Goal: Information Seeking & Learning: Learn about a topic

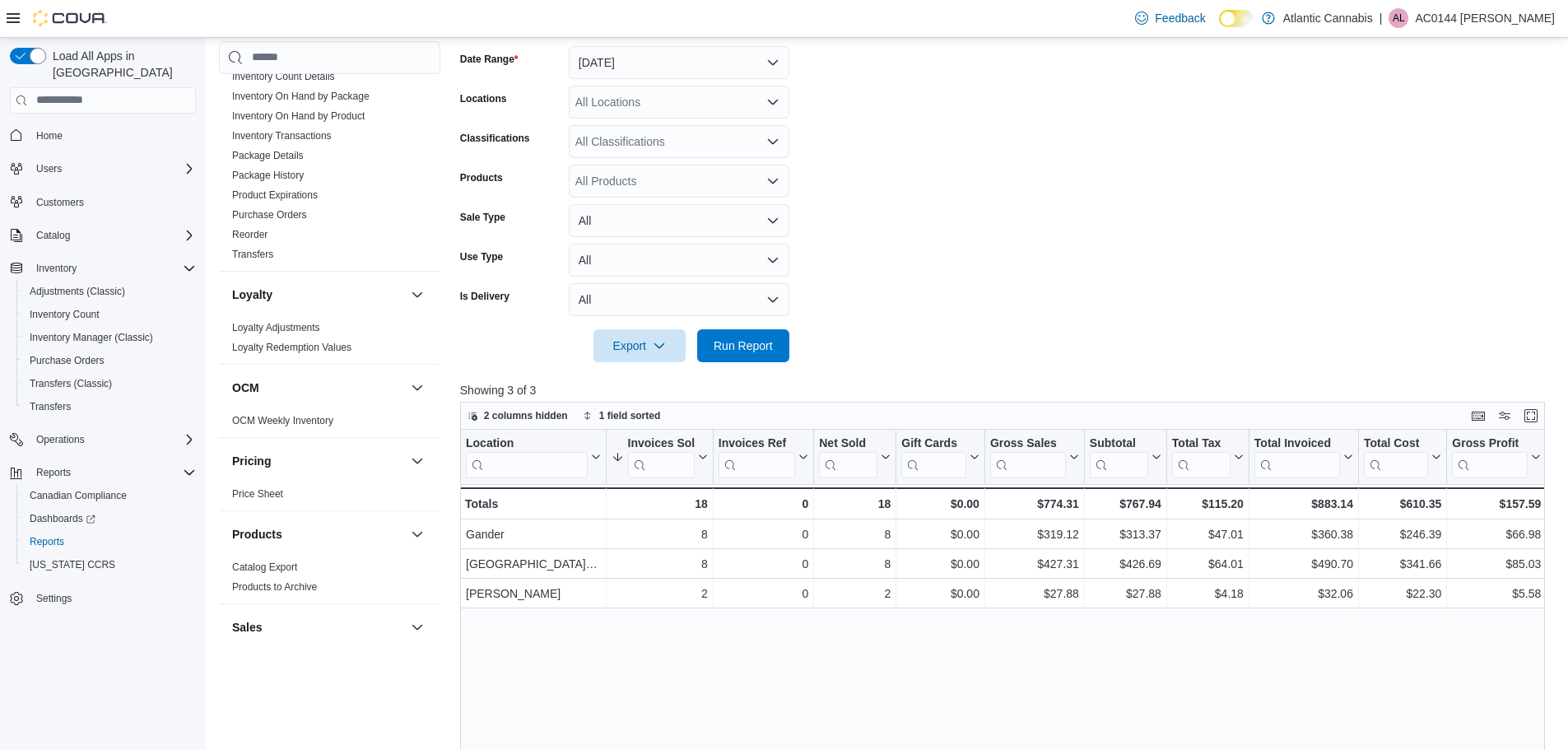
scroll to position [403, 0]
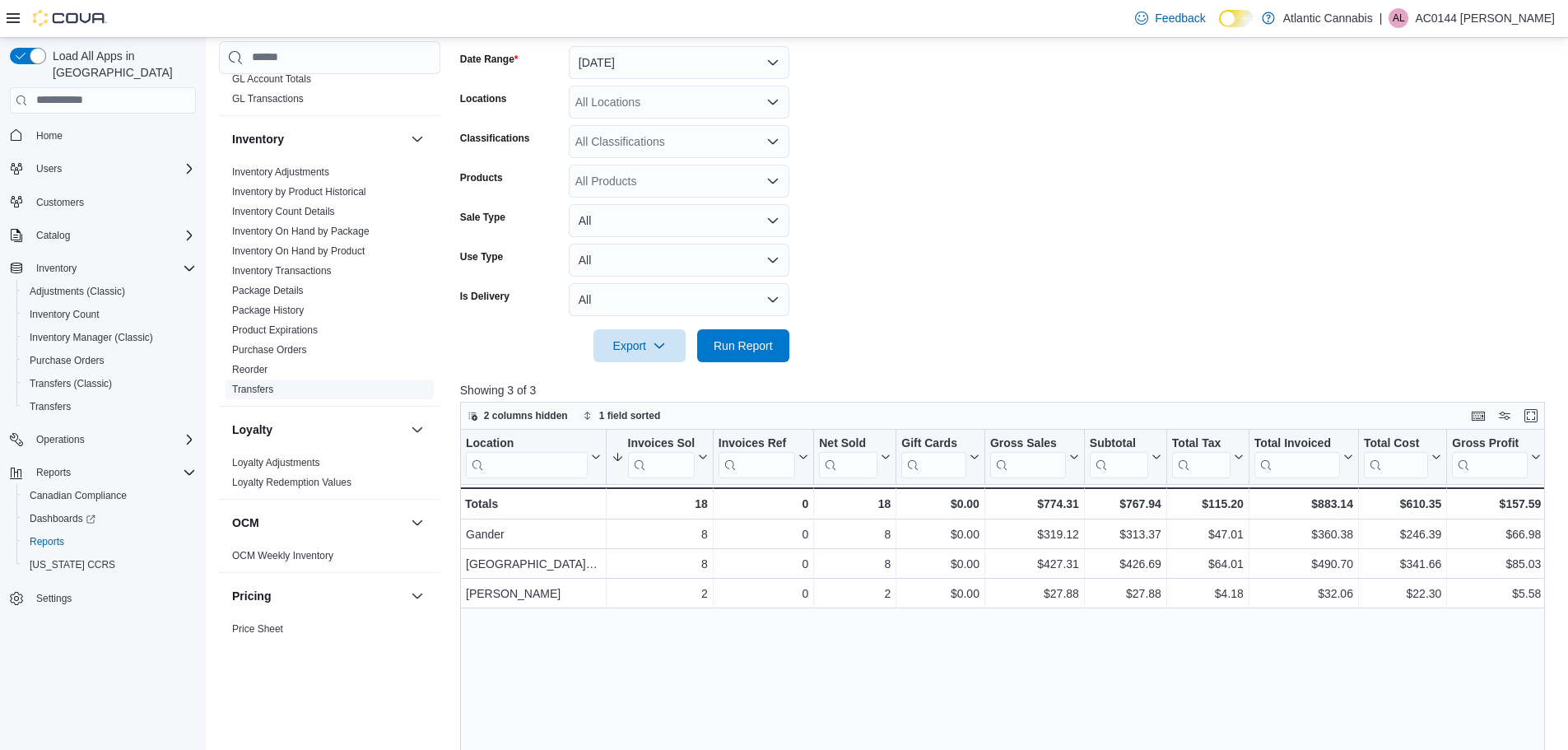
click at [270, 387] on link "Transfers" at bounding box center [253, 389] width 41 height 11
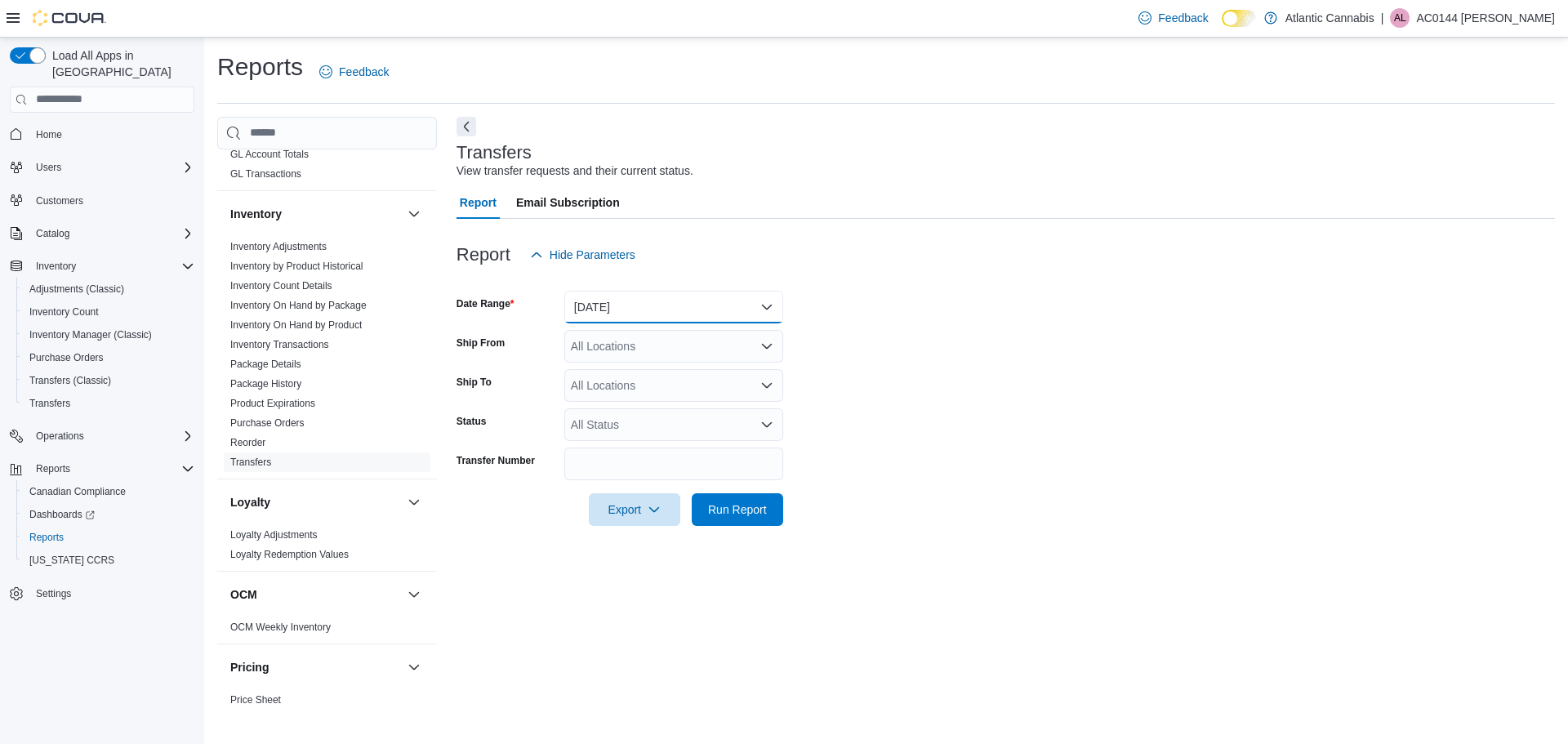
click at [665, 301] on button "Yesterday" at bounding box center [673, 307] width 219 height 33
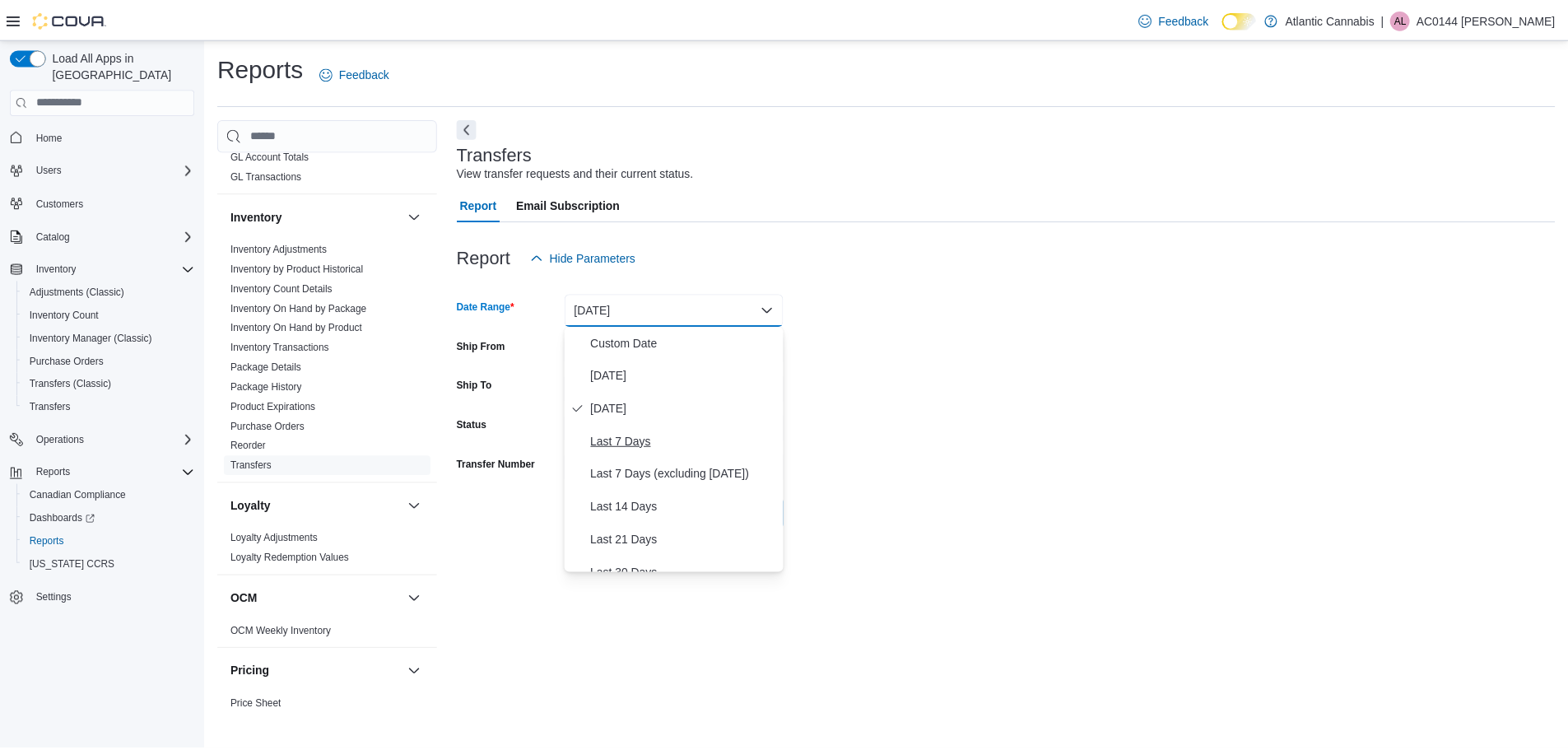
scroll to position [247, 0]
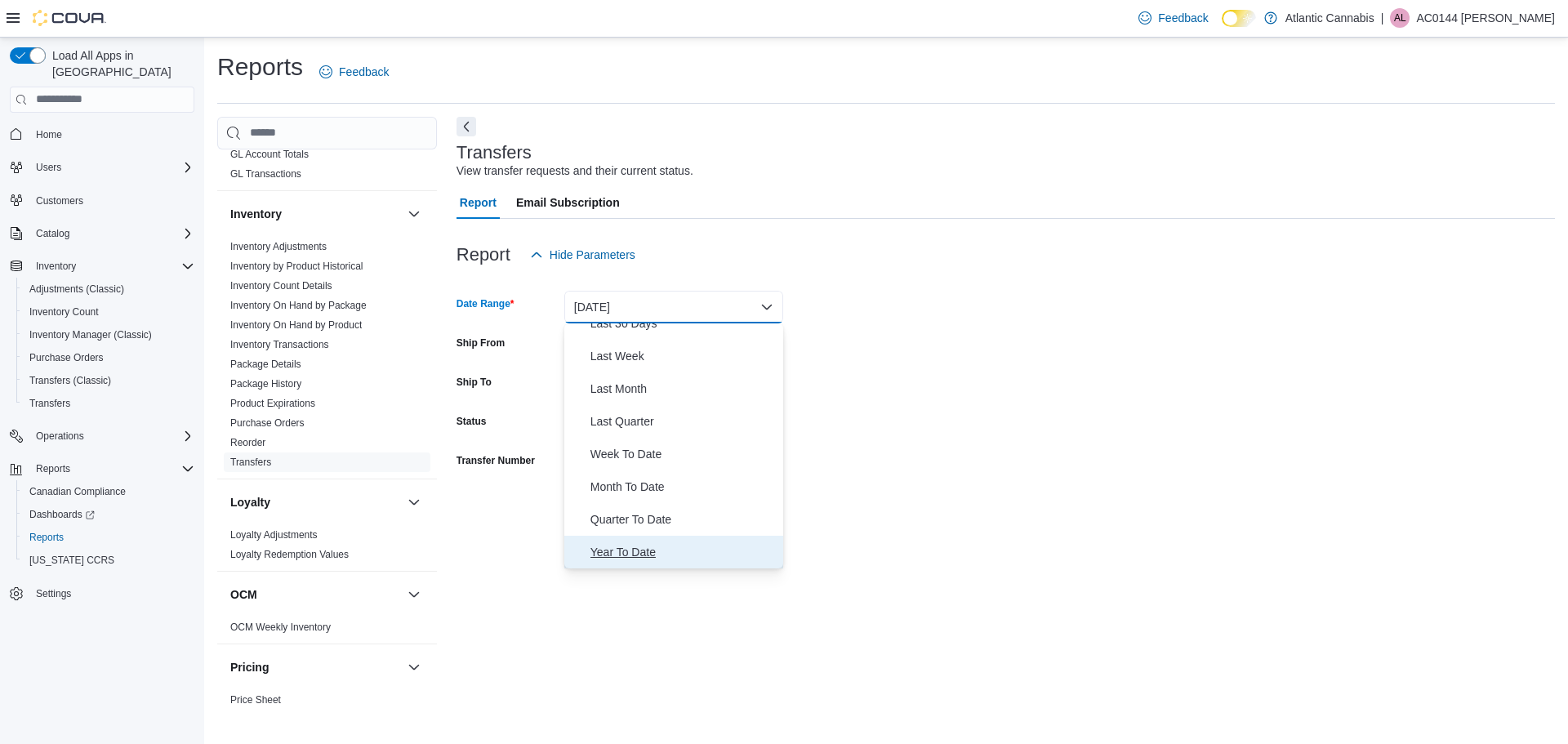
click at [655, 564] on button "Year To Date" at bounding box center [673, 551] width 219 height 33
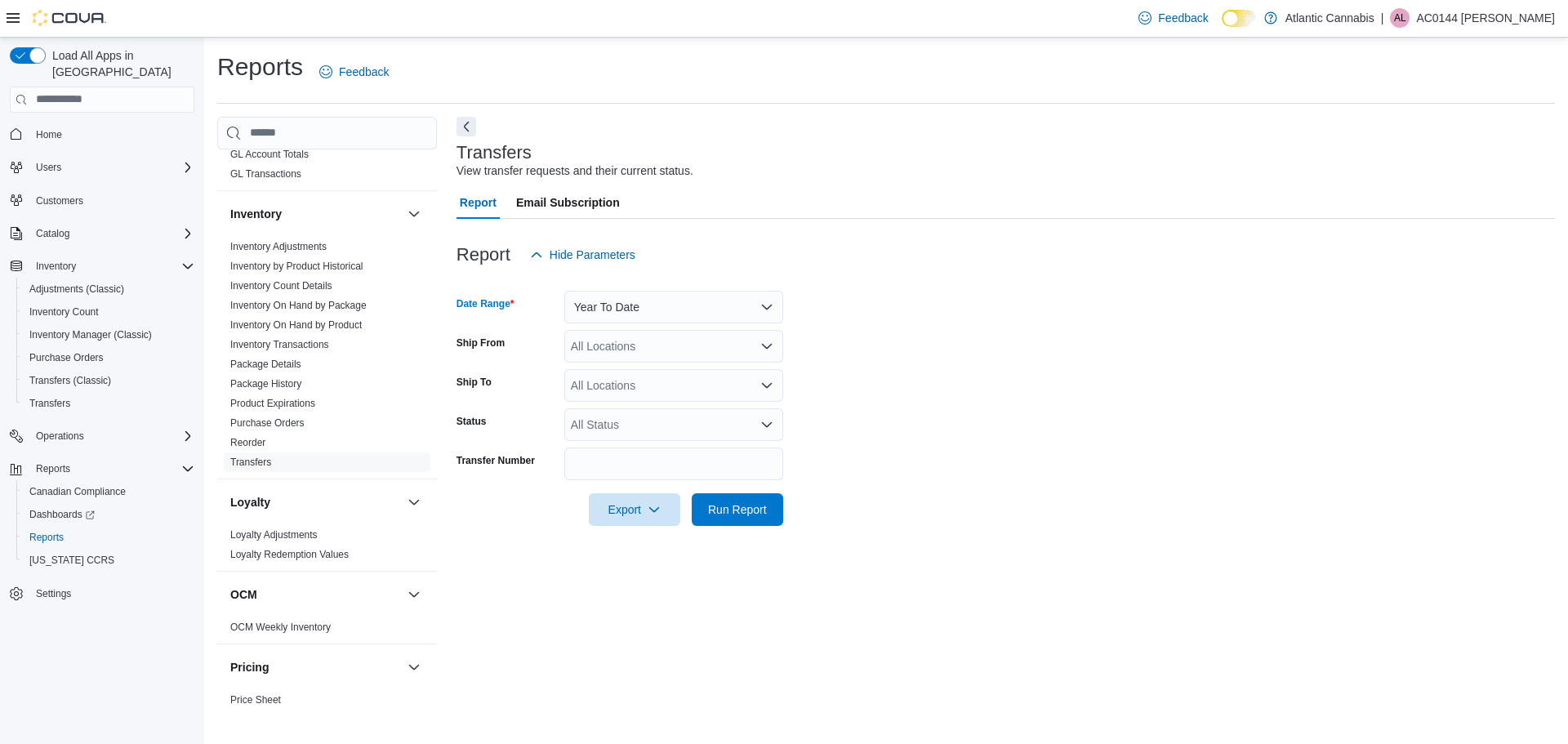
click at [669, 336] on div "All Locations" at bounding box center [673, 346] width 219 height 33
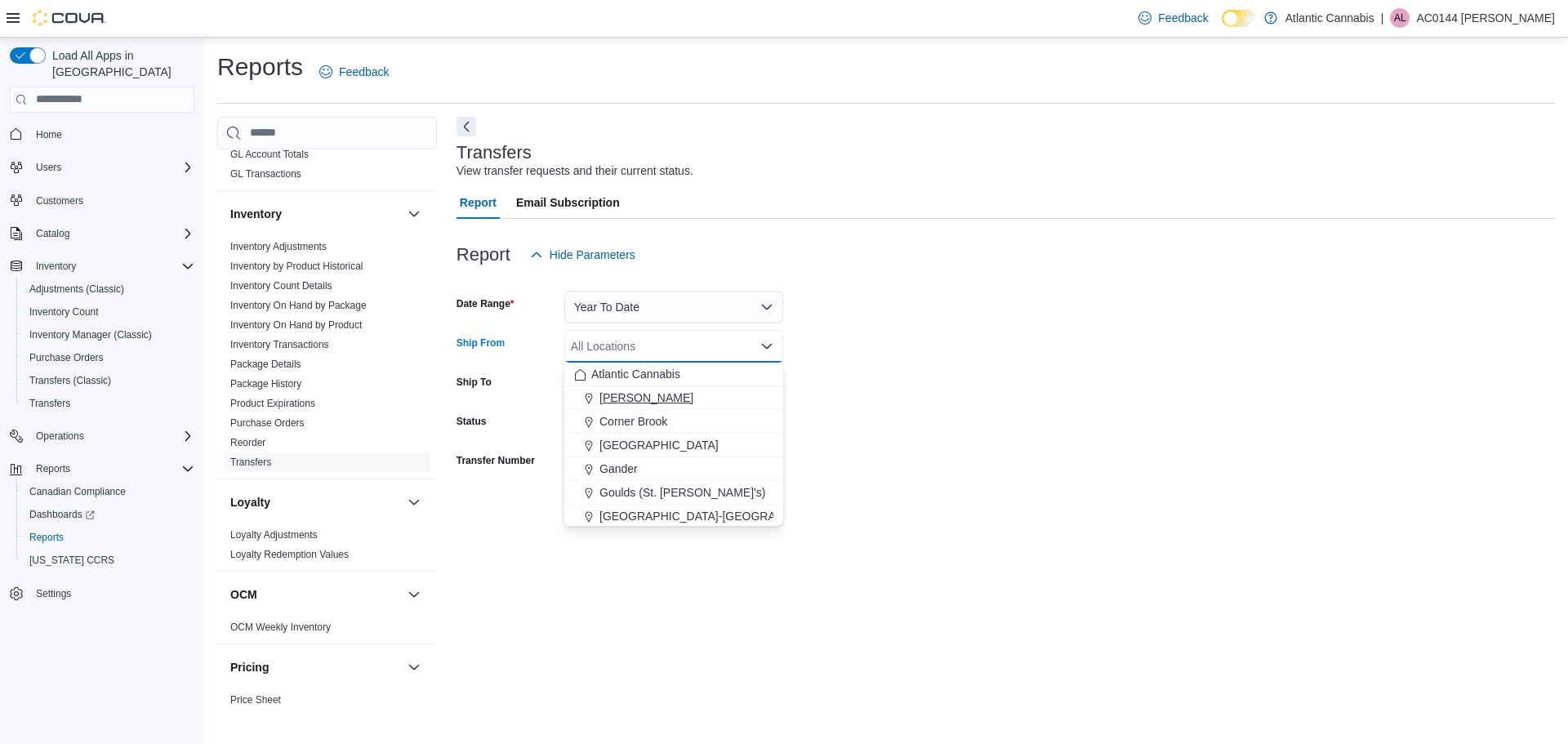
click at [663, 395] on div "[PERSON_NAME]" at bounding box center [673, 397] width 199 height 16
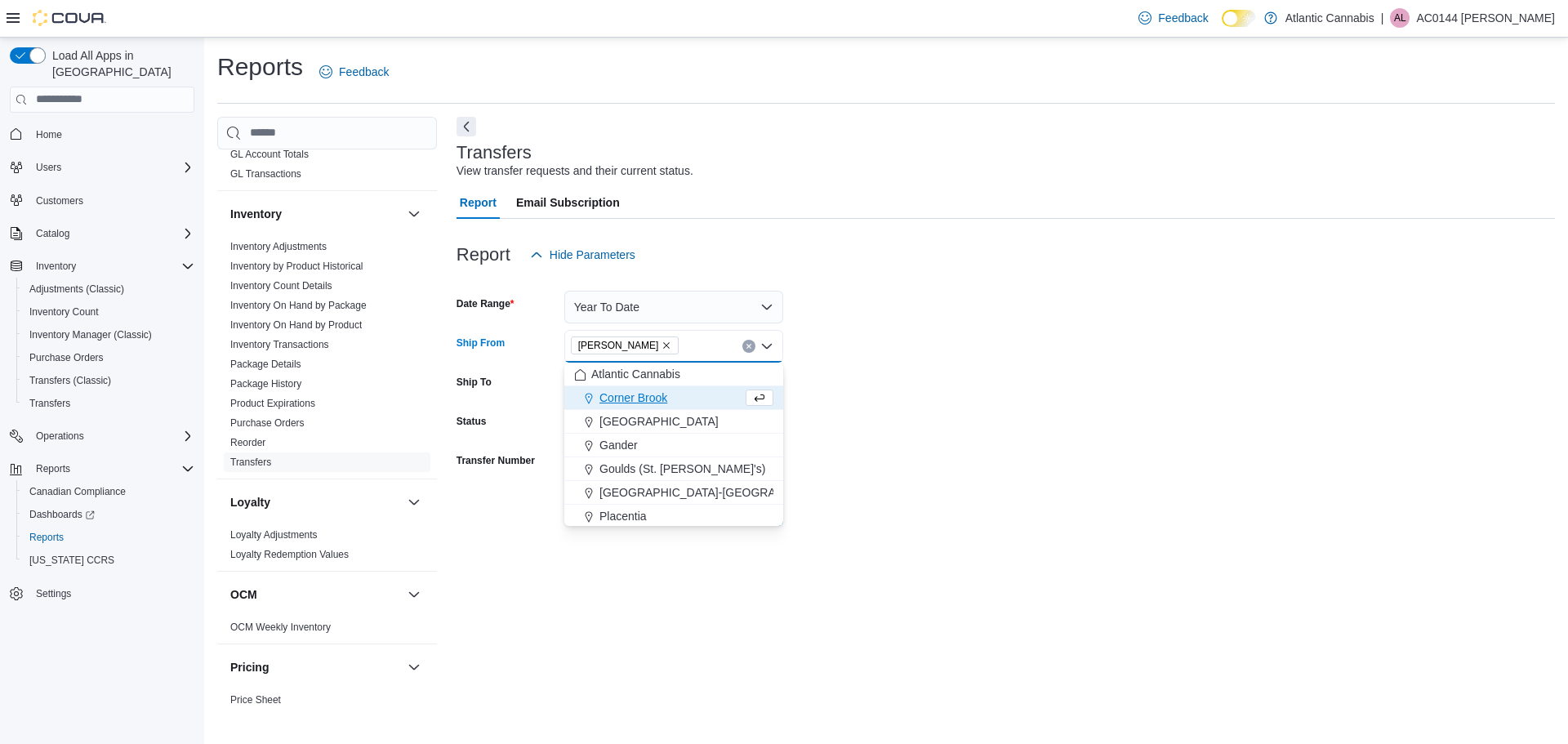
drag, startPoint x: 931, startPoint y: 339, endPoint x: 873, endPoint y: 358, distance: 61.0
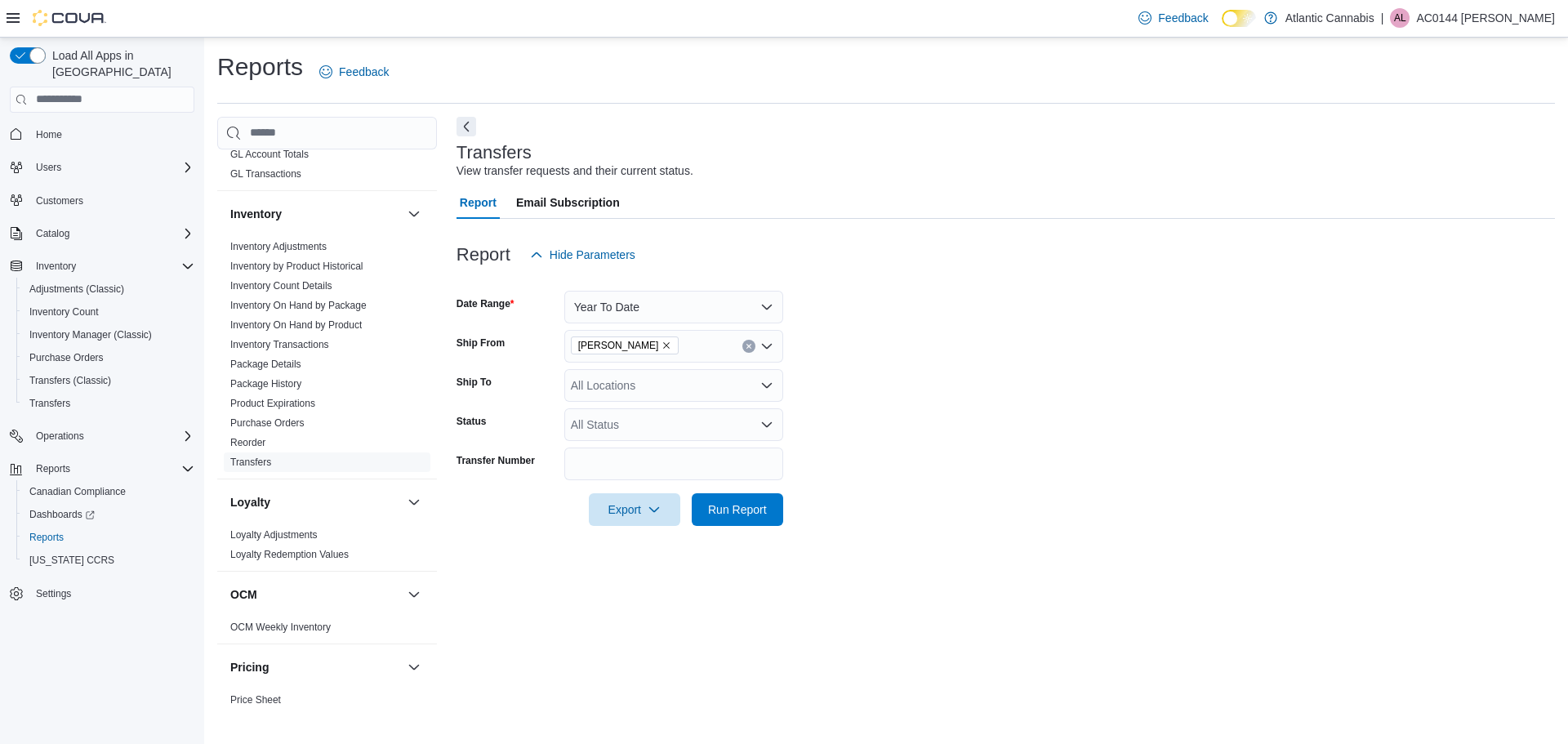
click at [924, 343] on form "Date Range Year To Date Ship From Bay Roberts Ship To All Locations Status All …" at bounding box center [1005, 398] width 1099 height 254
click at [645, 347] on span "[PERSON_NAME]" at bounding box center [625, 345] width 108 height 18
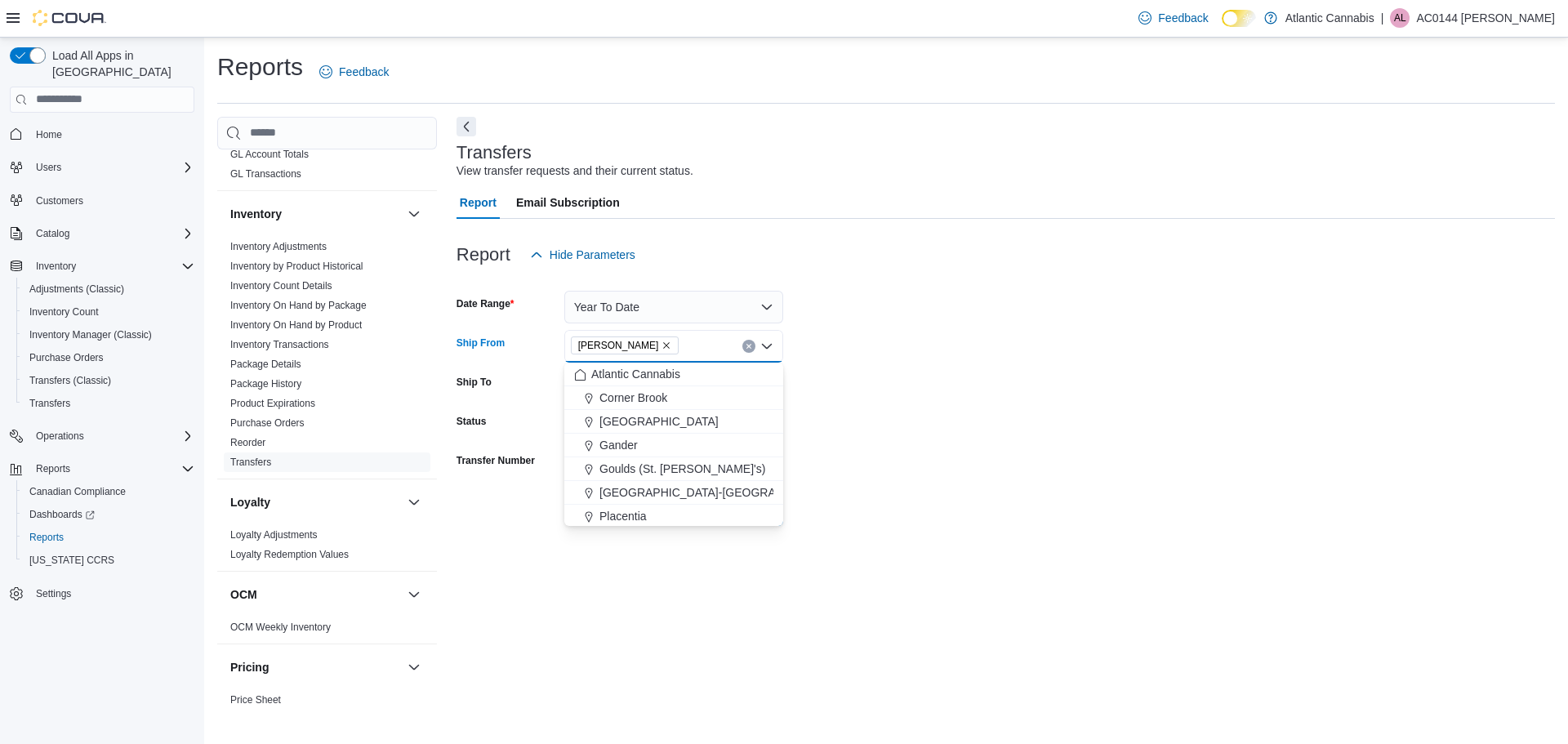
click at [661, 344] on icon "Remove Bay Roberts from selection in this group" at bounding box center [666, 345] width 9 height 9
click at [976, 355] on form "Date Range Year To Date Ship From All Locations Combo box. Selected. Combo box …" at bounding box center [1005, 398] width 1099 height 254
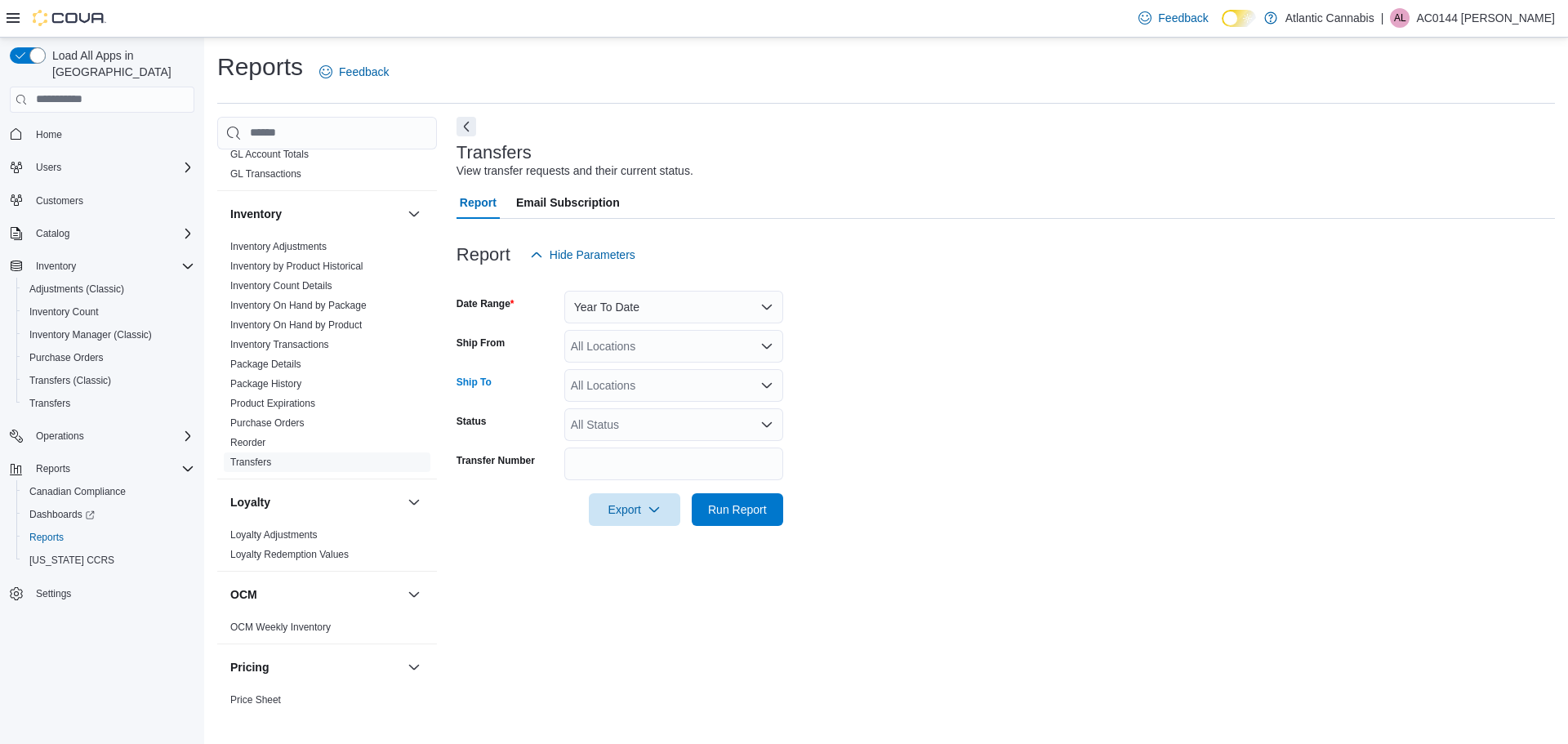
click at [702, 383] on div "All Locations" at bounding box center [673, 385] width 219 height 33
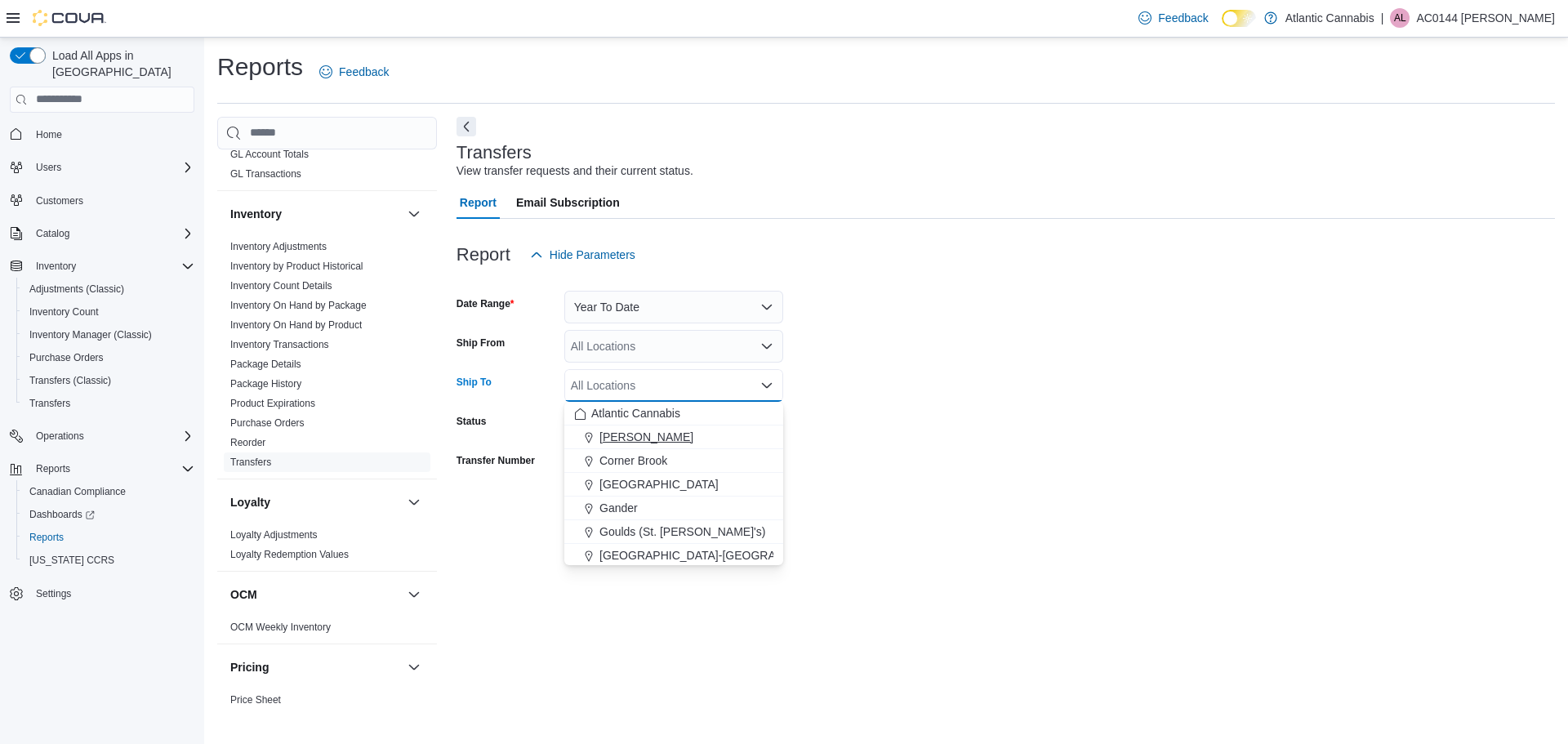
click at [661, 430] on span "[PERSON_NAME]" at bounding box center [646, 436] width 94 height 16
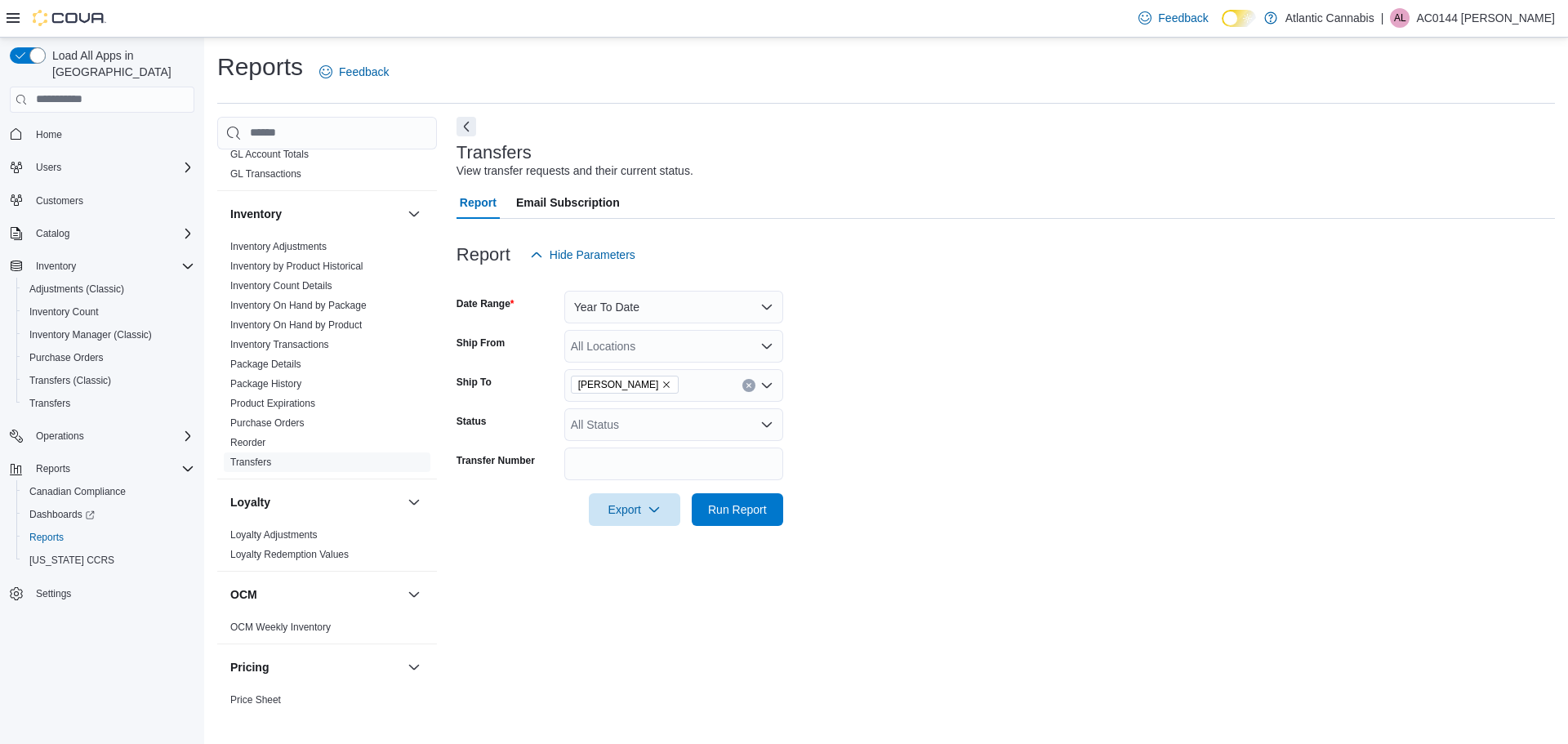
click at [954, 349] on form "Date Range Year To Date Ship From All Locations Ship To Bay Roberts Status All …" at bounding box center [1005, 398] width 1099 height 254
click at [725, 509] on span "Run Report" at bounding box center [737, 508] width 59 height 16
click at [891, 369] on form "Date Range Year To Date Ship From All Locations Ship To Bay Roberts Status All …" at bounding box center [999, 398] width 1086 height 254
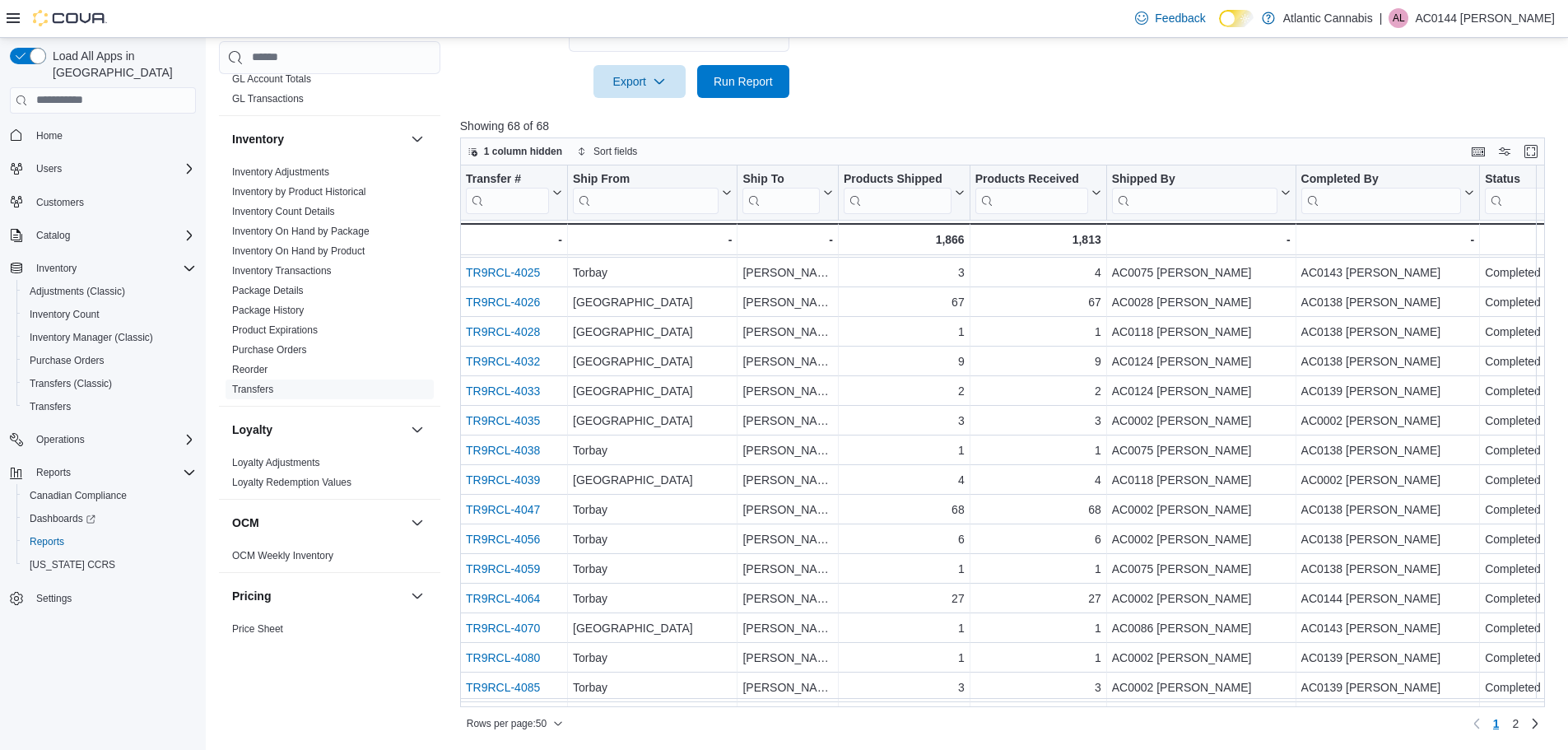
scroll to position [543, 0]
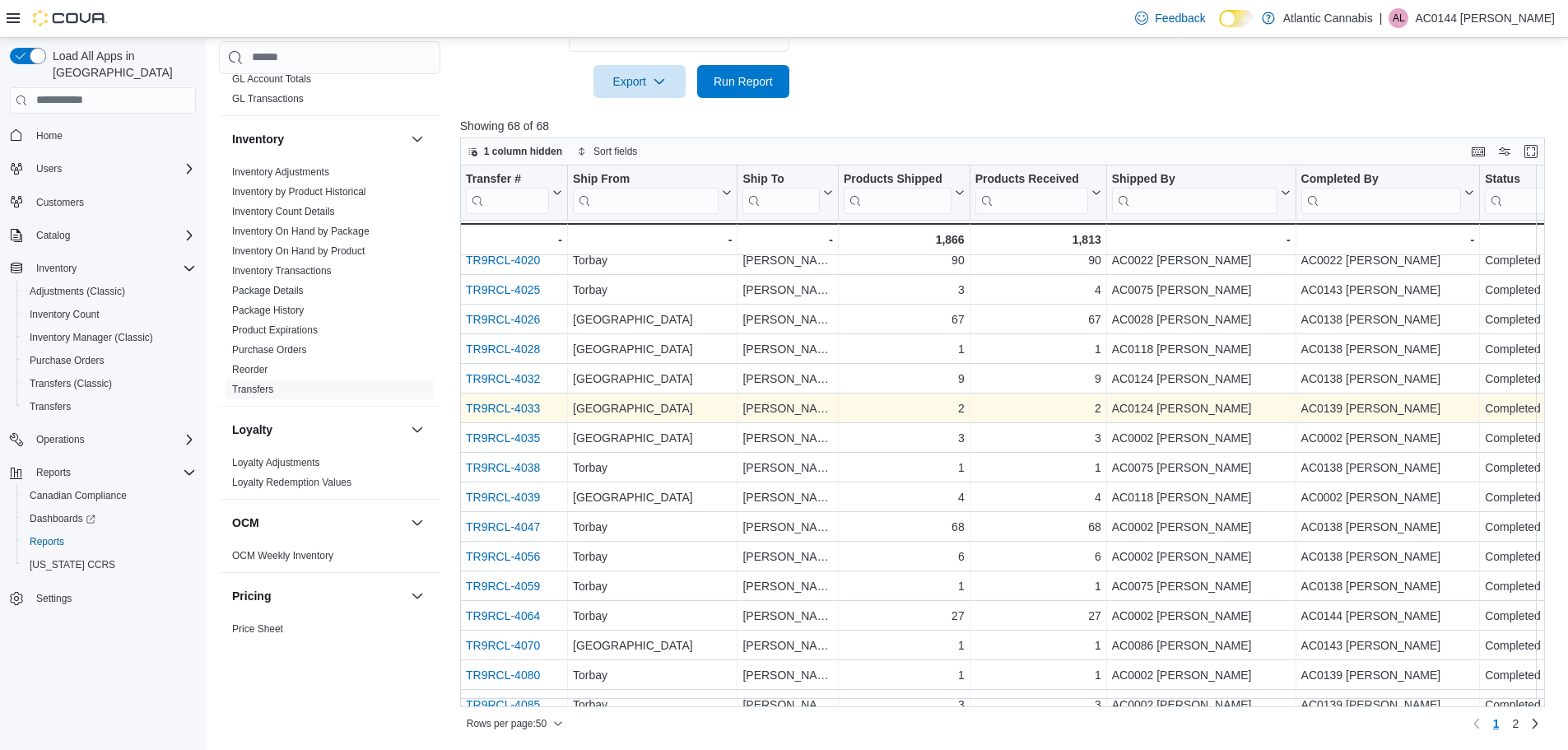
drag, startPoint x: 517, startPoint y: 416, endPoint x: 487, endPoint y: 412, distance: 30.3
drag, startPoint x: 487, startPoint y: 412, endPoint x: 476, endPoint y: 408, distance: 11.7
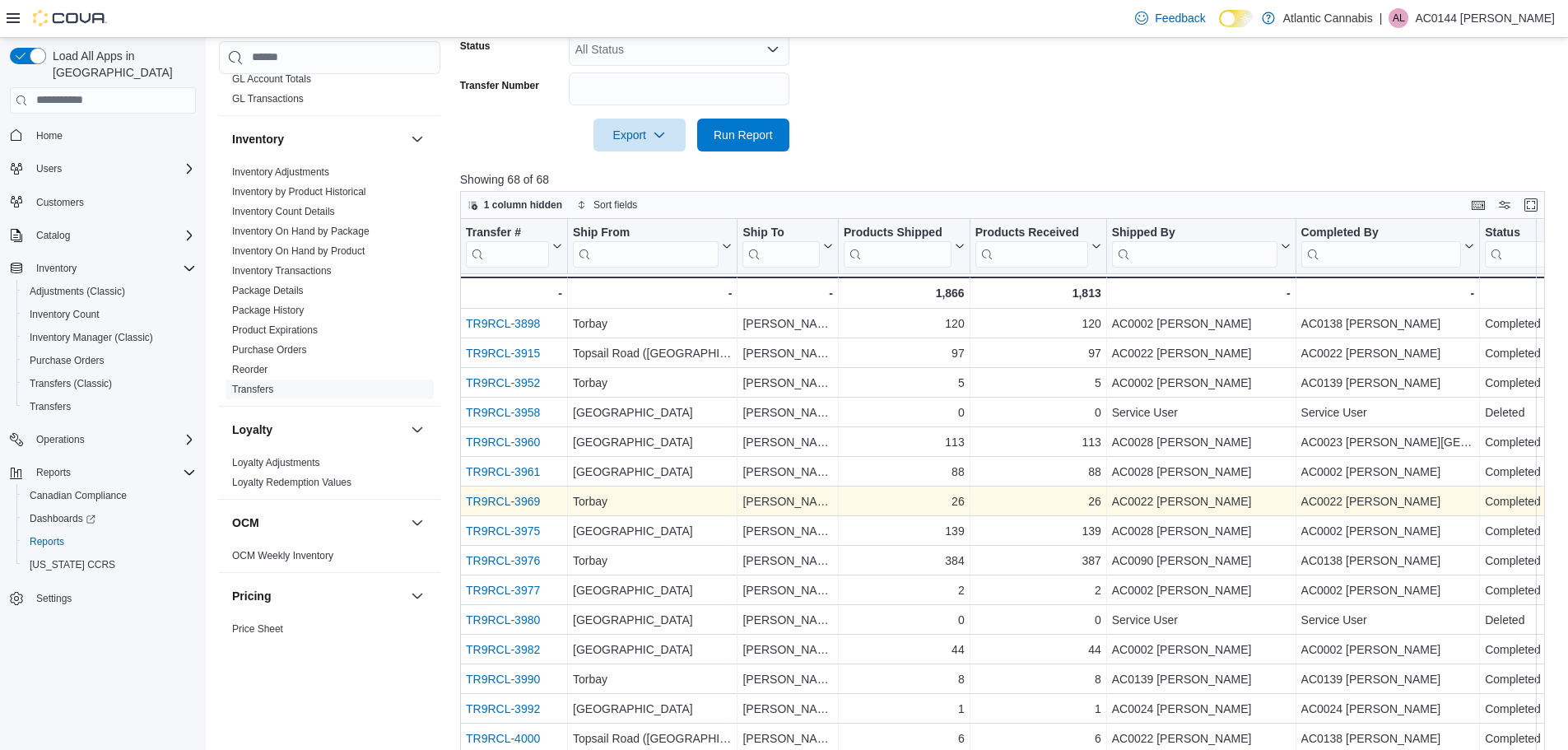
scroll to position [350, 0]
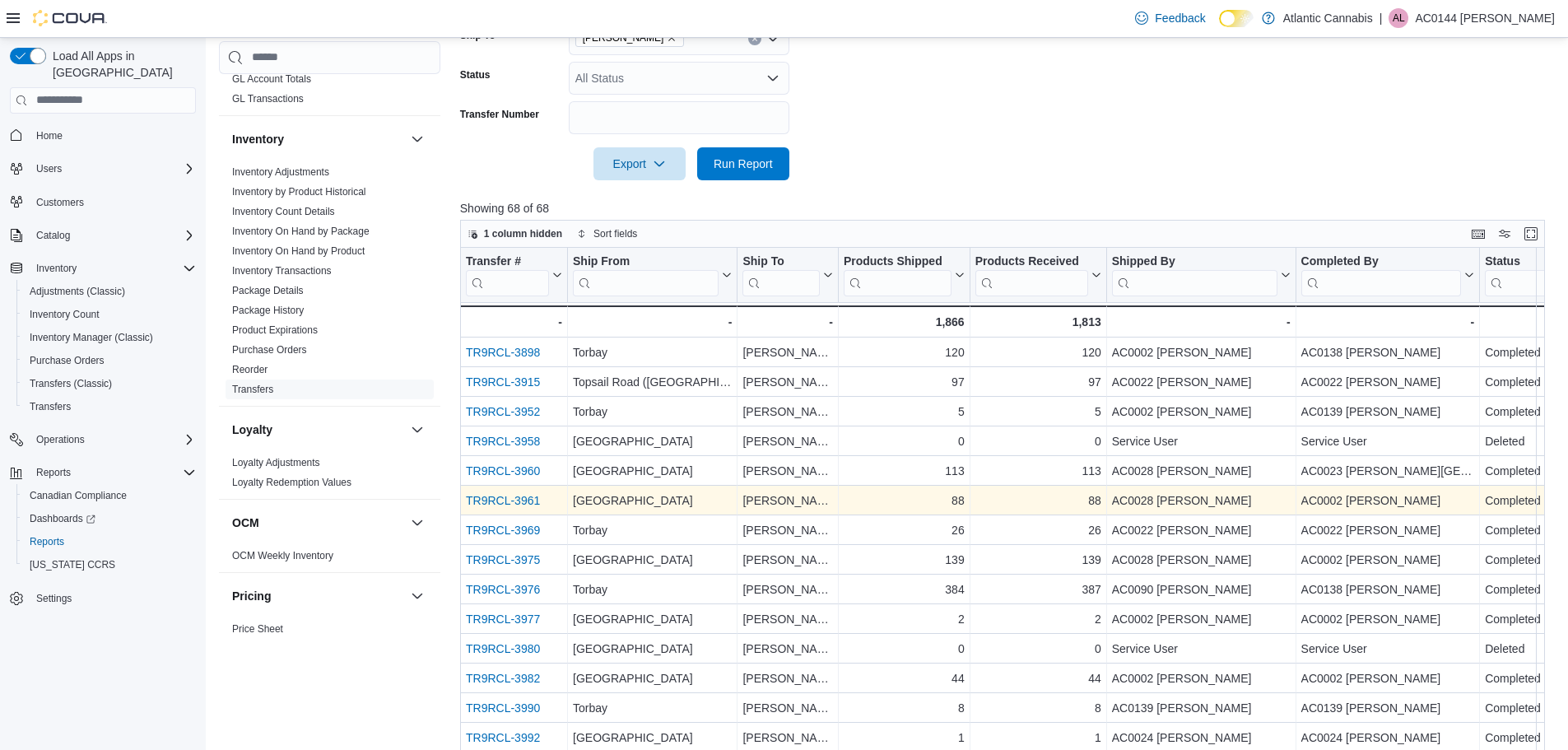
drag, startPoint x: 516, startPoint y: 497, endPoint x: 549, endPoint y: 507, distance: 34.5
click at [549, 507] on div "TR9RCL-3961" at bounding box center [514, 499] width 96 height 20
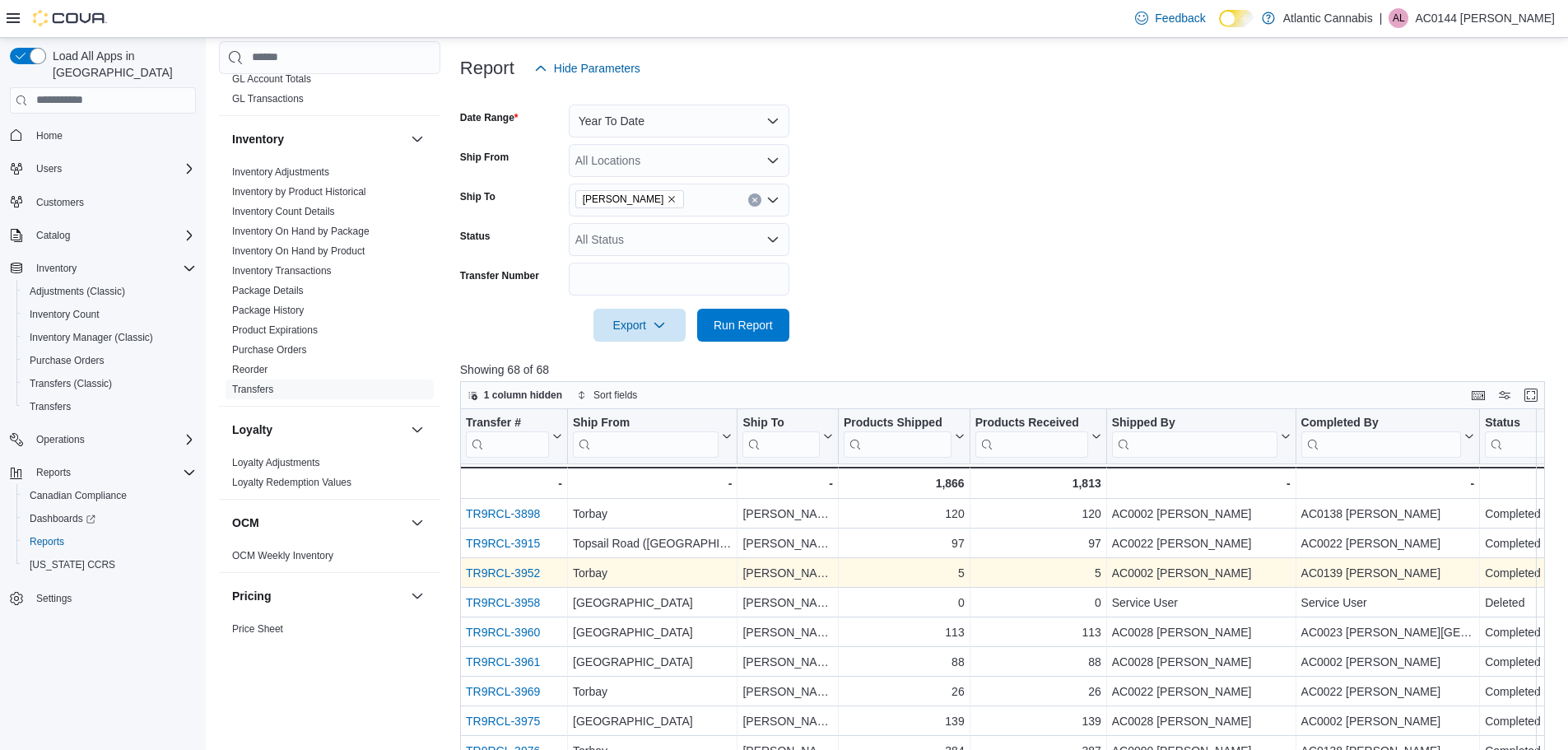
scroll to position [185, 0]
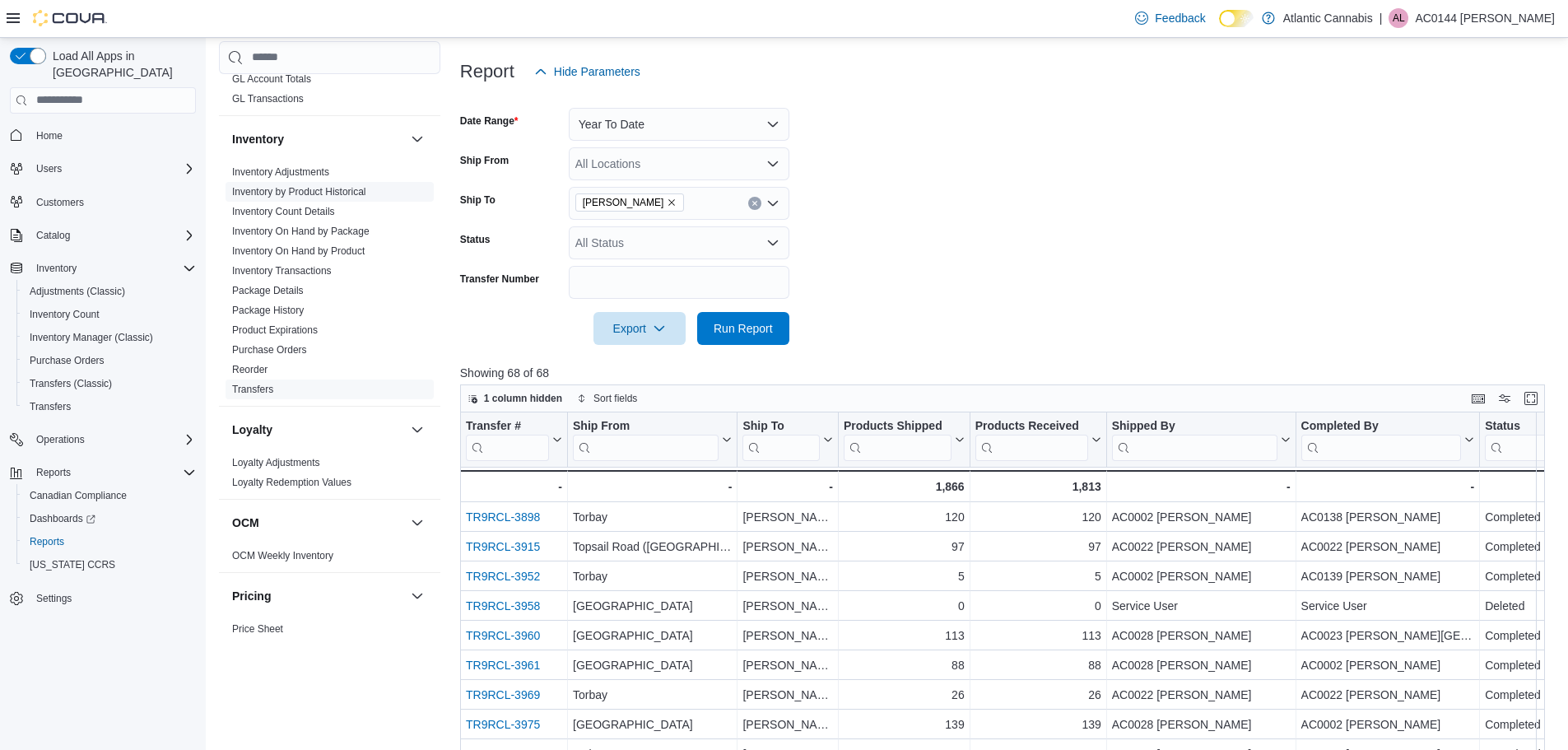
click at [328, 190] on link "Inventory by Product Historical" at bounding box center [299, 191] width 134 height 11
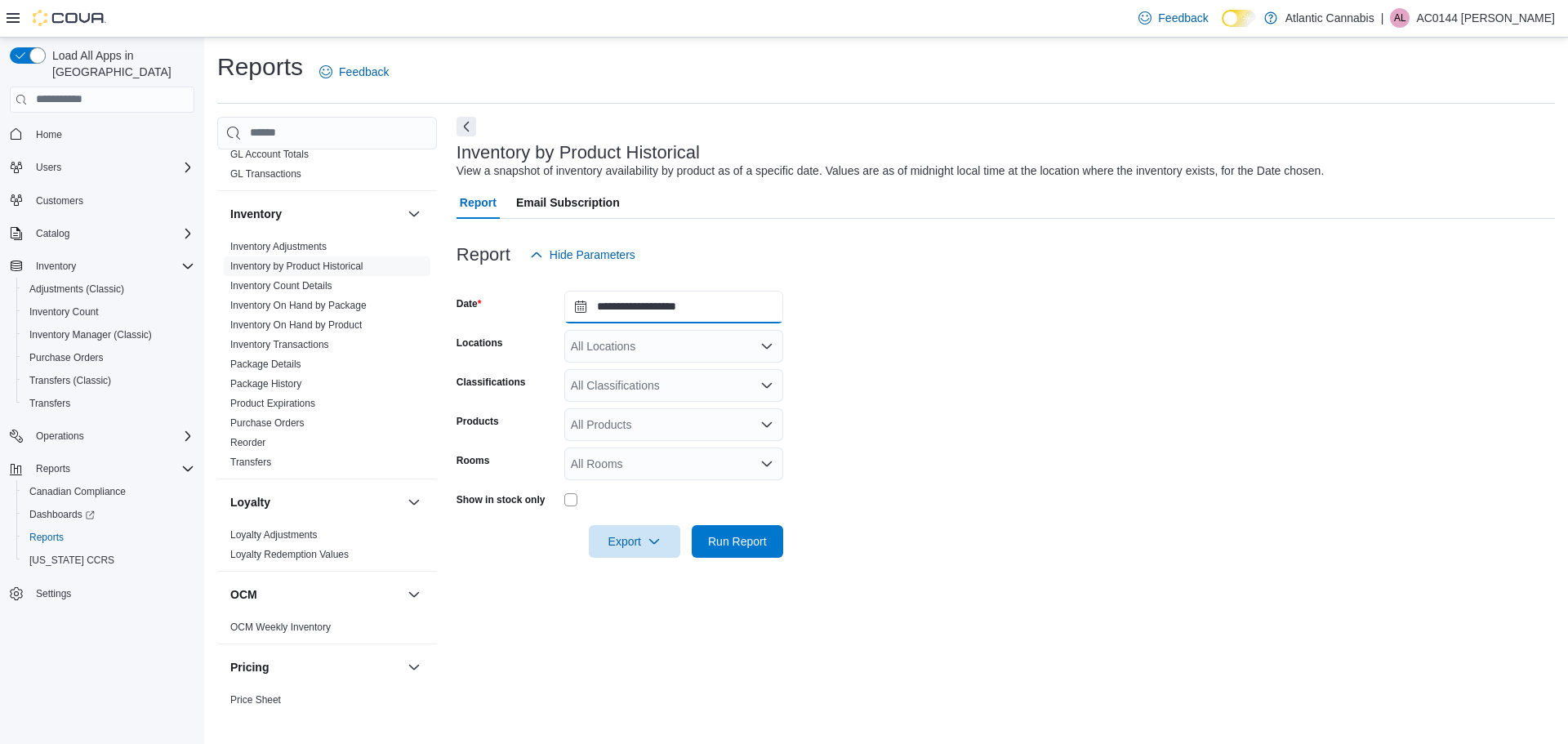
click at [709, 306] on input "**********" at bounding box center [673, 307] width 219 height 33
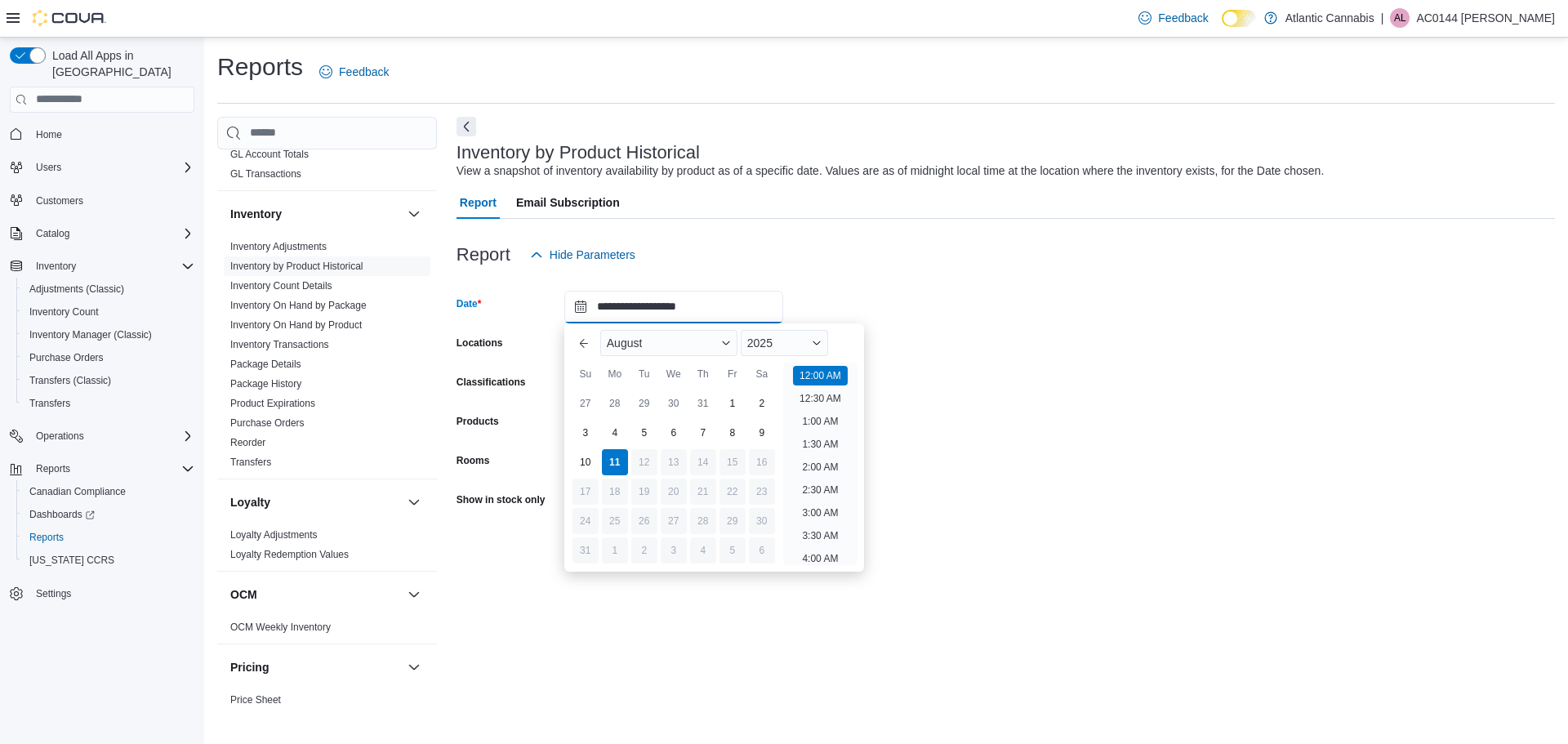
scroll to position [50, 0]
click at [909, 288] on div at bounding box center [1005, 280] width 1099 height 20
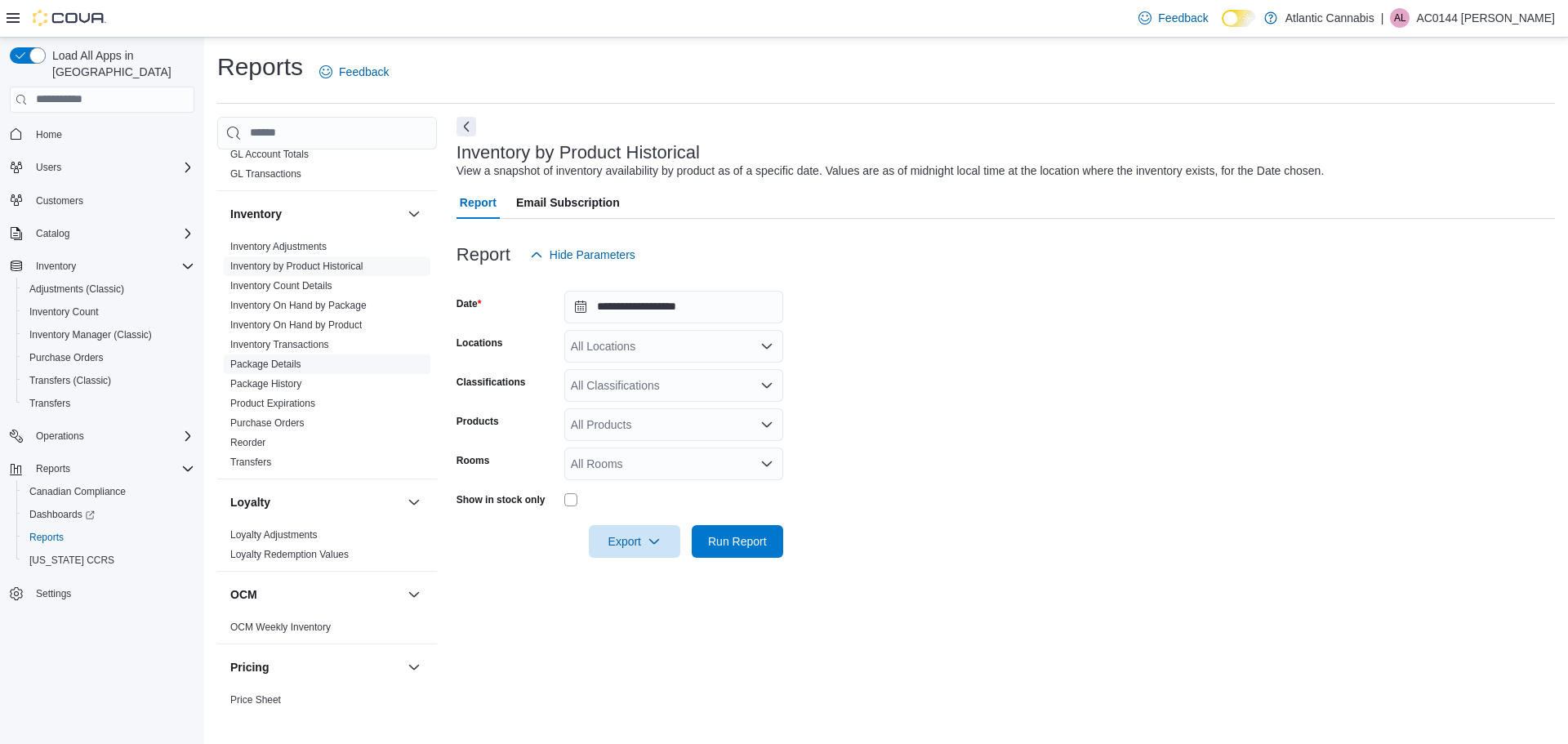
click at [280, 363] on link "Package Details" at bounding box center [266, 364] width 71 height 11
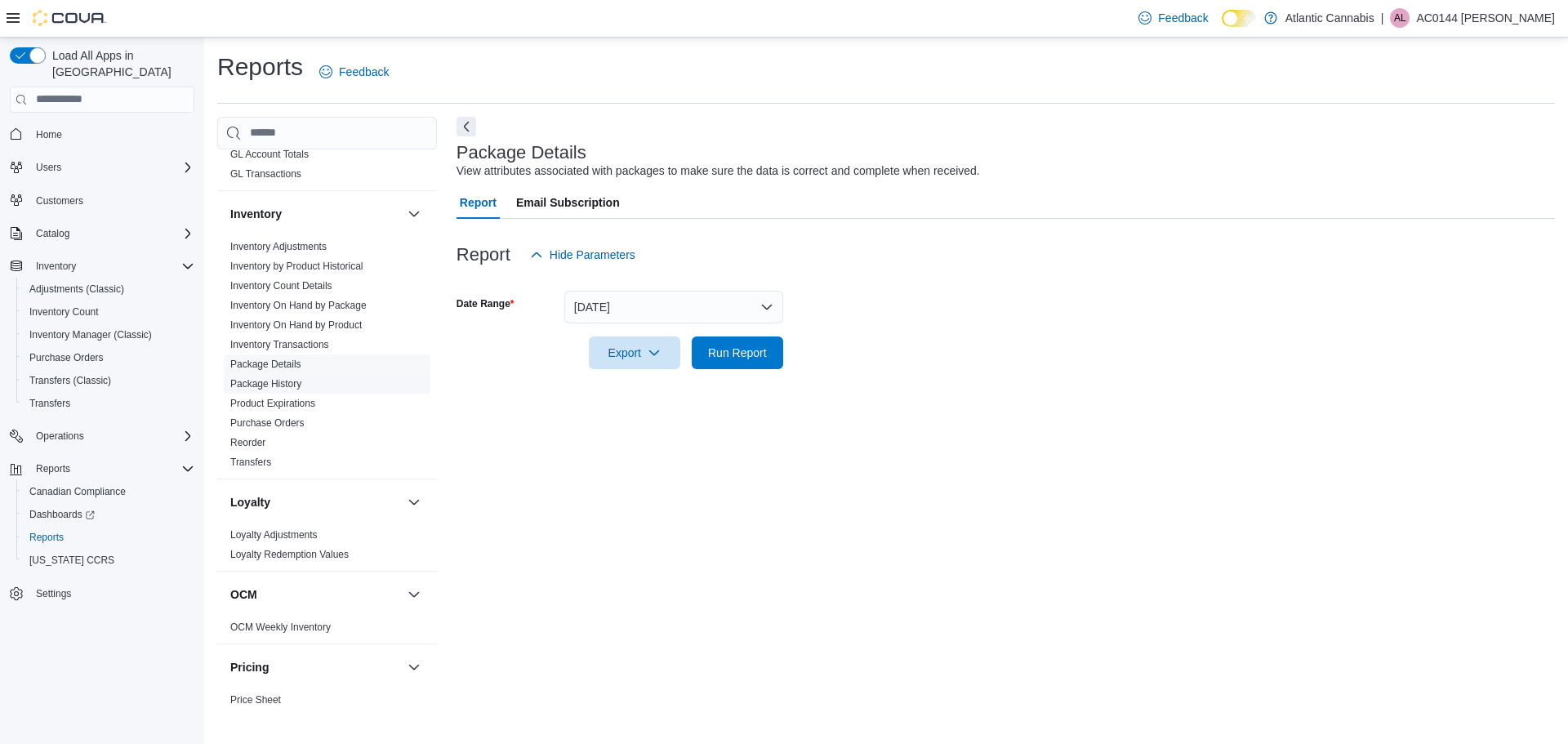
click at [251, 383] on link "Package History" at bounding box center [266, 383] width 71 height 11
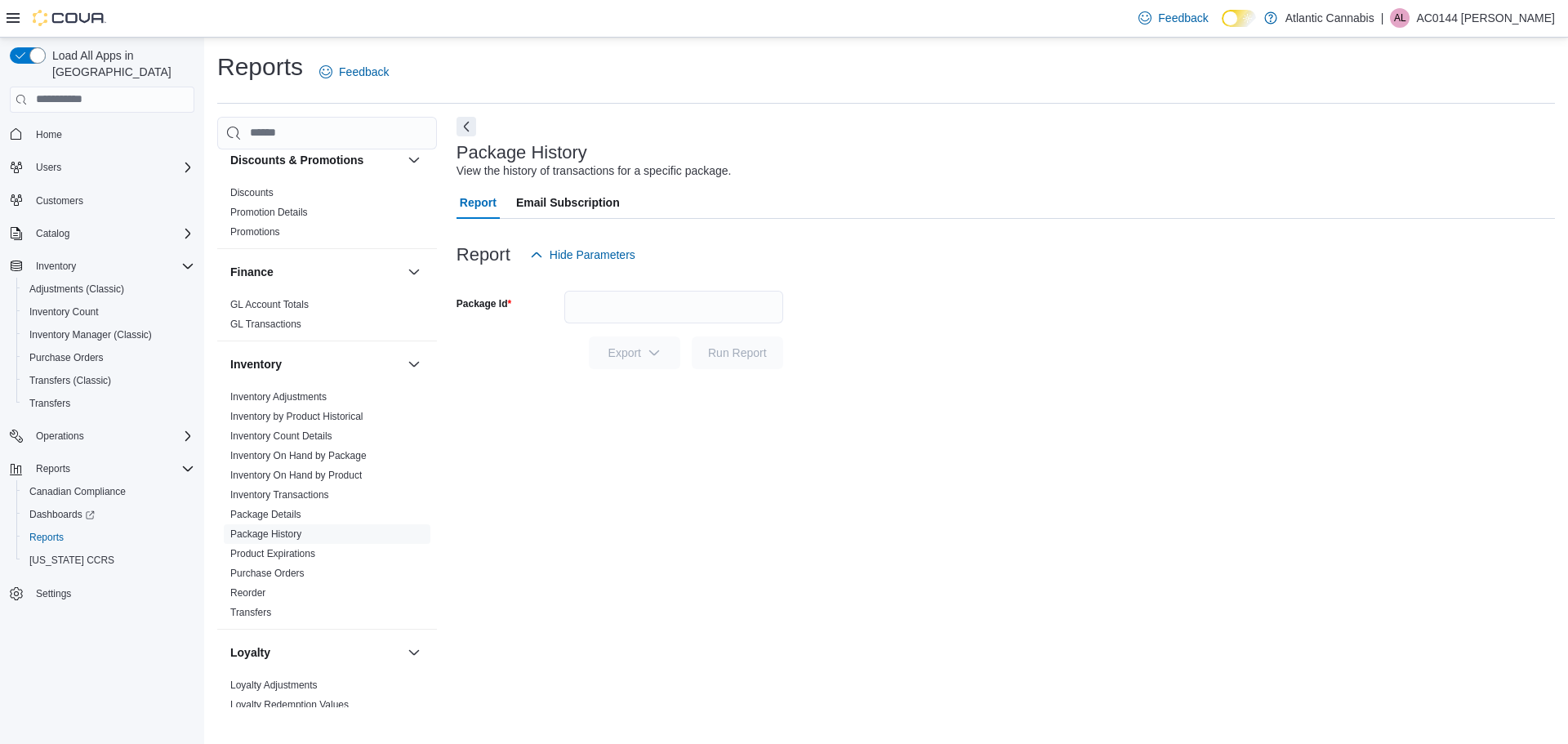
scroll to position [251, 0]
click at [325, 451] on link "Inventory On Hand by Package" at bounding box center [298, 453] width 137 height 11
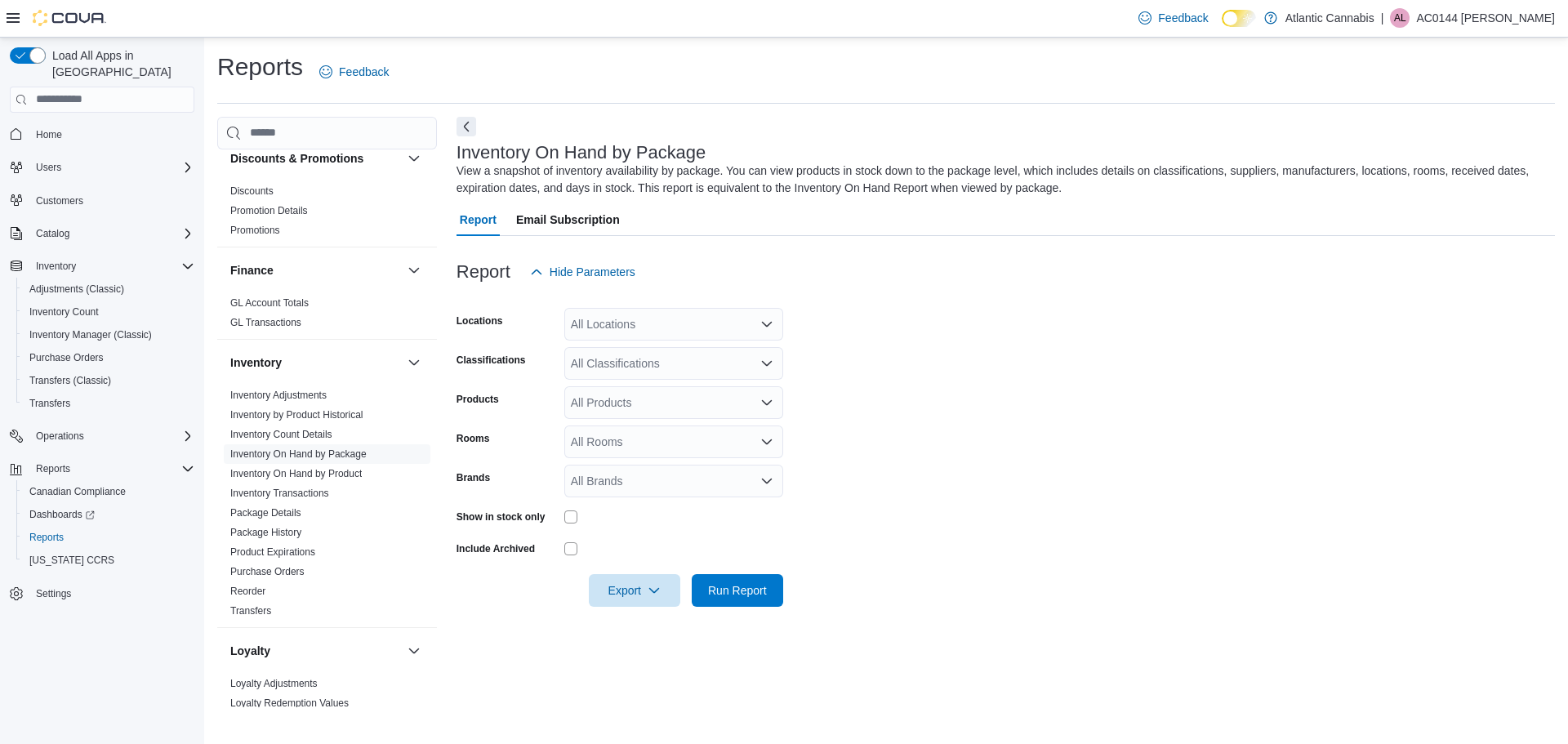
click at [631, 325] on div "All Locations" at bounding box center [673, 323] width 219 height 33
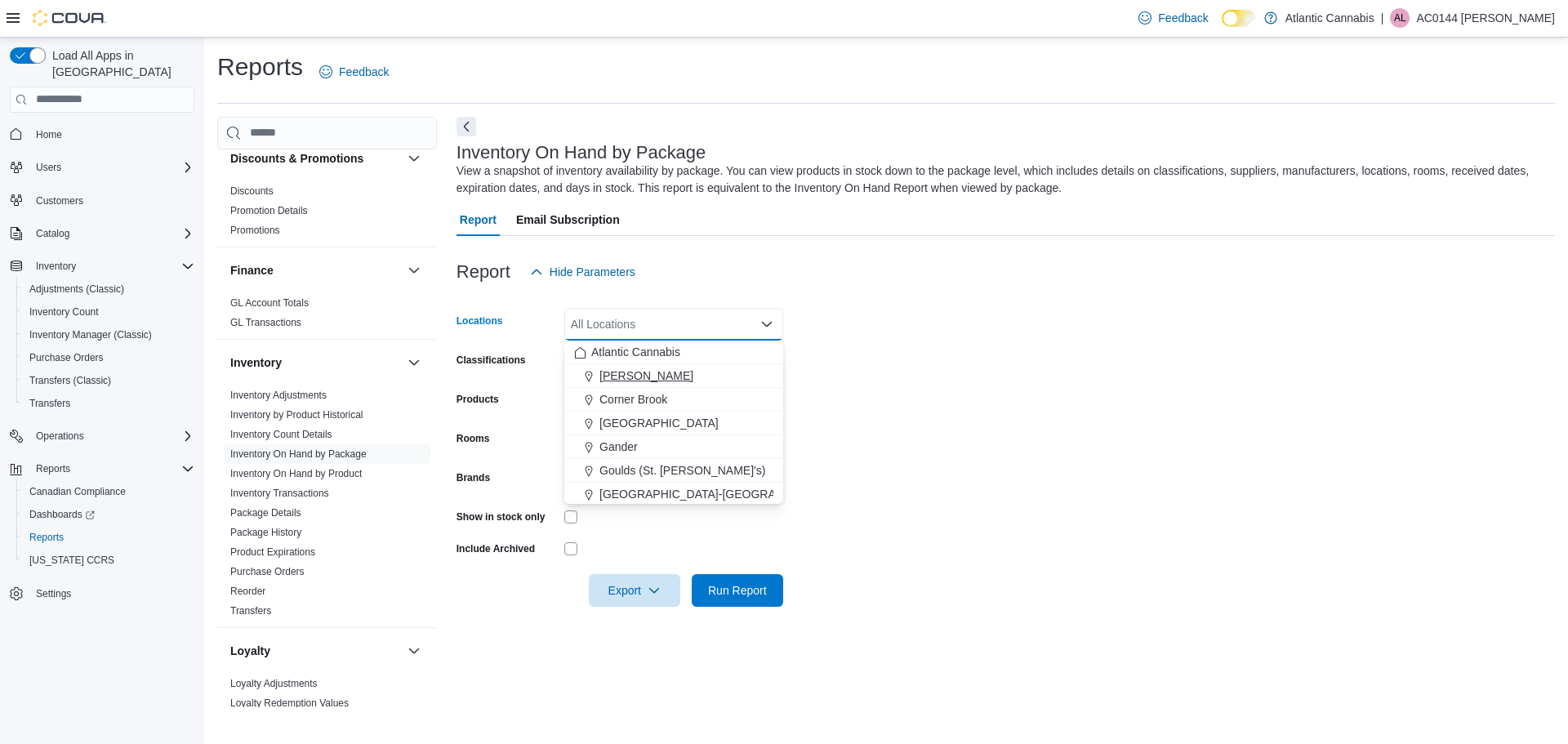
click at [622, 365] on button "[PERSON_NAME]" at bounding box center [673, 375] width 219 height 23
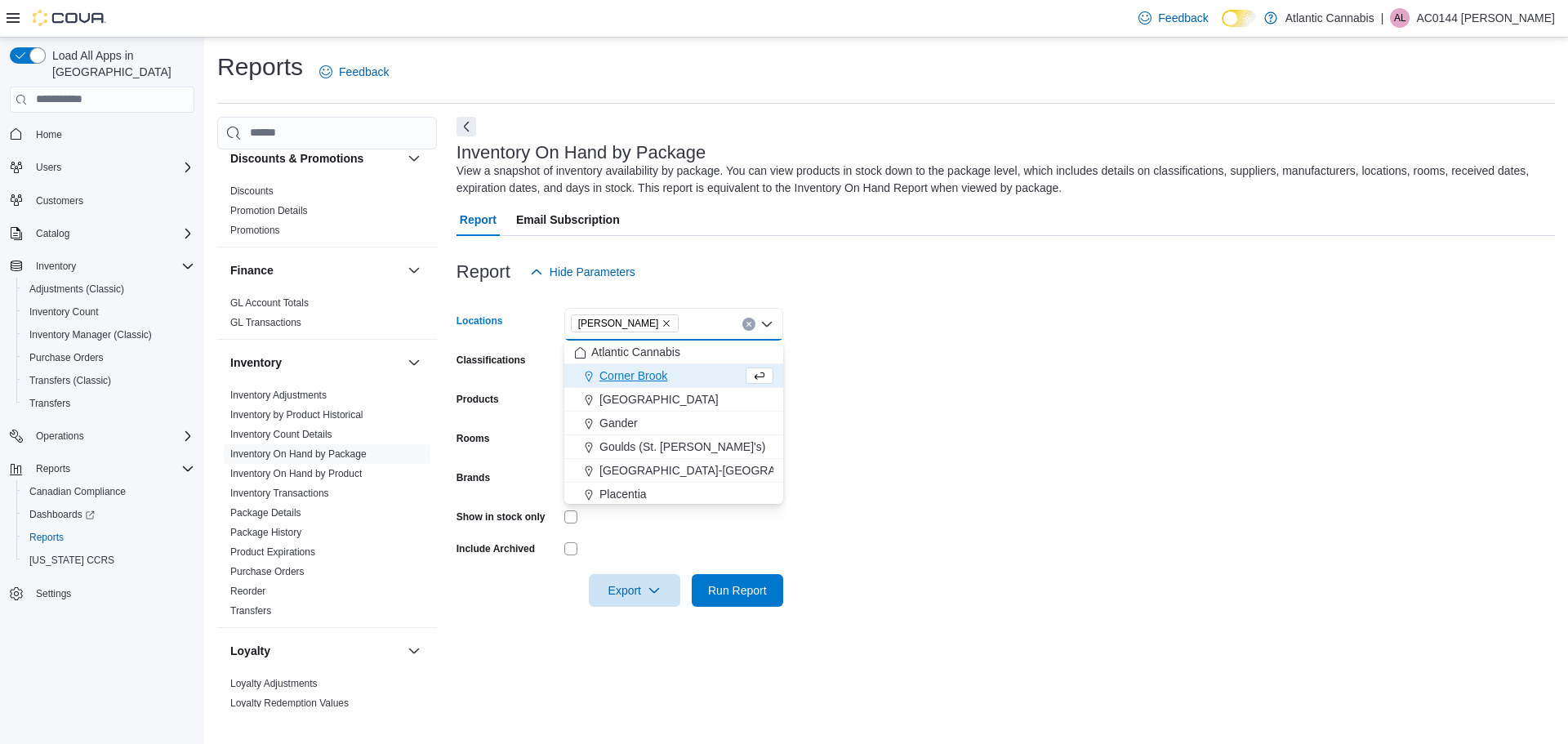
click at [885, 324] on form "Locations Bay Roberts Combo box. Selected. Bay Roberts. Press Backspace to dele…" at bounding box center [1005, 447] width 1099 height 319
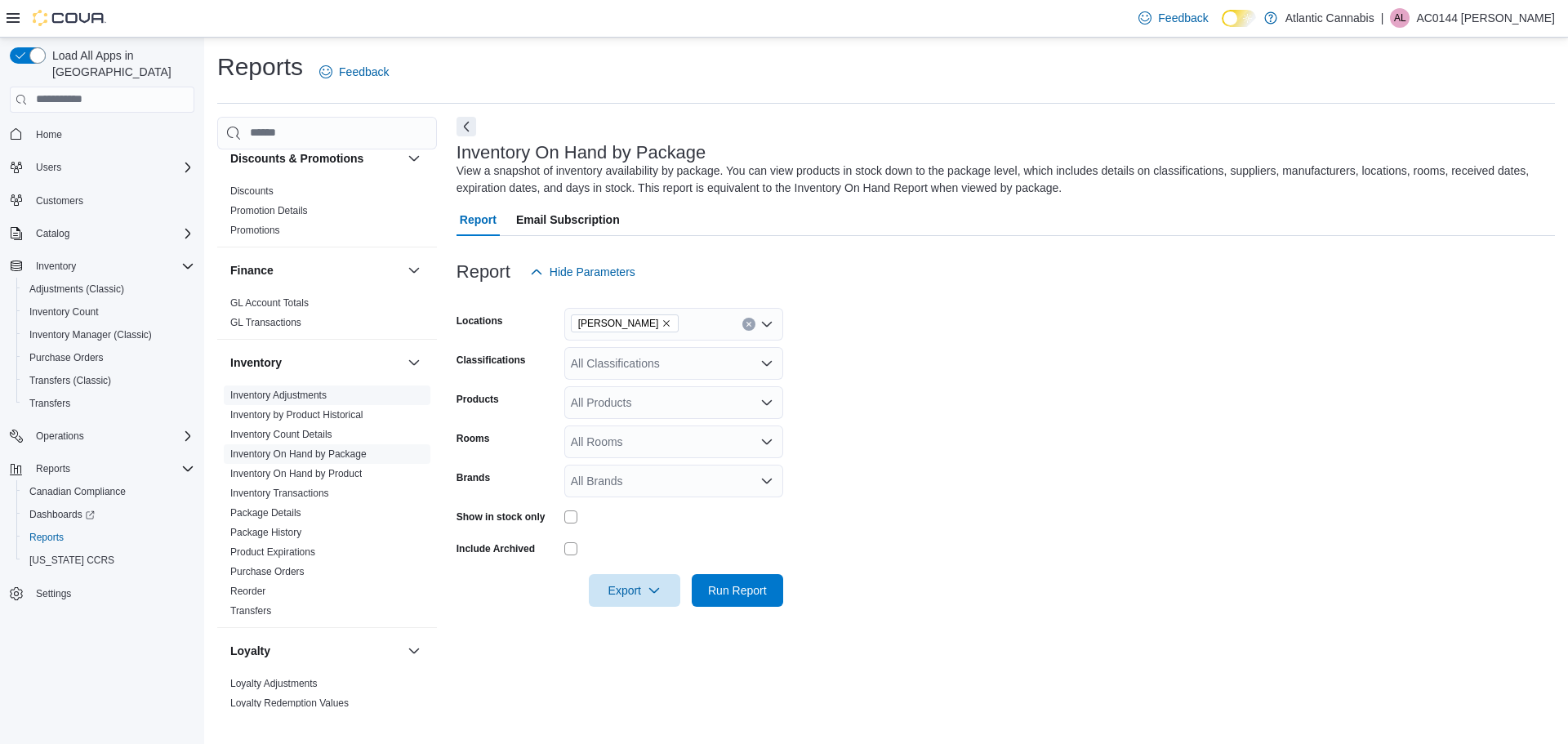
click at [311, 394] on link "Inventory Adjustments" at bounding box center [278, 395] width 96 height 11
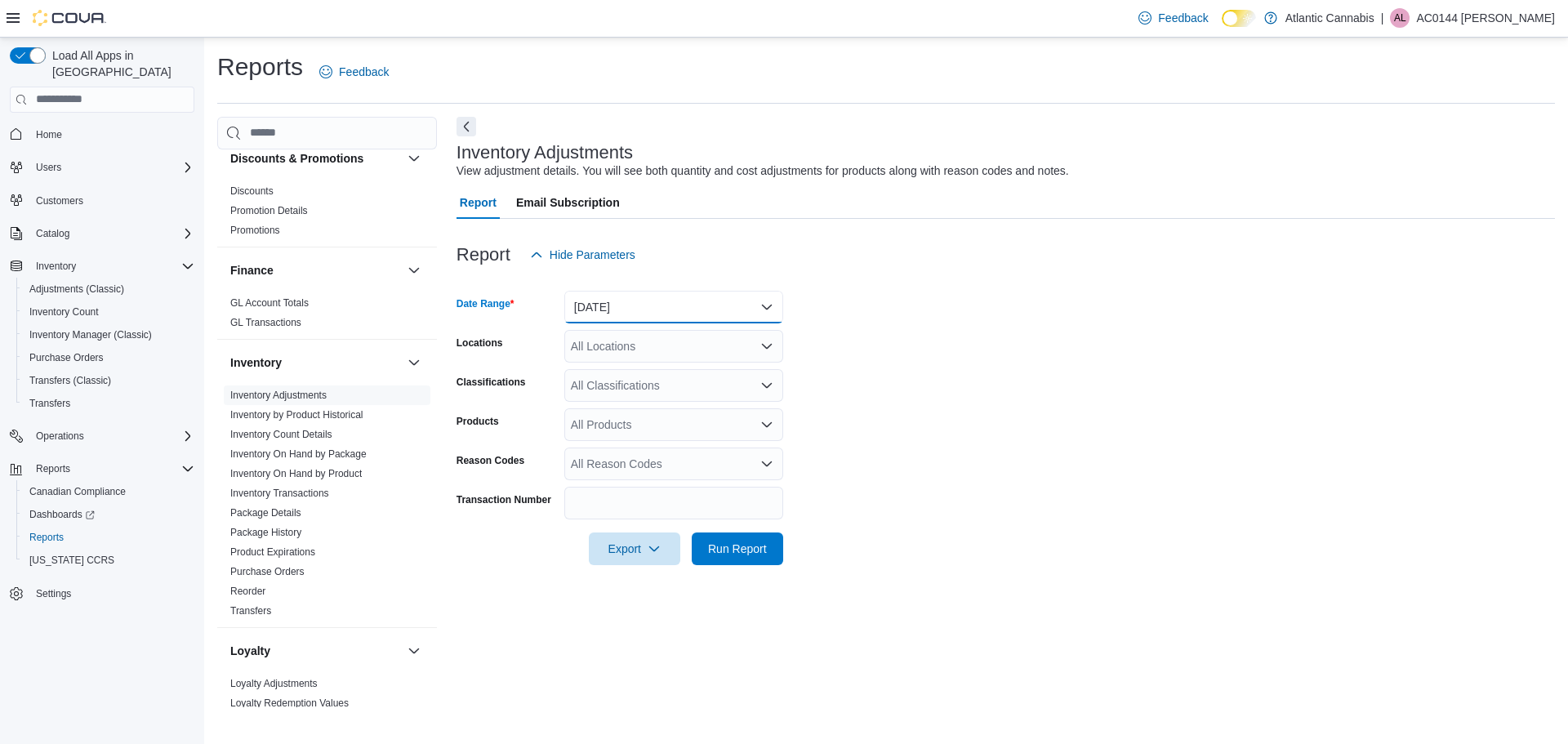
click at [633, 293] on button "Yesterday" at bounding box center [673, 307] width 219 height 33
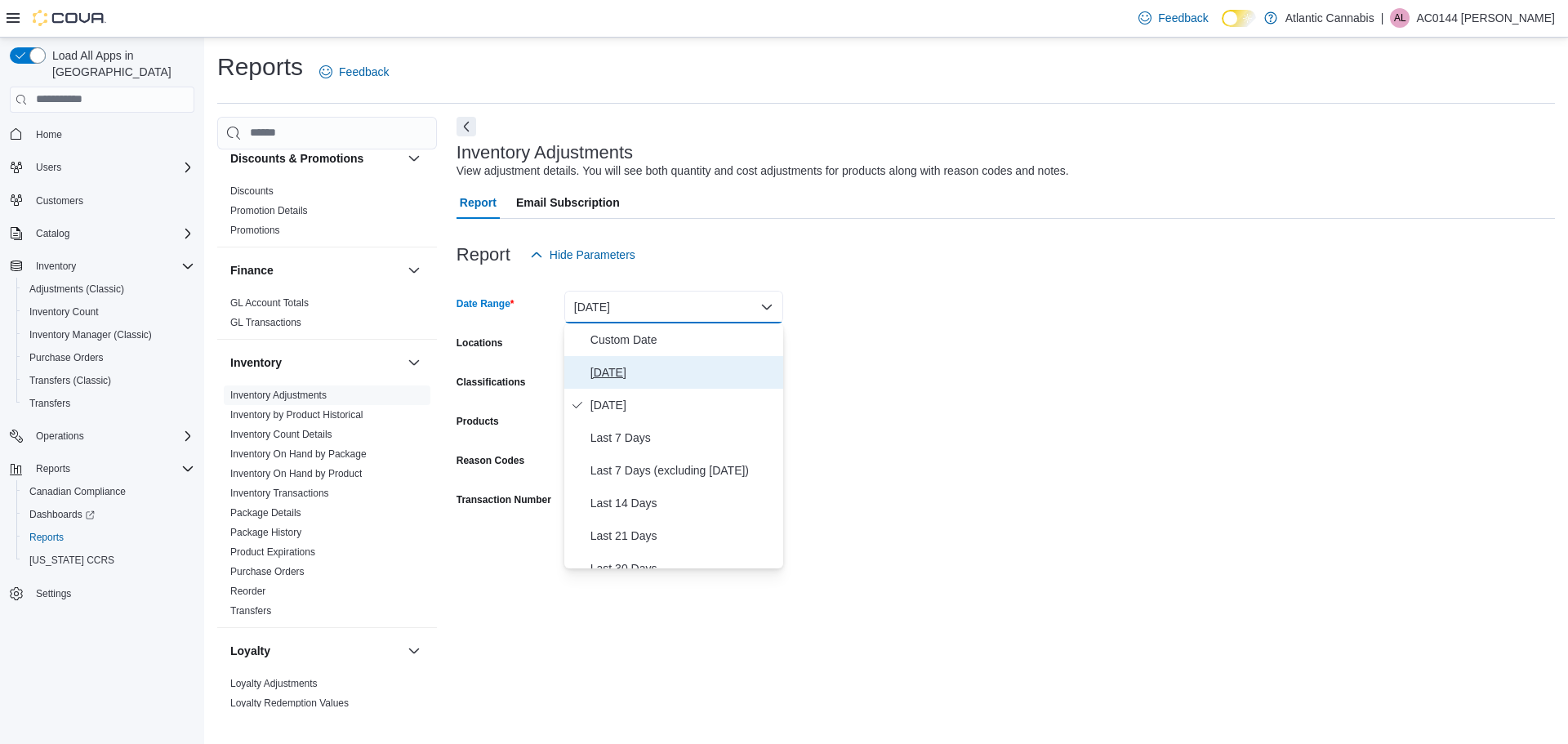
click at [635, 366] on span "Today" at bounding box center [683, 372] width 186 height 20
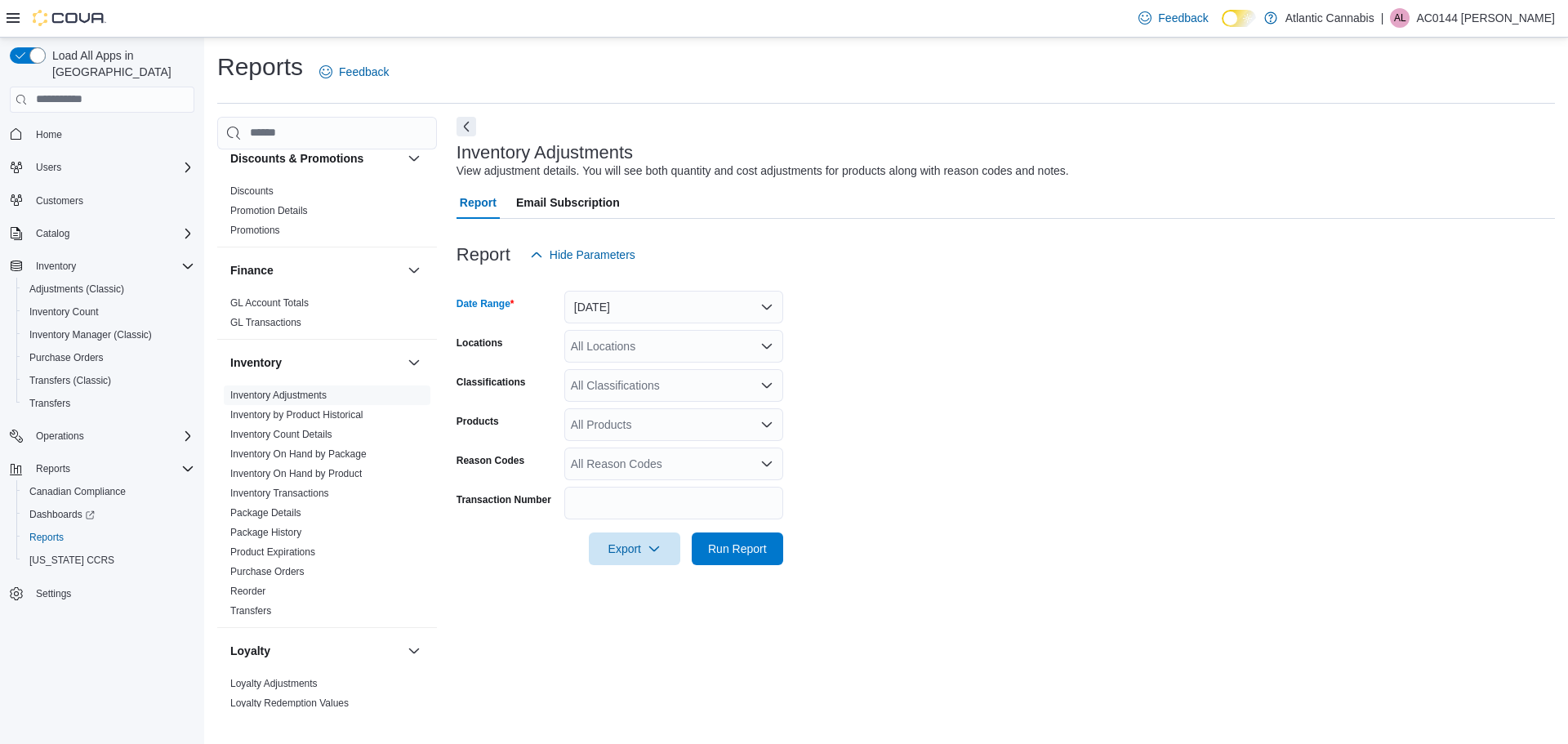
click at [713, 289] on div at bounding box center [1005, 280] width 1099 height 20
click at [697, 317] on button "Today" at bounding box center [673, 307] width 219 height 33
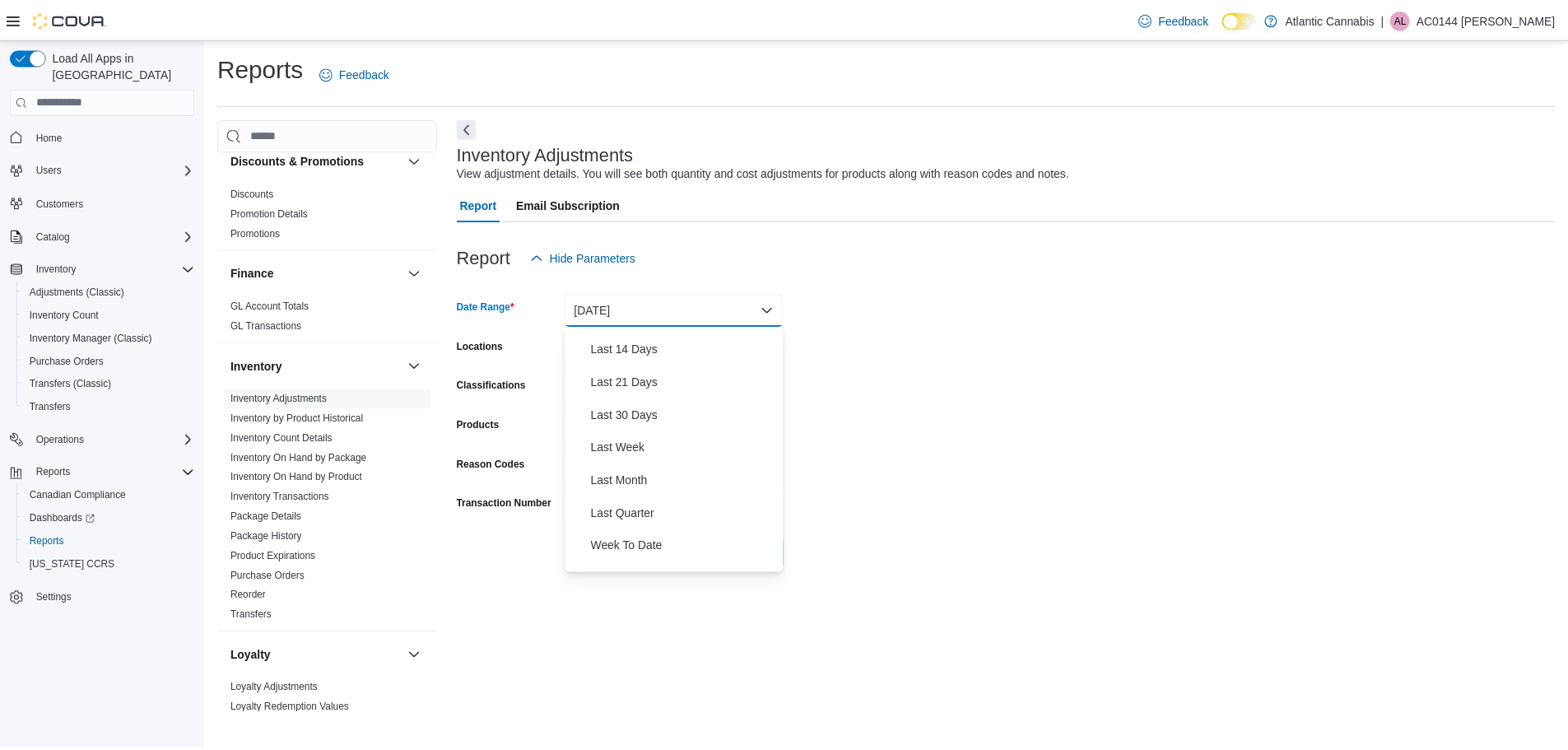
scroll to position [247, 0]
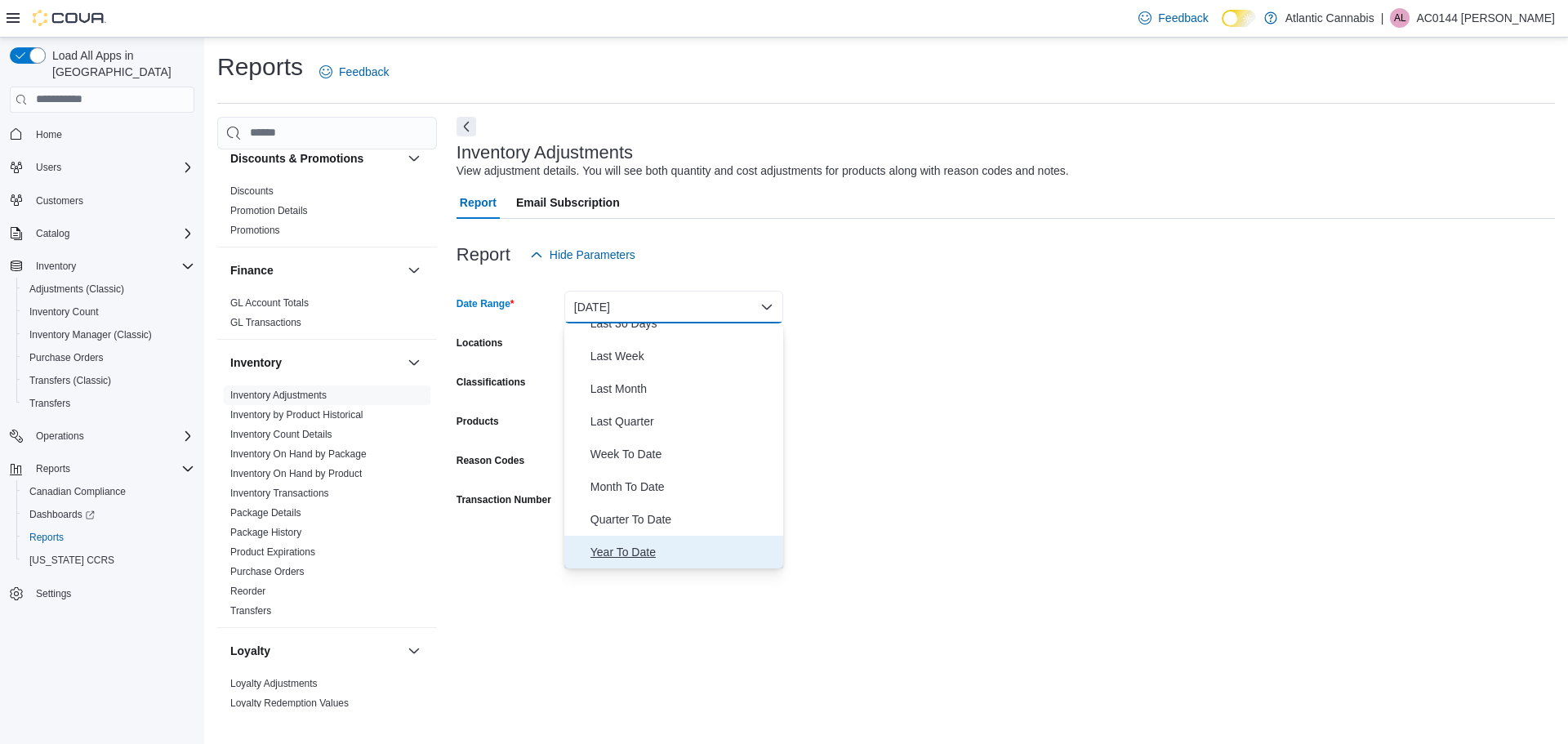
click at [641, 549] on span "Year To Date" at bounding box center [683, 551] width 186 height 20
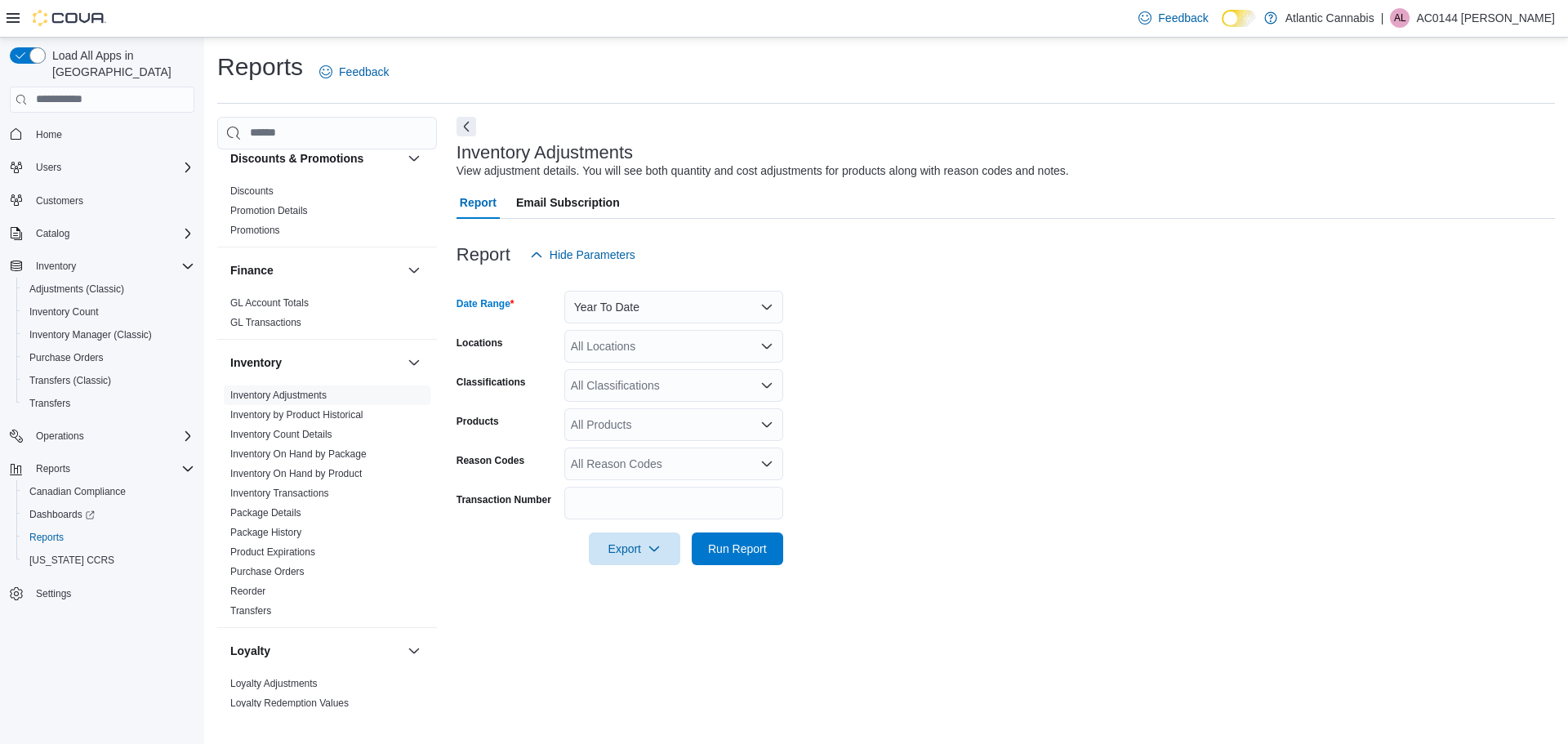
click at [643, 336] on div "All Locations" at bounding box center [673, 346] width 219 height 33
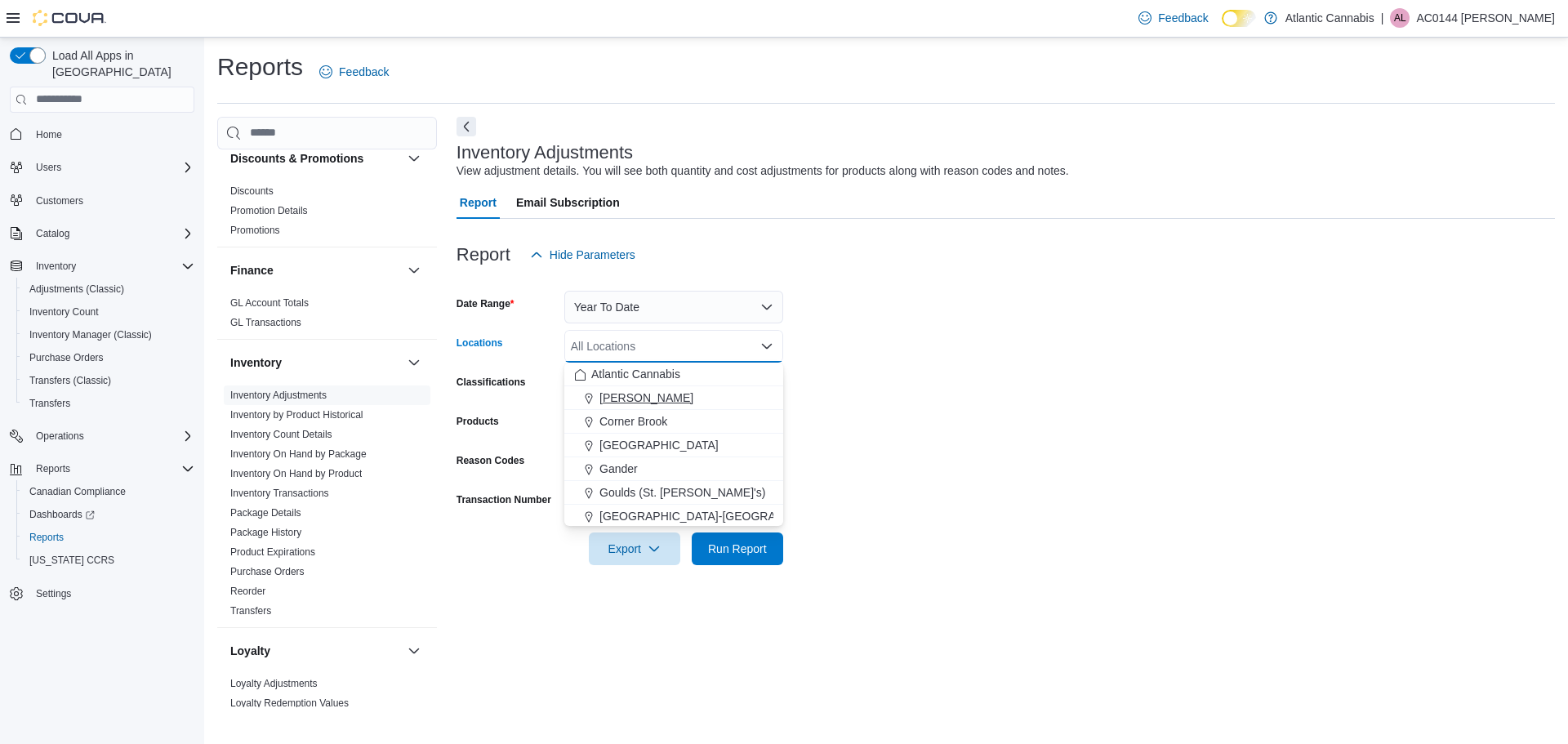
click at [662, 402] on span "[PERSON_NAME]" at bounding box center [646, 397] width 94 height 16
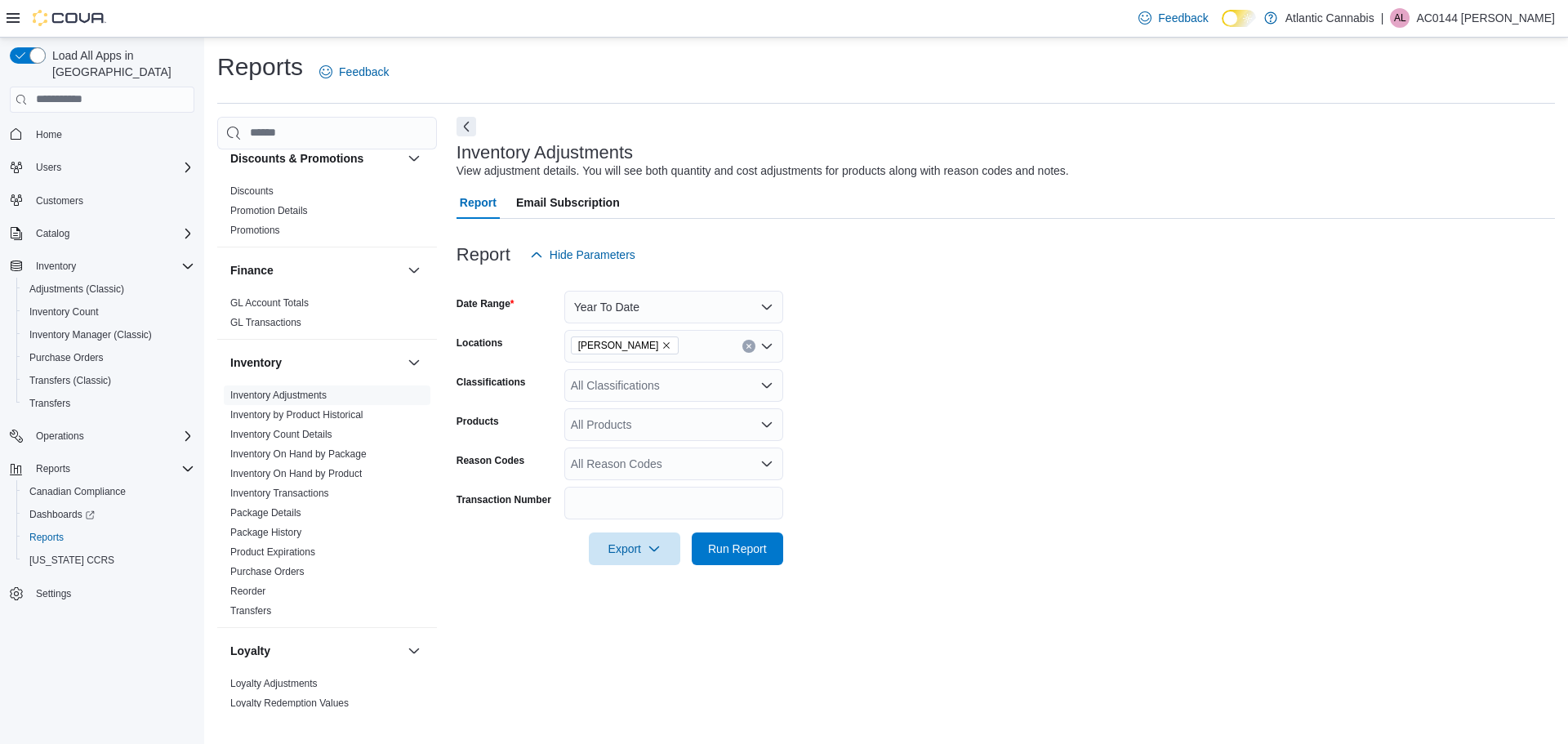
click at [1051, 333] on form "Date Range Year To Date Locations Bay Roberts Classifications All Classificatio…" at bounding box center [1005, 418] width 1099 height 293
click at [626, 422] on div "All Products" at bounding box center [673, 424] width 219 height 33
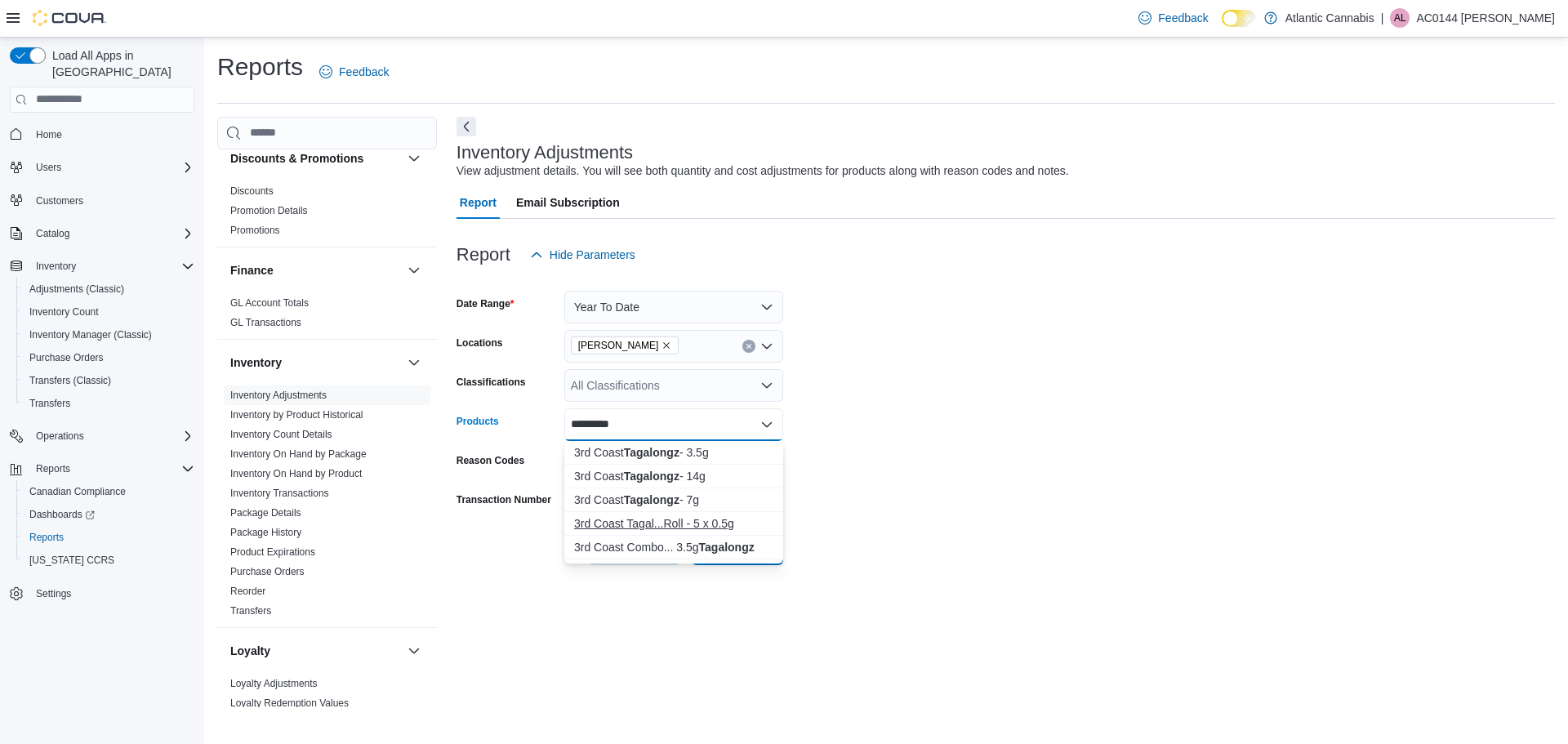
type input "*********"
click at [693, 526] on div "3rd Coast Tagal...Roll - 5 x 0.5g" at bounding box center [673, 522] width 199 height 16
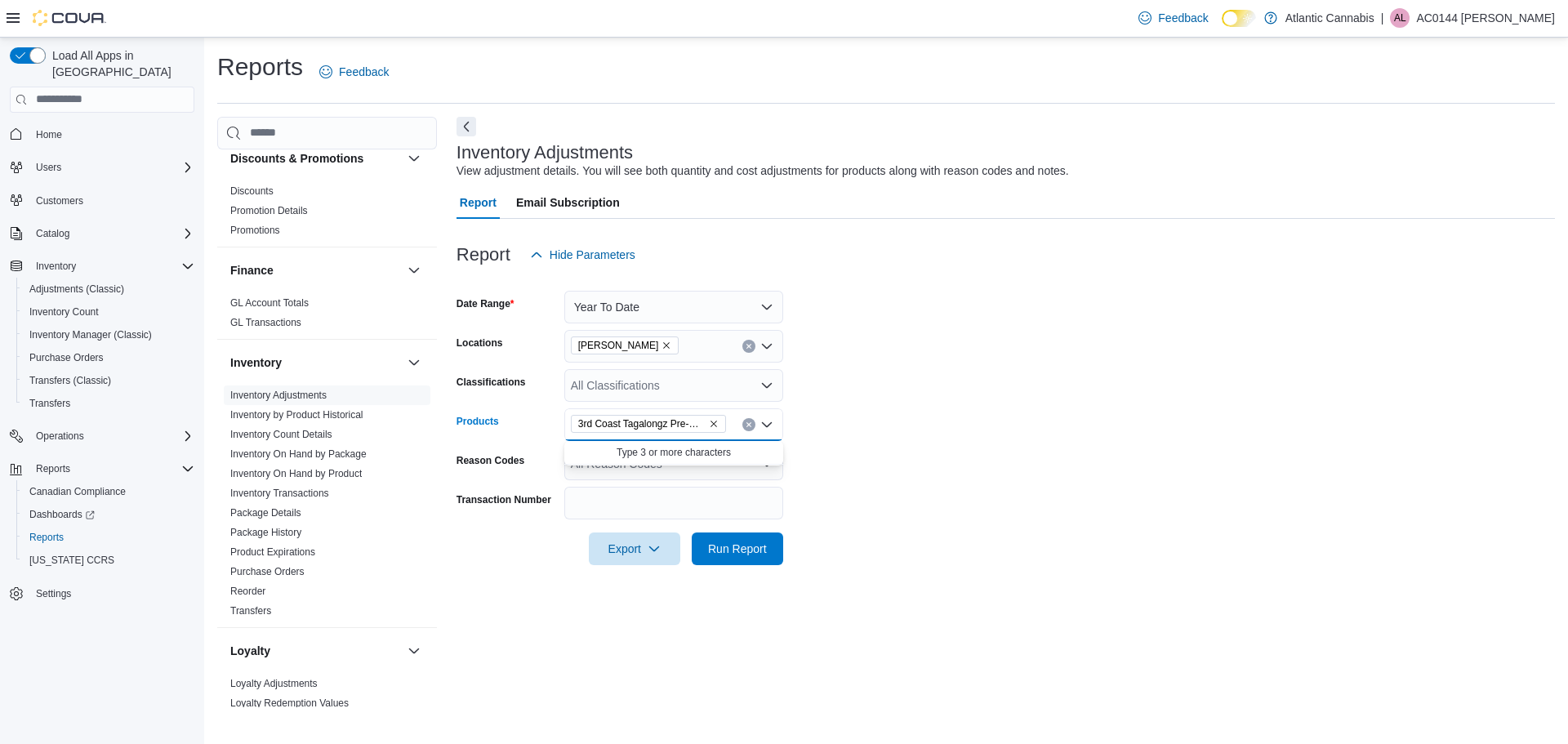
click at [897, 442] on form "Date Range Year To Date Locations Bay Roberts Classifications All Classificatio…" at bounding box center [1005, 418] width 1099 height 293
click at [732, 544] on span "Run Report" at bounding box center [737, 547] width 59 height 16
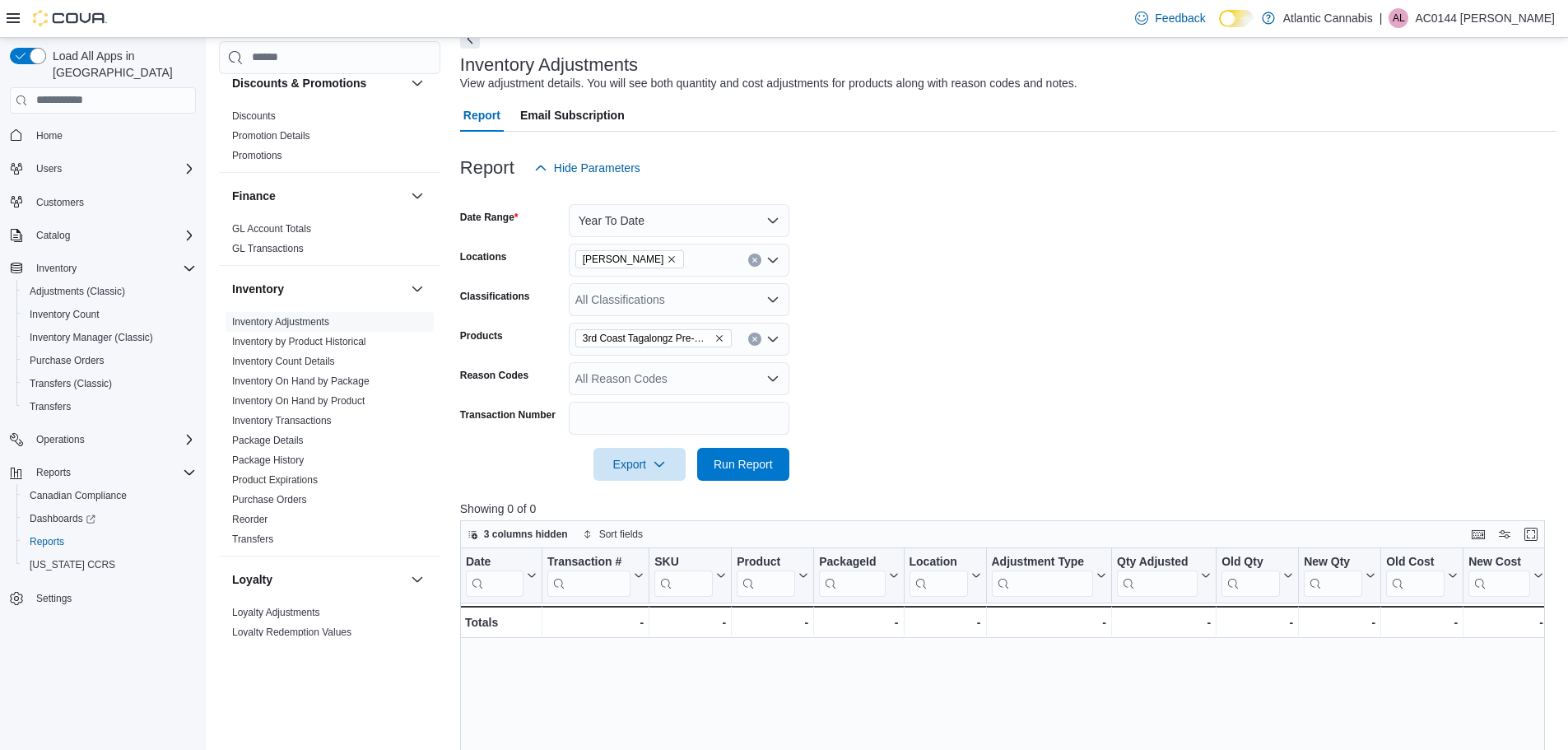
scroll to position [82, 0]
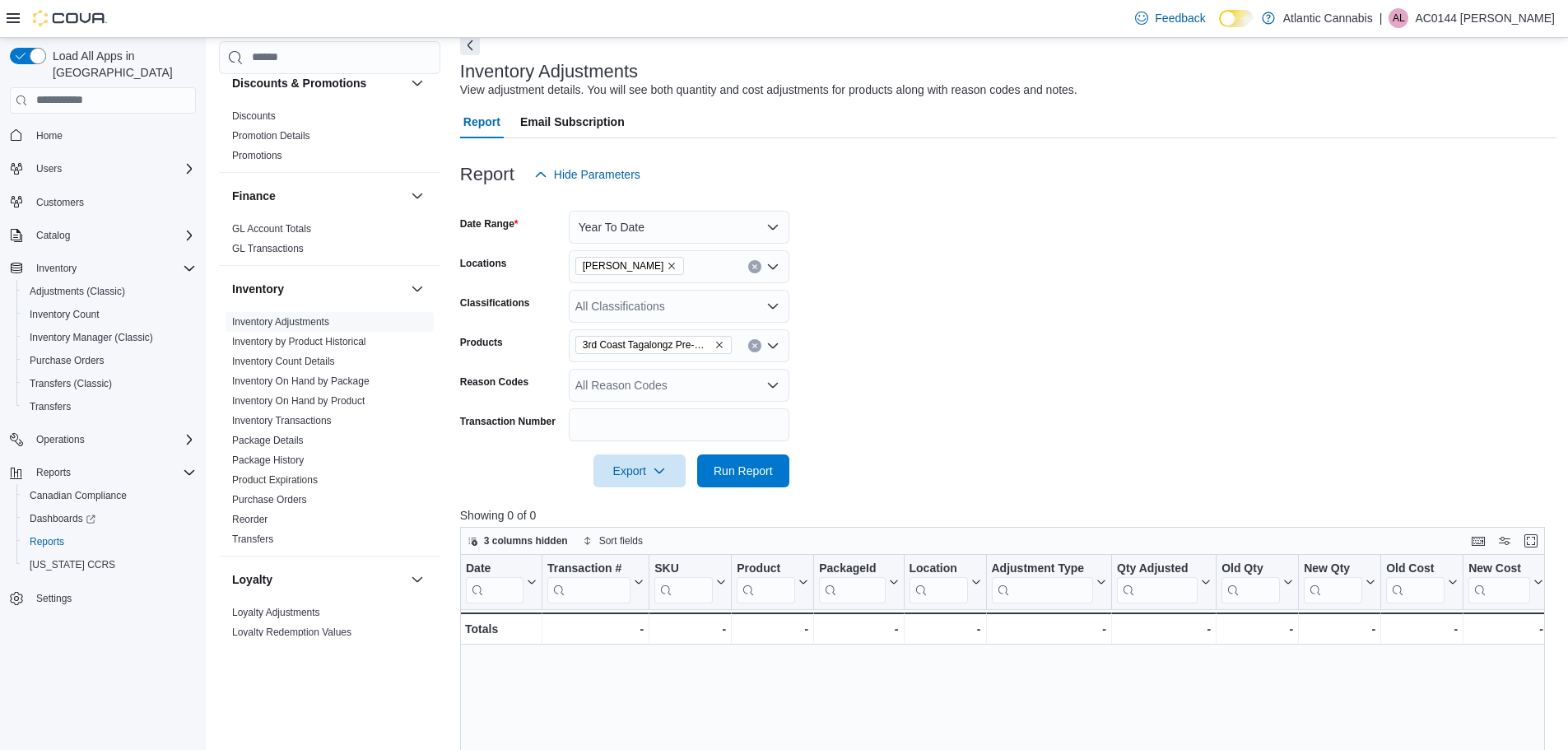
click at [1074, 384] on form "Date Range Year To Date Locations Bay Roberts Classifications All Classificatio…" at bounding box center [1007, 339] width 1096 height 296
click at [56, 129] on span "Home" at bounding box center [49, 136] width 26 height 13
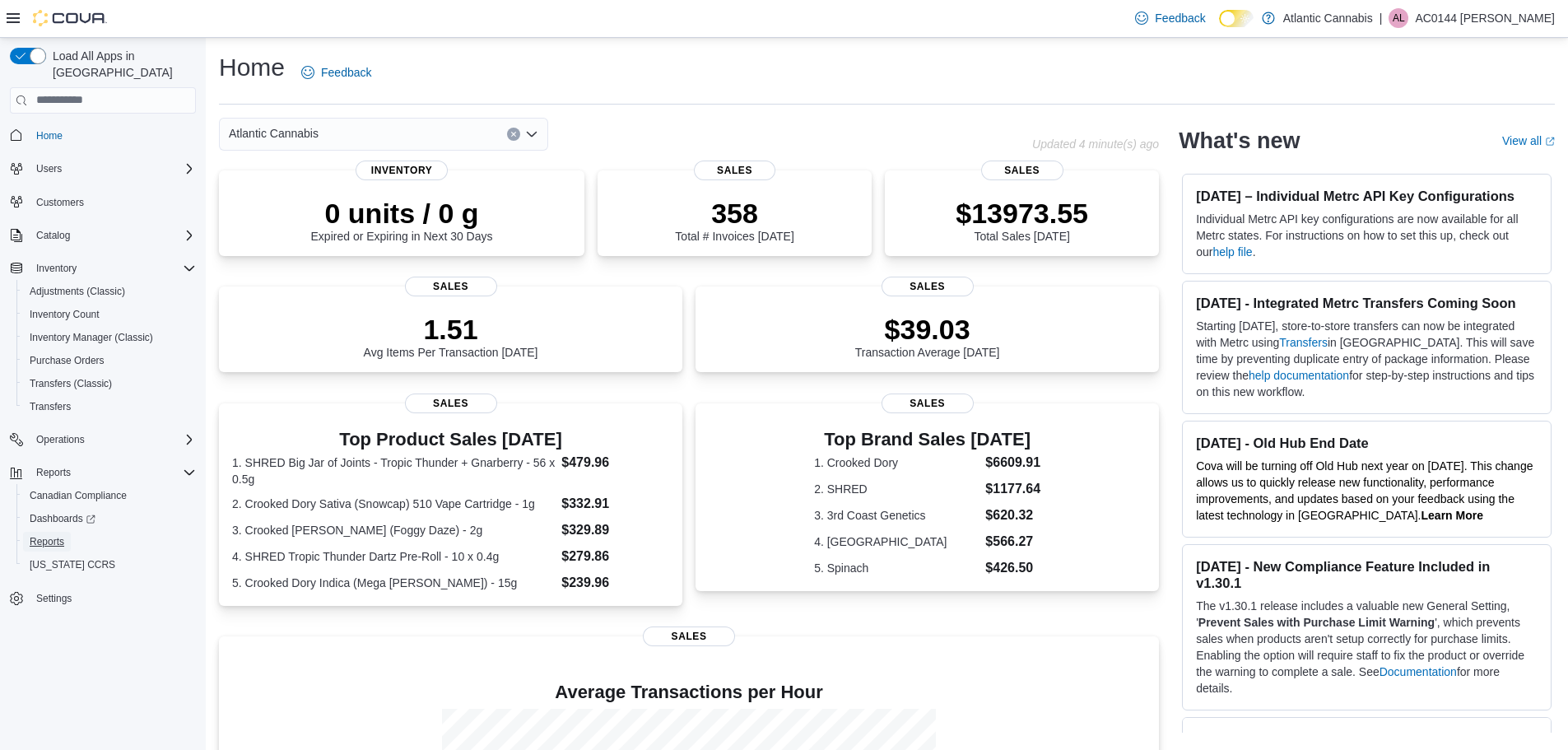
drag, startPoint x: 61, startPoint y: 524, endPoint x: 87, endPoint y: 536, distance: 28.6
click at [61, 535] on span "Reports" at bounding box center [46, 542] width 35 height 13
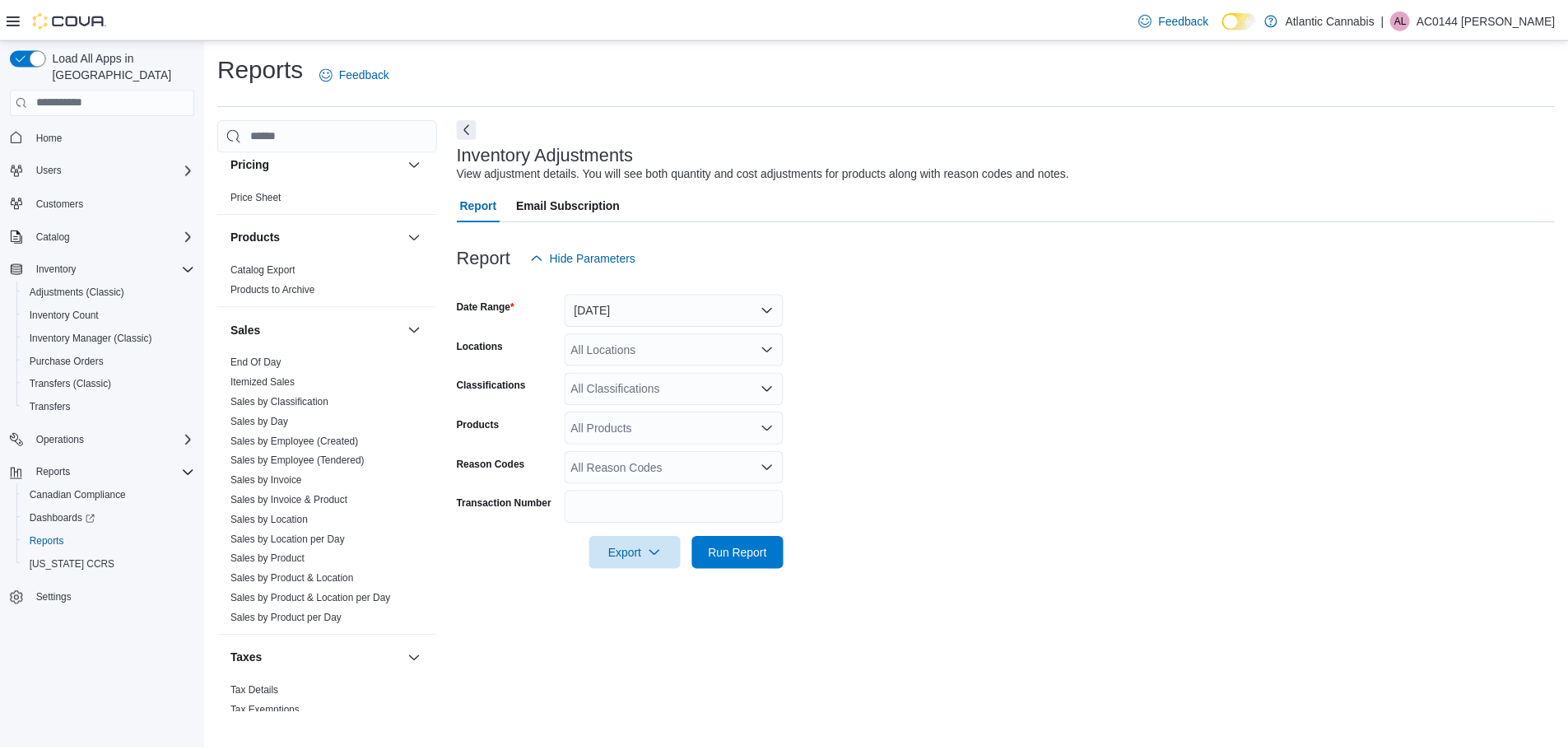
scroll to position [945, 0]
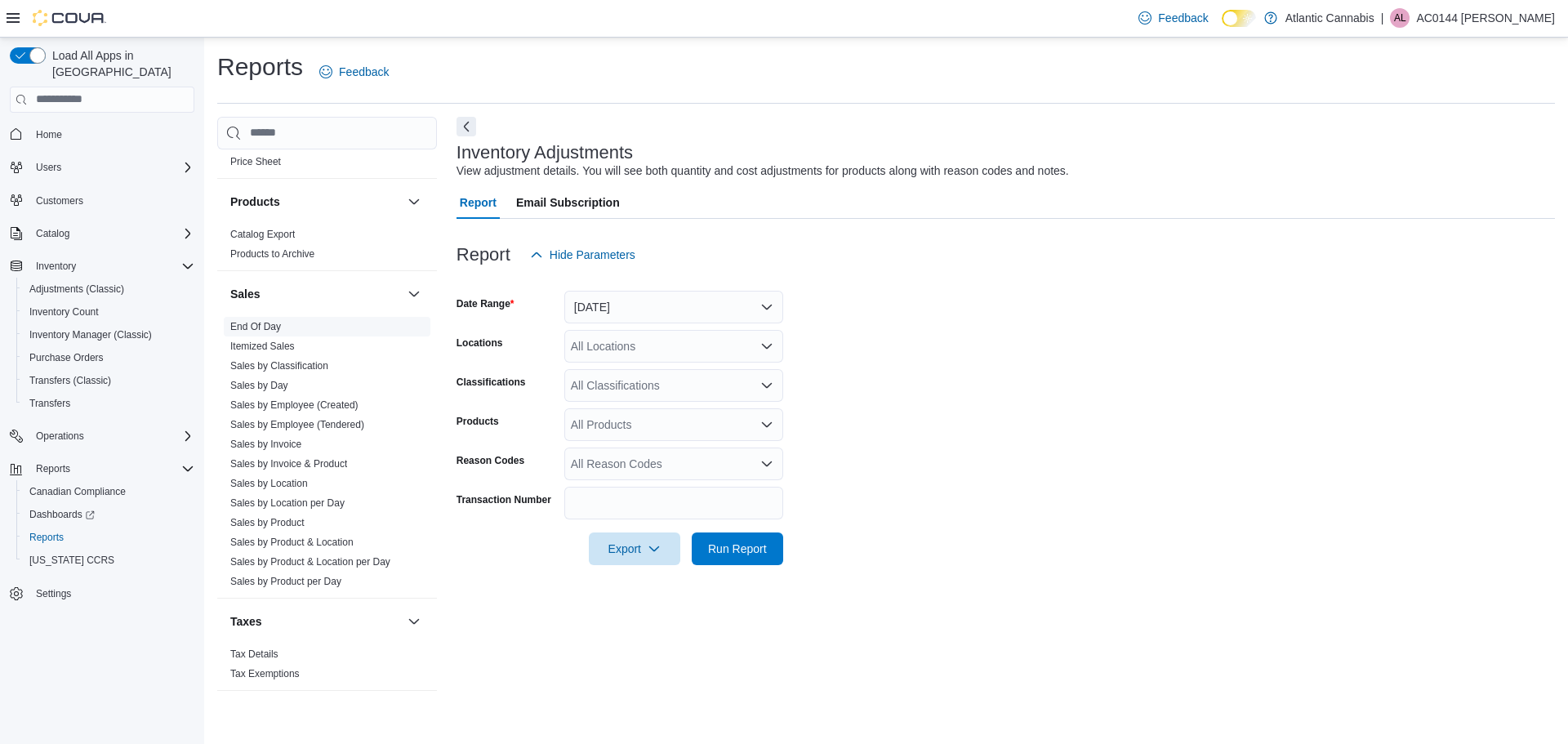
click at [251, 326] on link "End Of Day" at bounding box center [255, 326] width 50 height 11
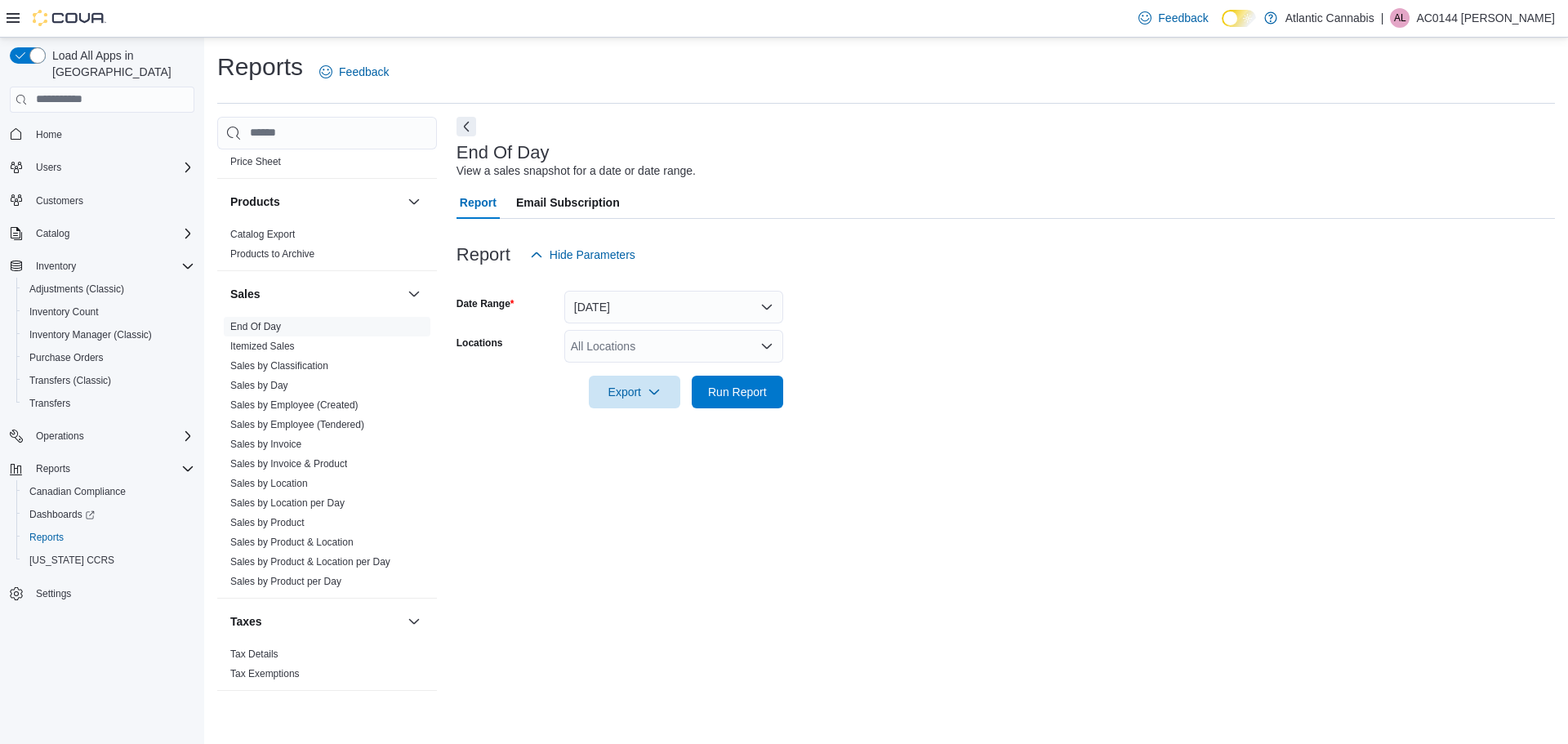
click at [646, 338] on div "All Locations" at bounding box center [673, 346] width 219 height 33
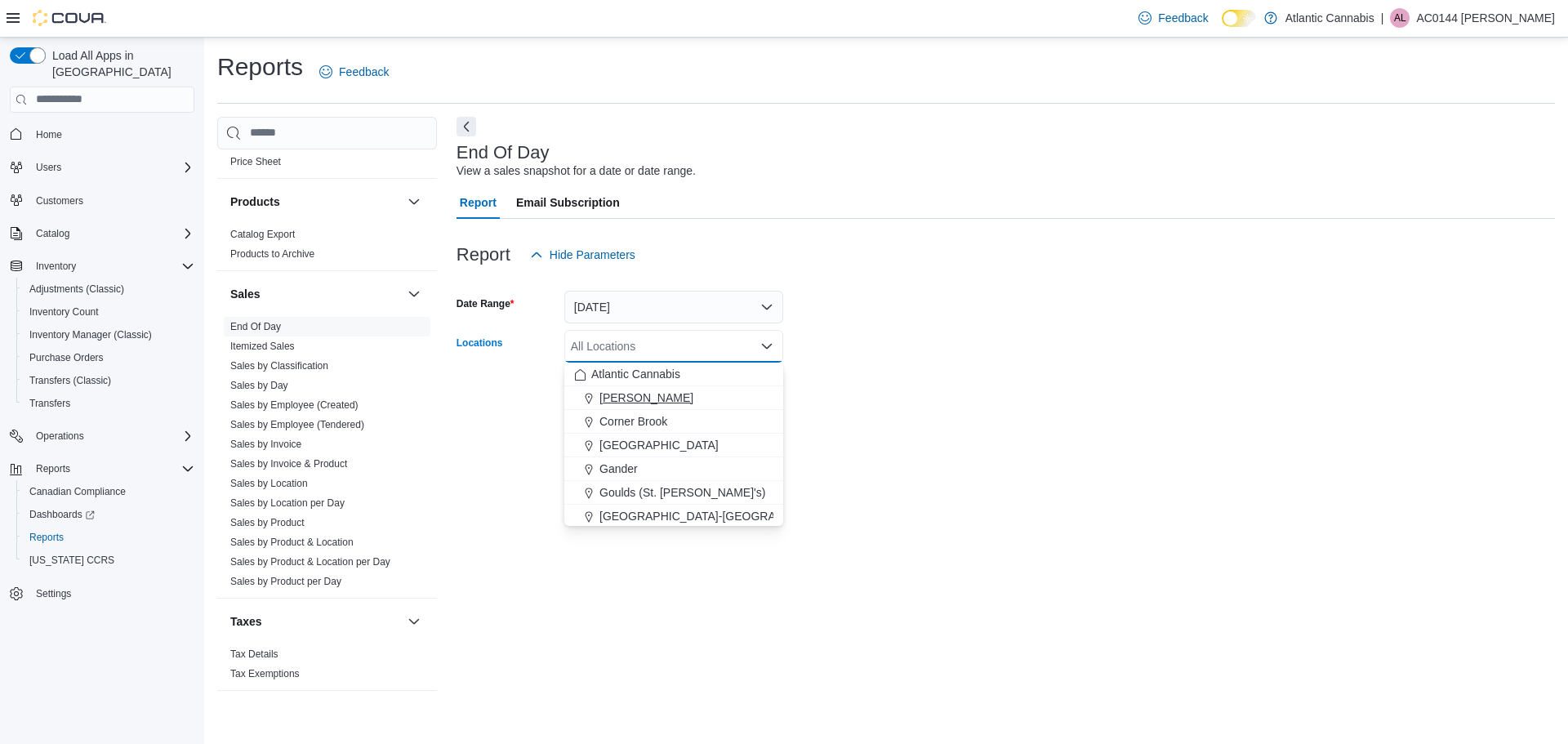
click at [693, 393] on div "[PERSON_NAME]" at bounding box center [673, 397] width 199 height 16
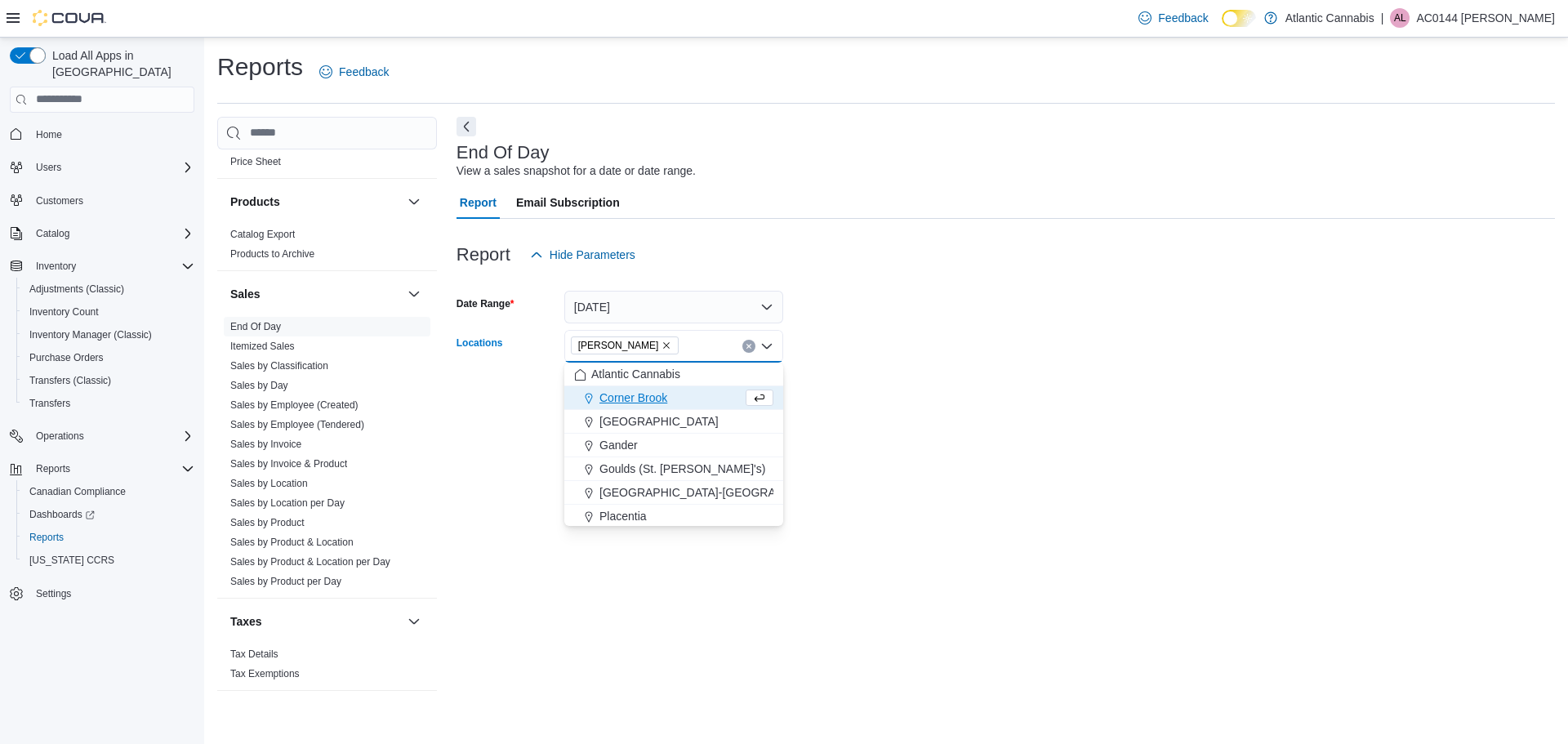
click at [940, 369] on div at bounding box center [1005, 369] width 1099 height 13
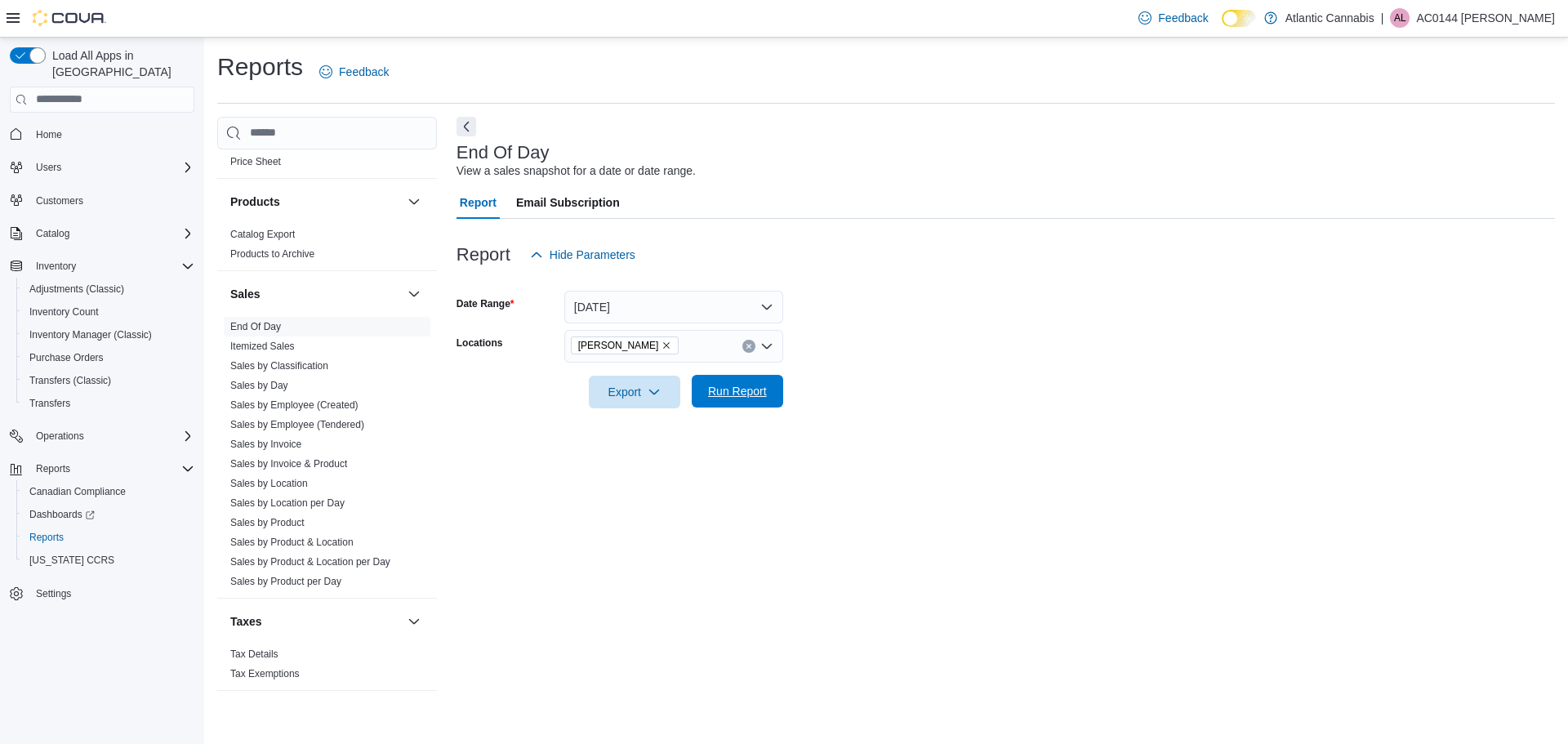
drag, startPoint x: 762, startPoint y: 397, endPoint x: 737, endPoint y: 397, distance: 25.0
click at [760, 397] on span "Run Report" at bounding box center [737, 391] width 59 height 16
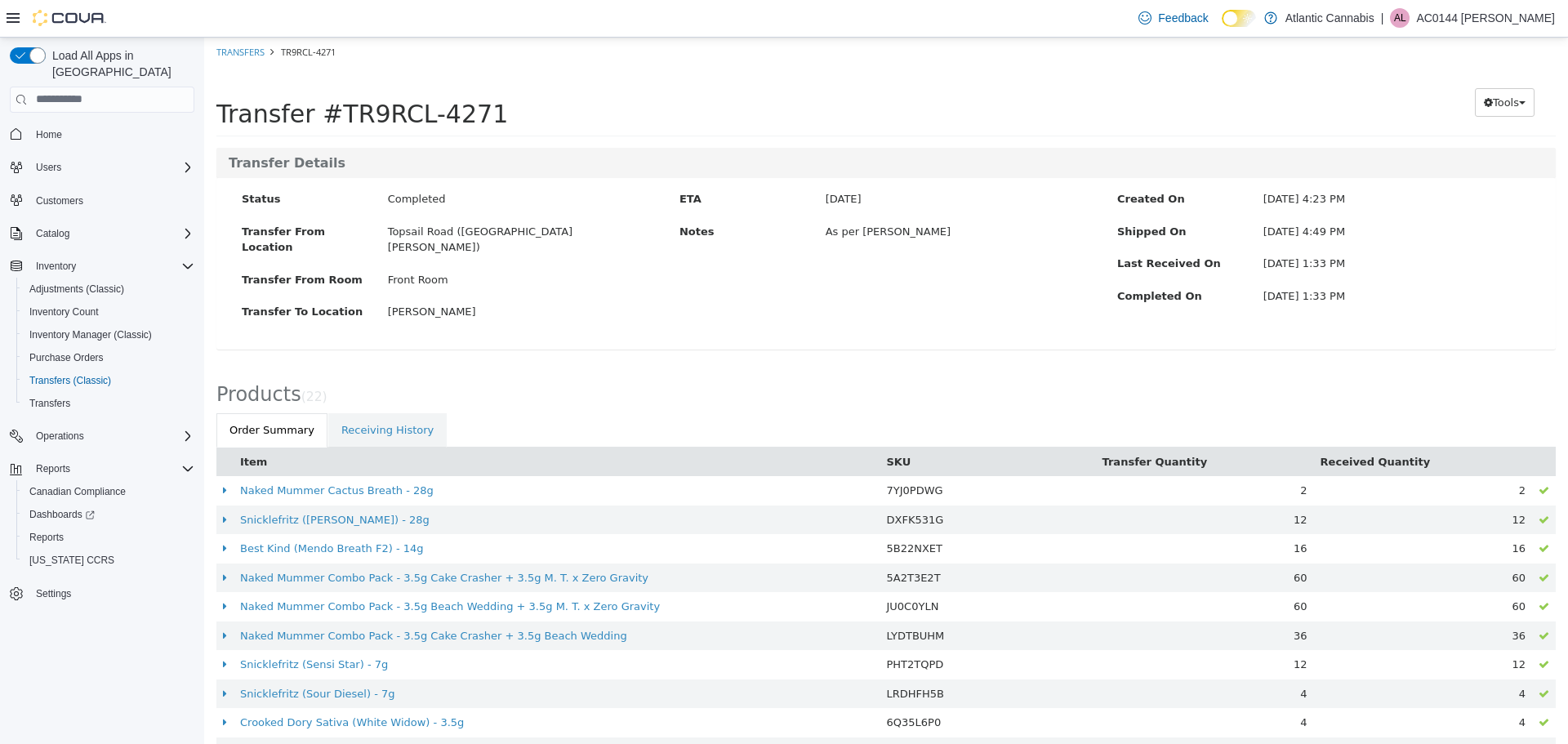
click at [254, 453] on button "Item" at bounding box center [255, 461] width 30 height 16
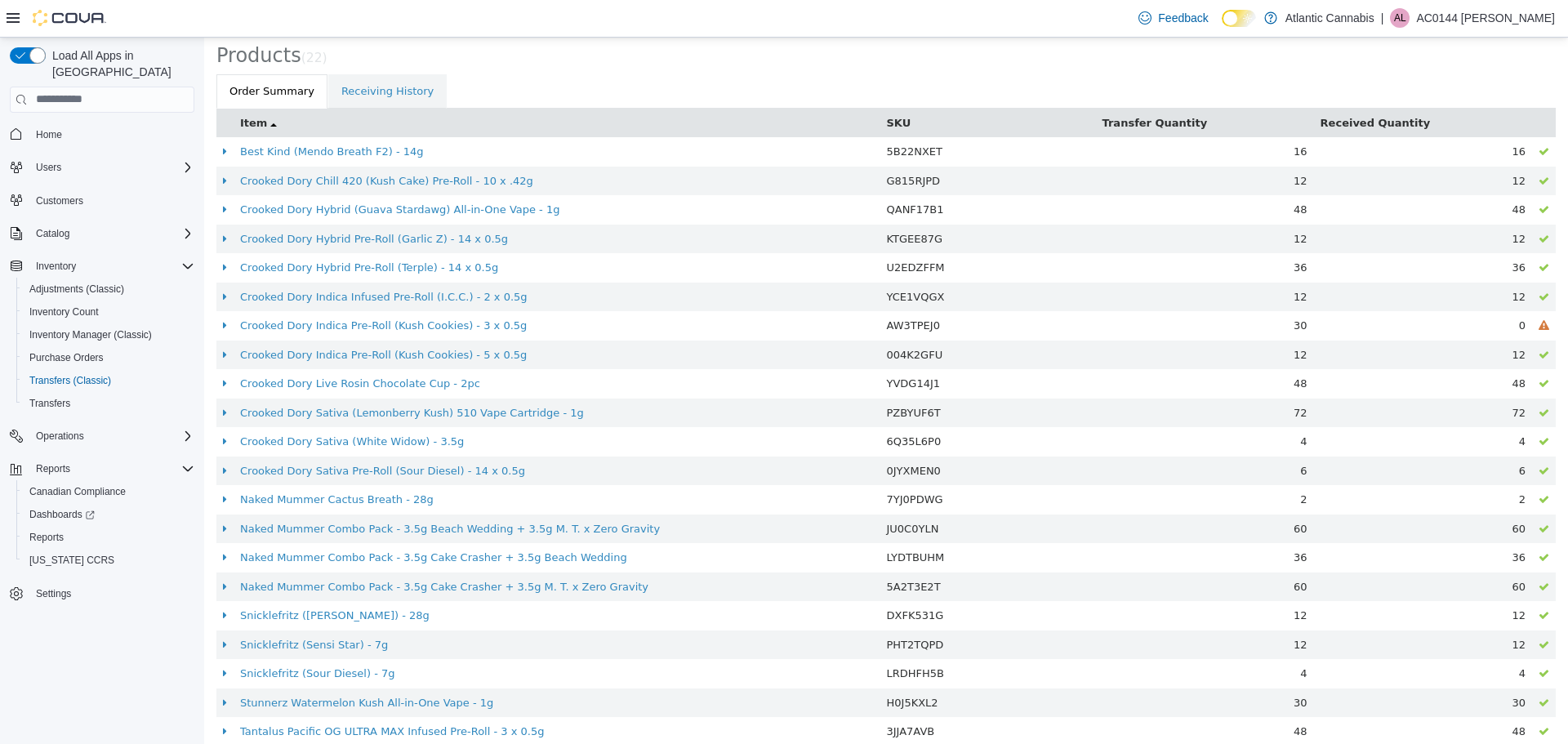
scroll to position [373, 0]
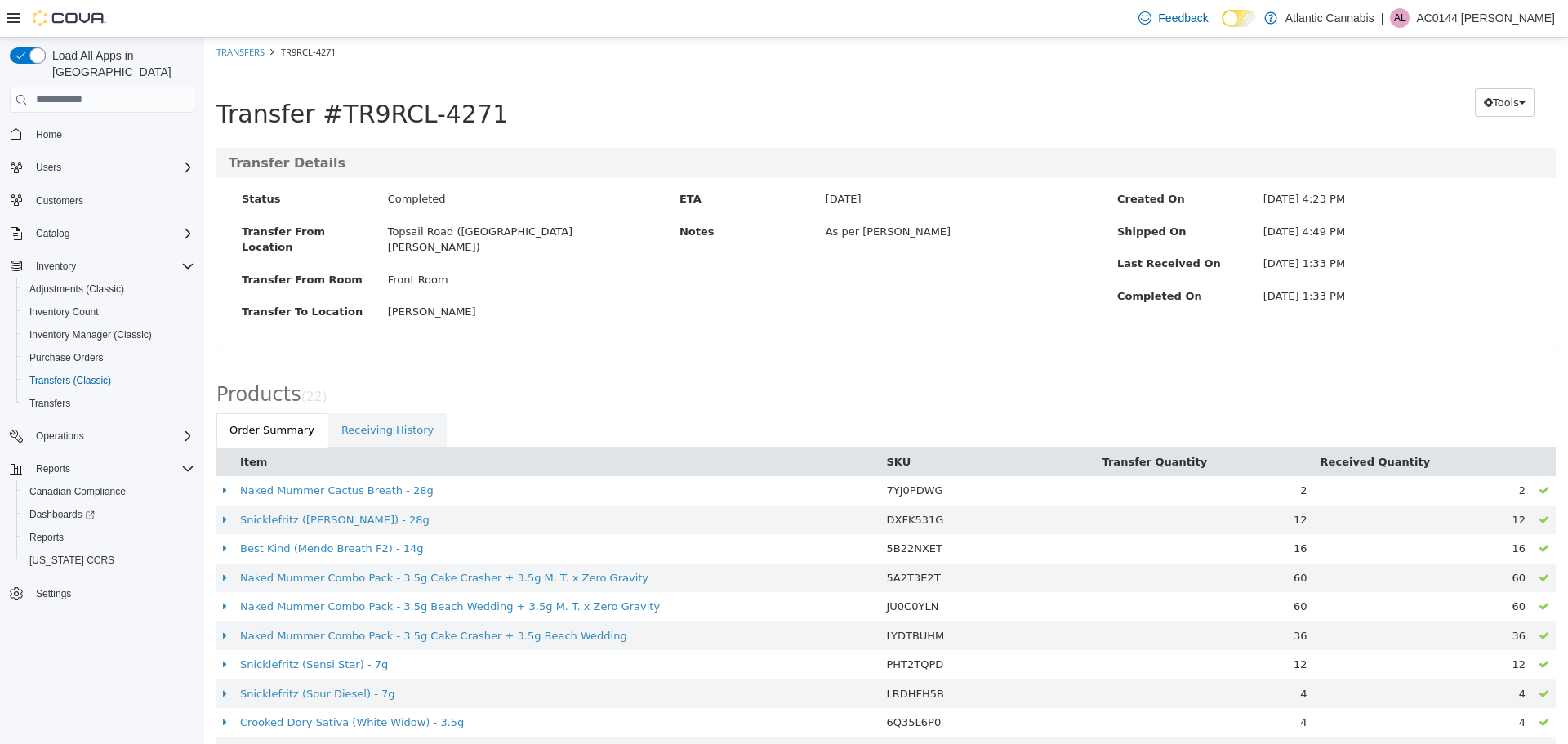
click at [248, 453] on button "Item" at bounding box center [255, 461] width 30 height 16
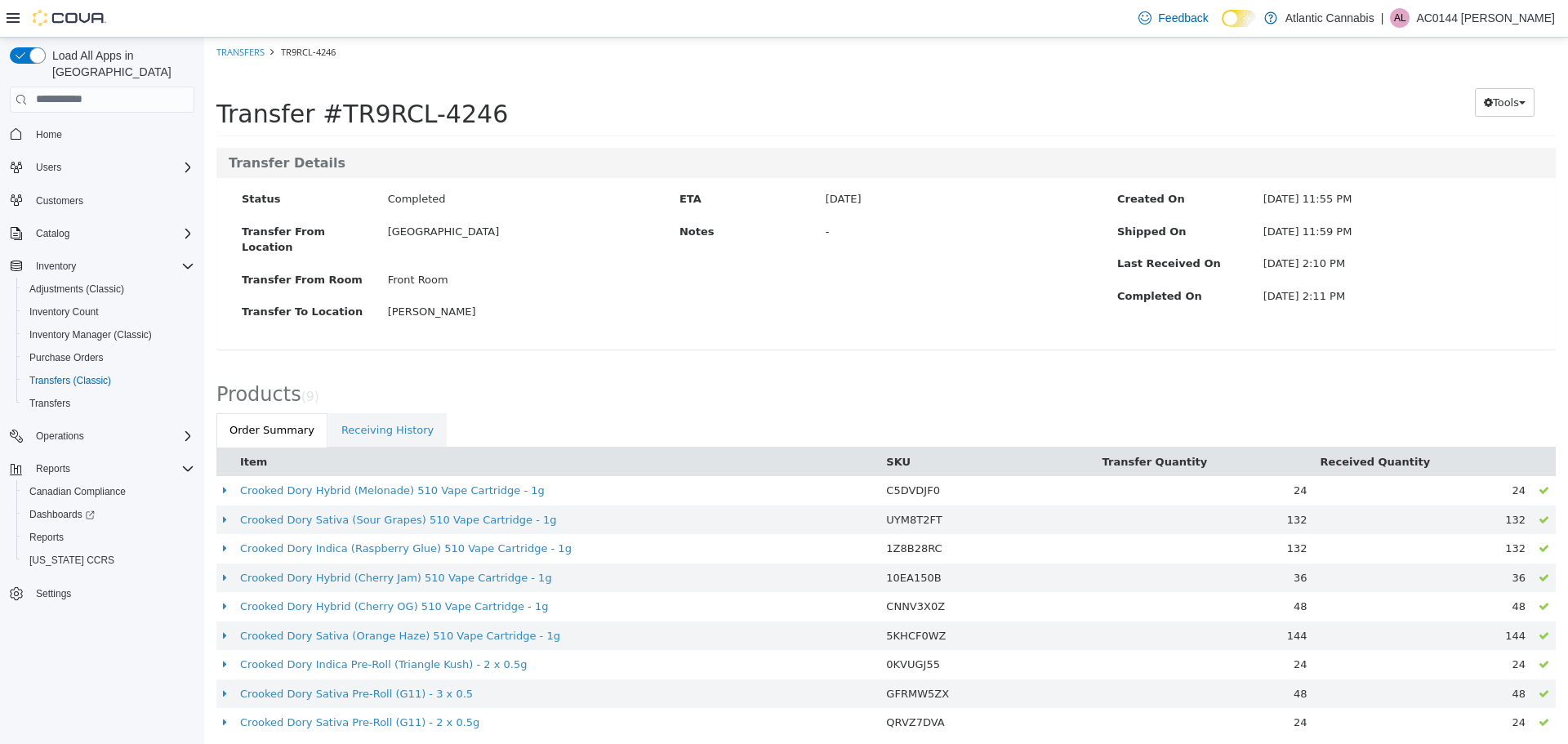
click at [248, 453] on button "Item" at bounding box center [255, 461] width 30 height 16
click at [243, 453] on button "Item" at bounding box center [255, 461] width 30 height 16
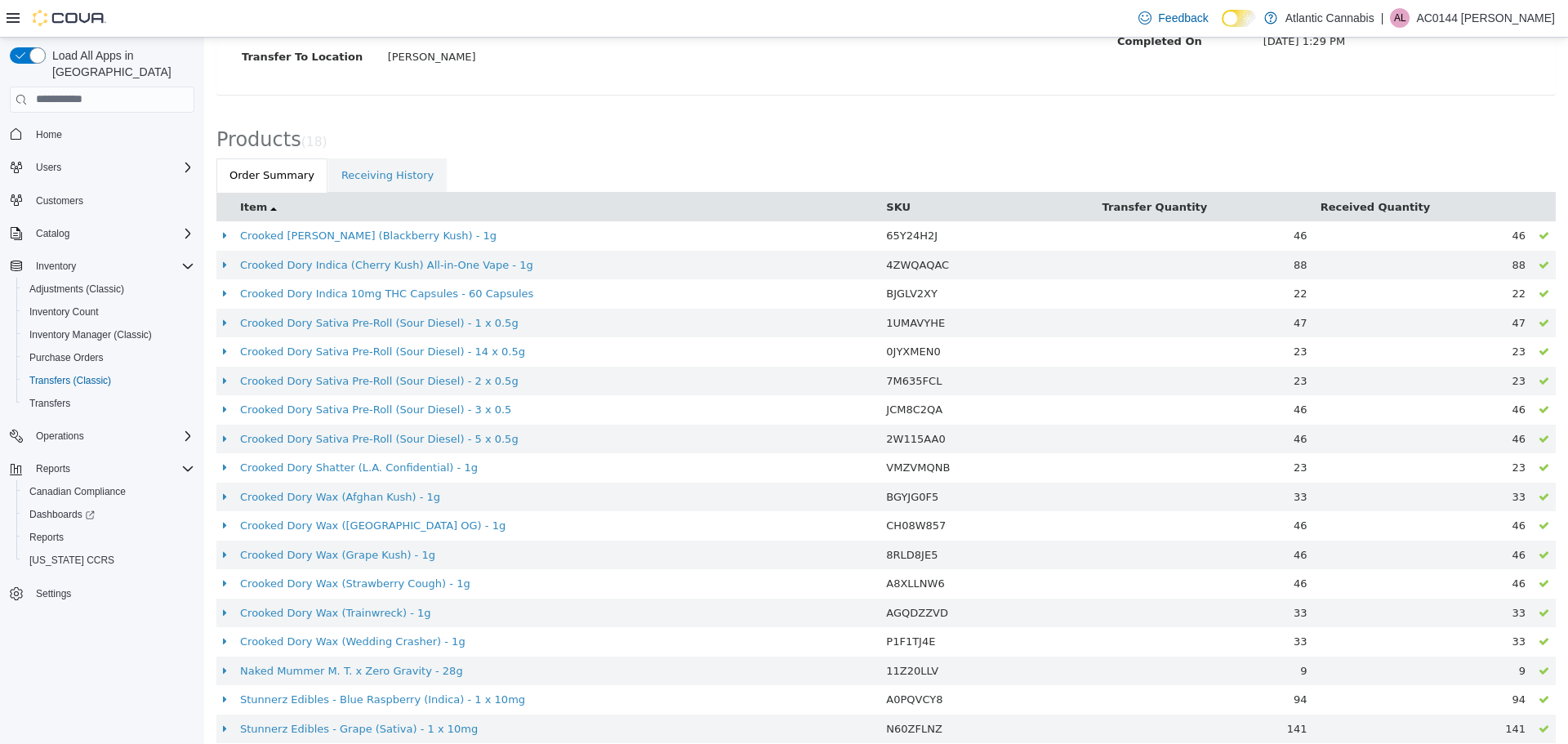
scroll to position [257, 0]
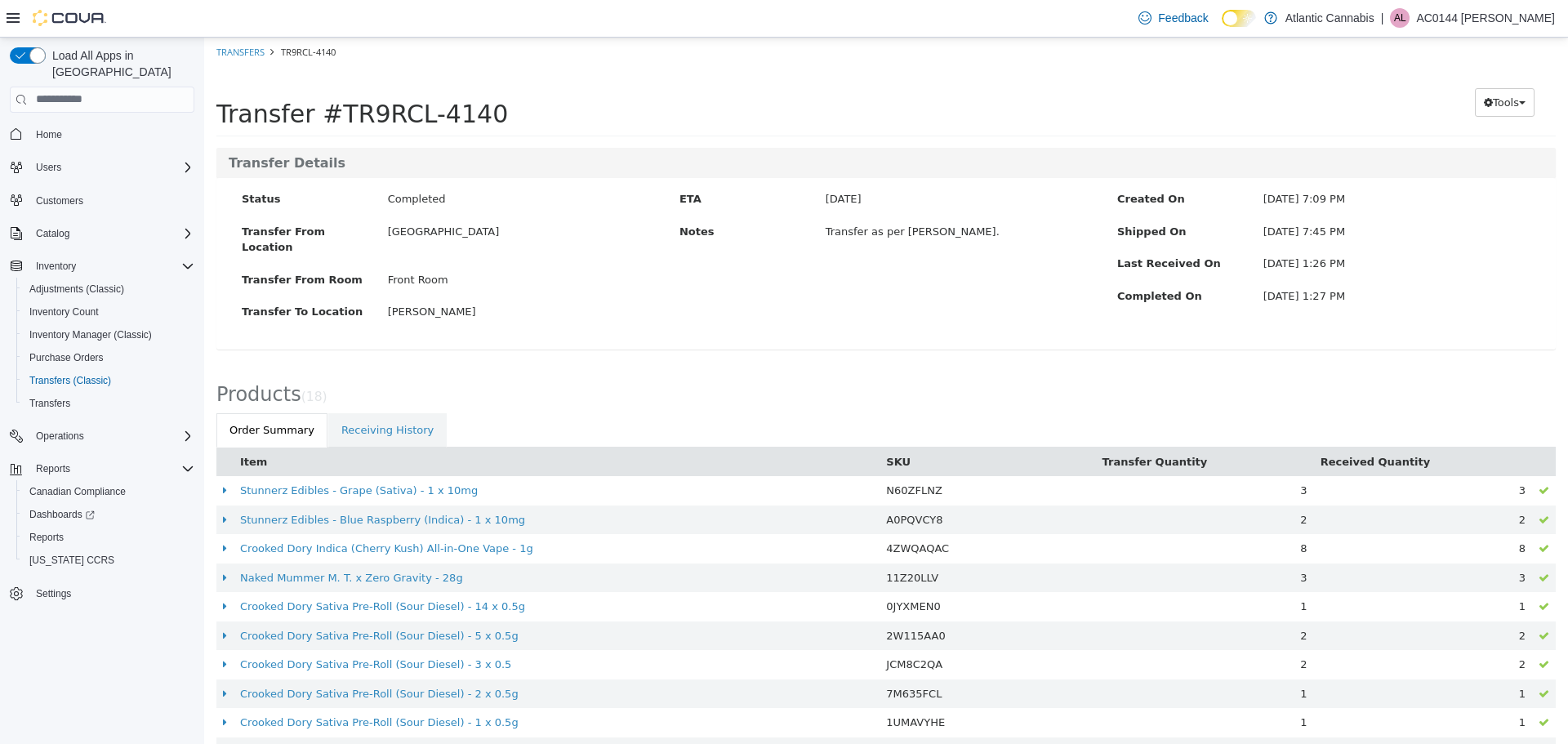
click at [263, 453] on button "Item" at bounding box center [255, 461] width 30 height 16
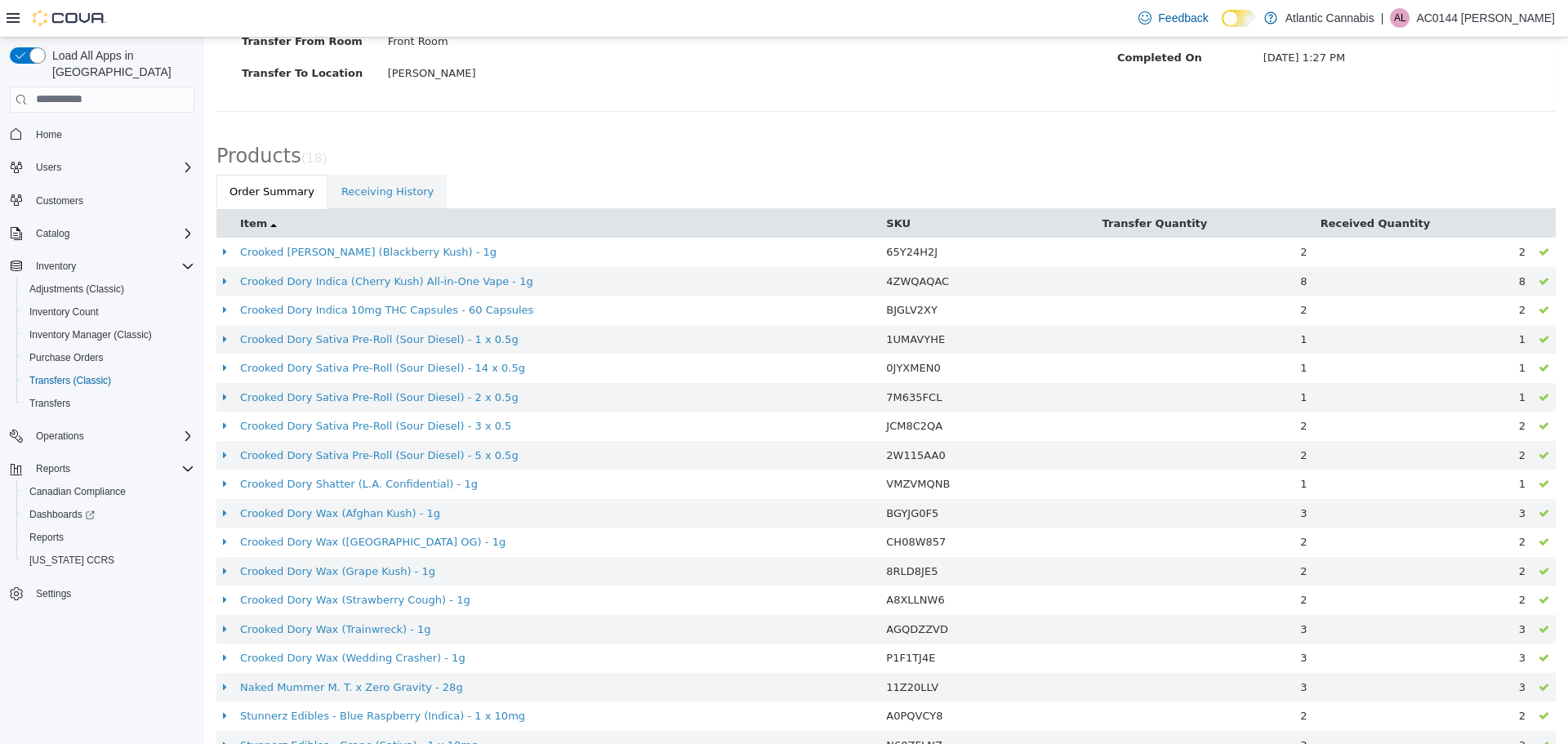
scroll to position [245, 0]
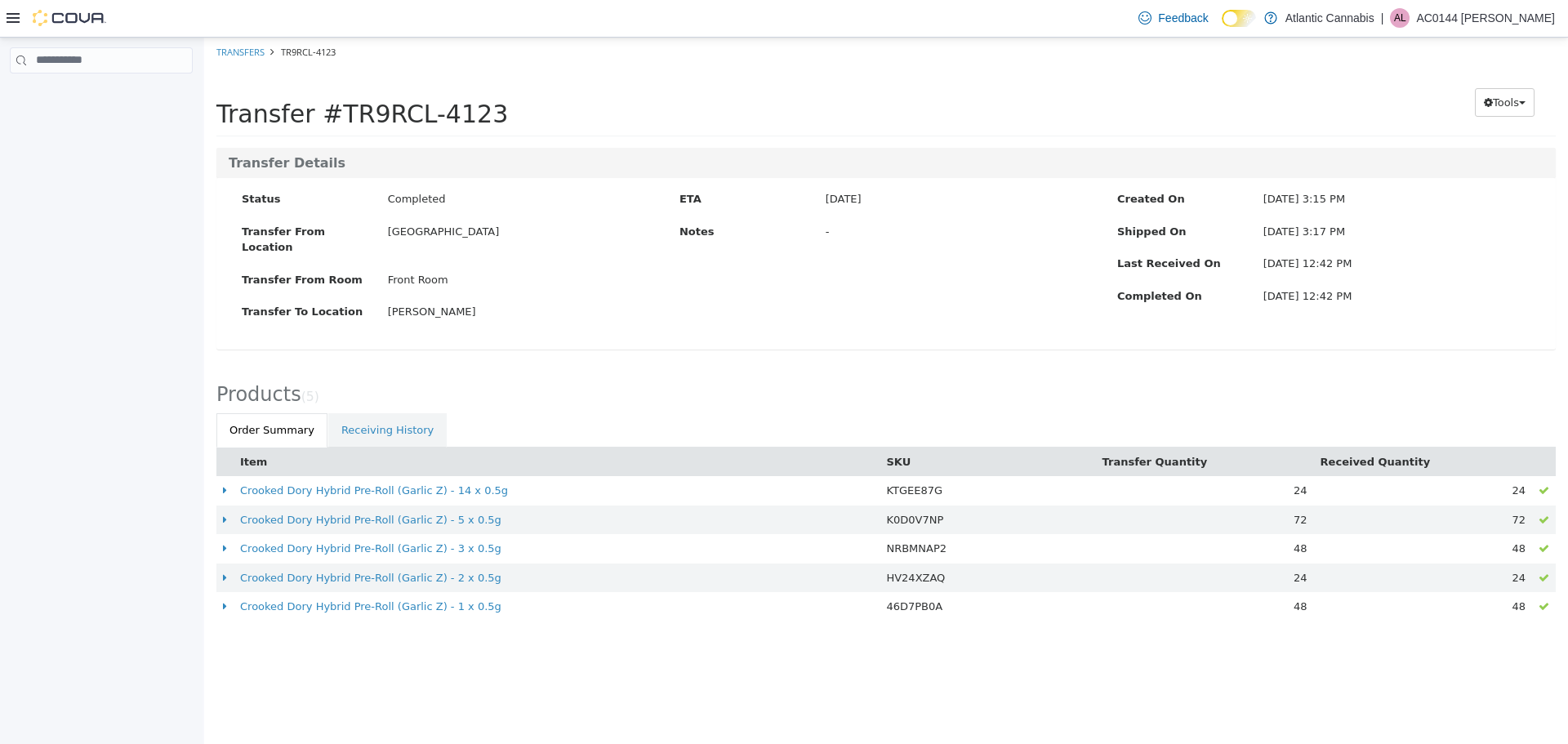
click at [250, 453] on button "Item" at bounding box center [255, 461] width 30 height 16
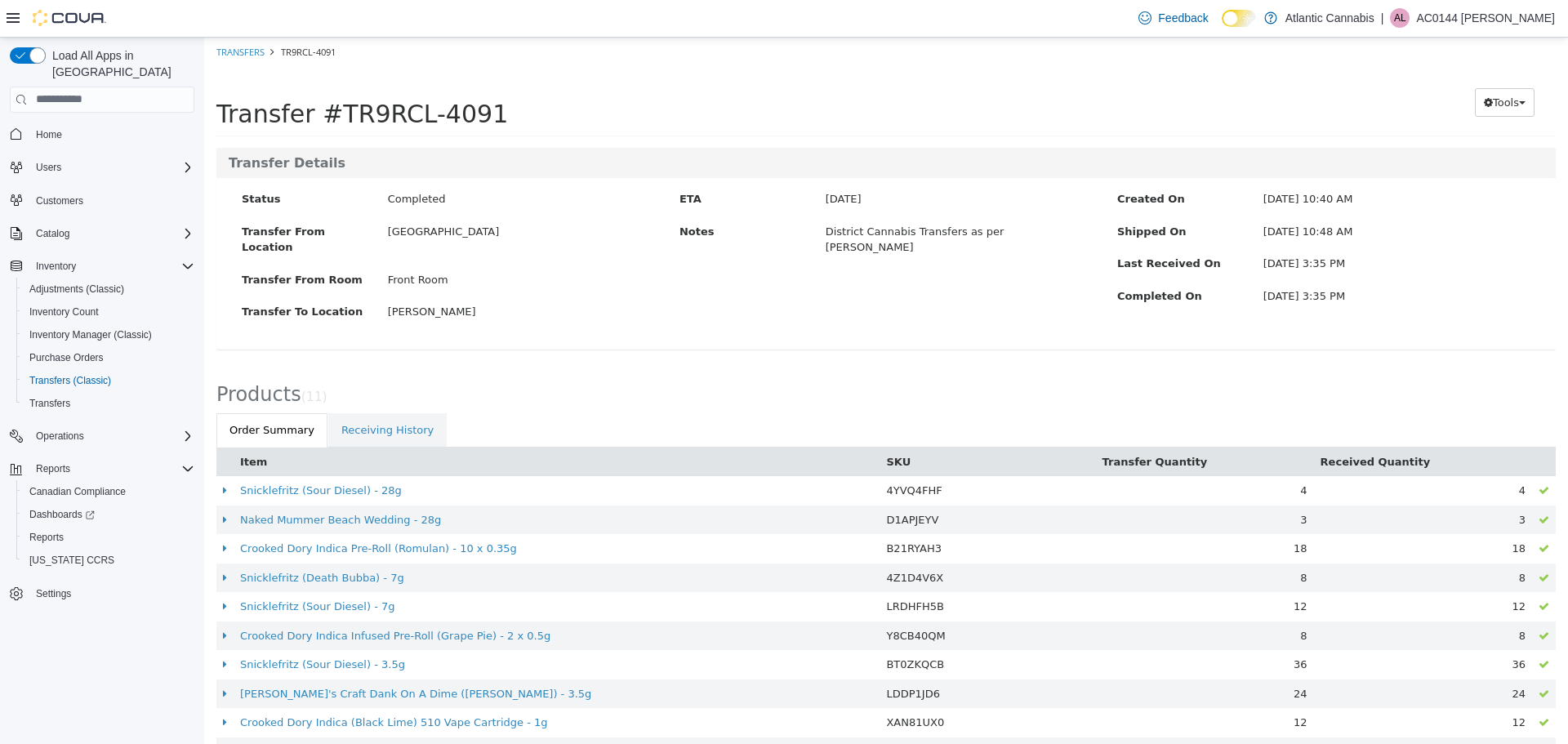
click at [259, 453] on button "Item" at bounding box center [255, 461] width 30 height 16
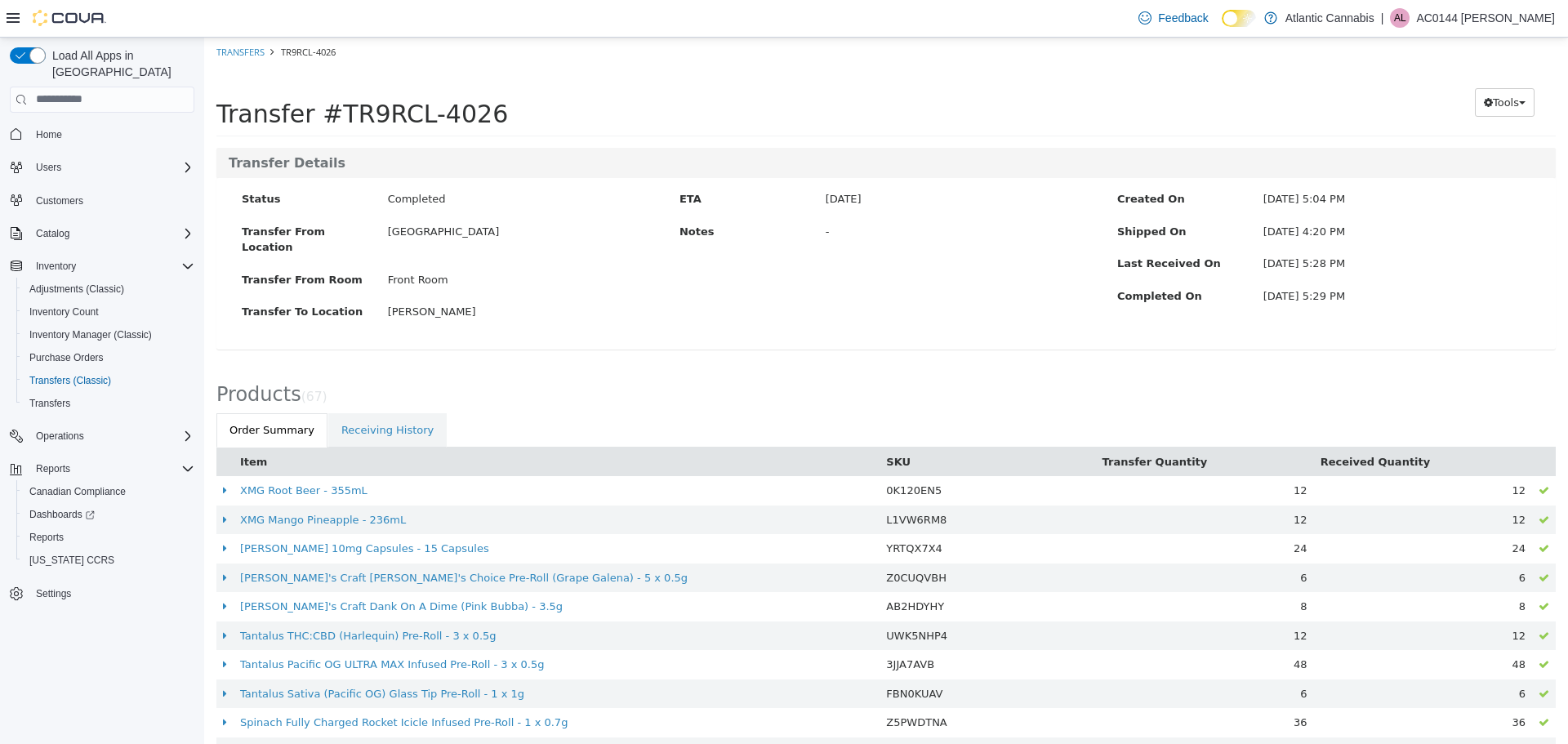
click at [240, 453] on button "Item" at bounding box center [255, 461] width 30 height 16
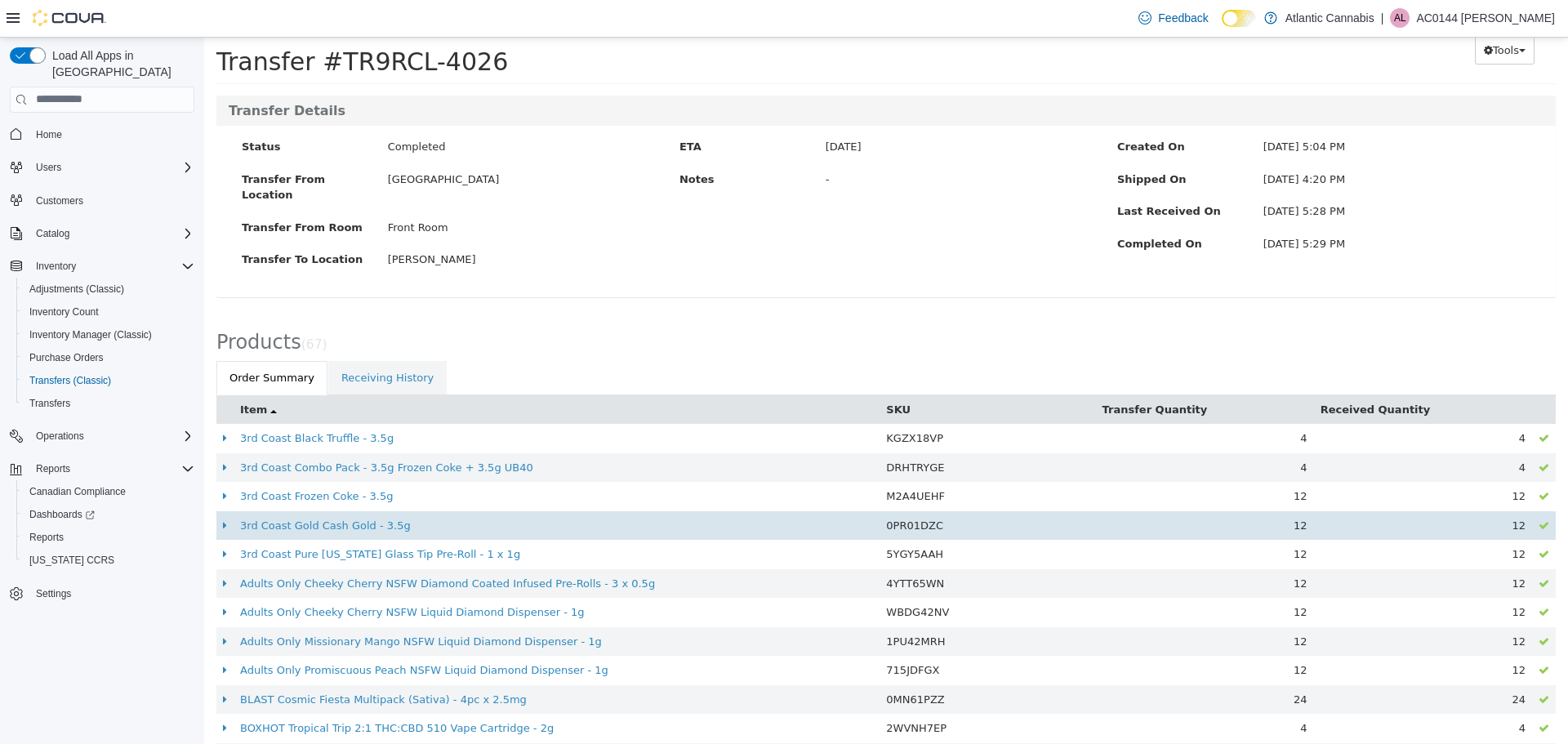
scroll to position [81, 0]
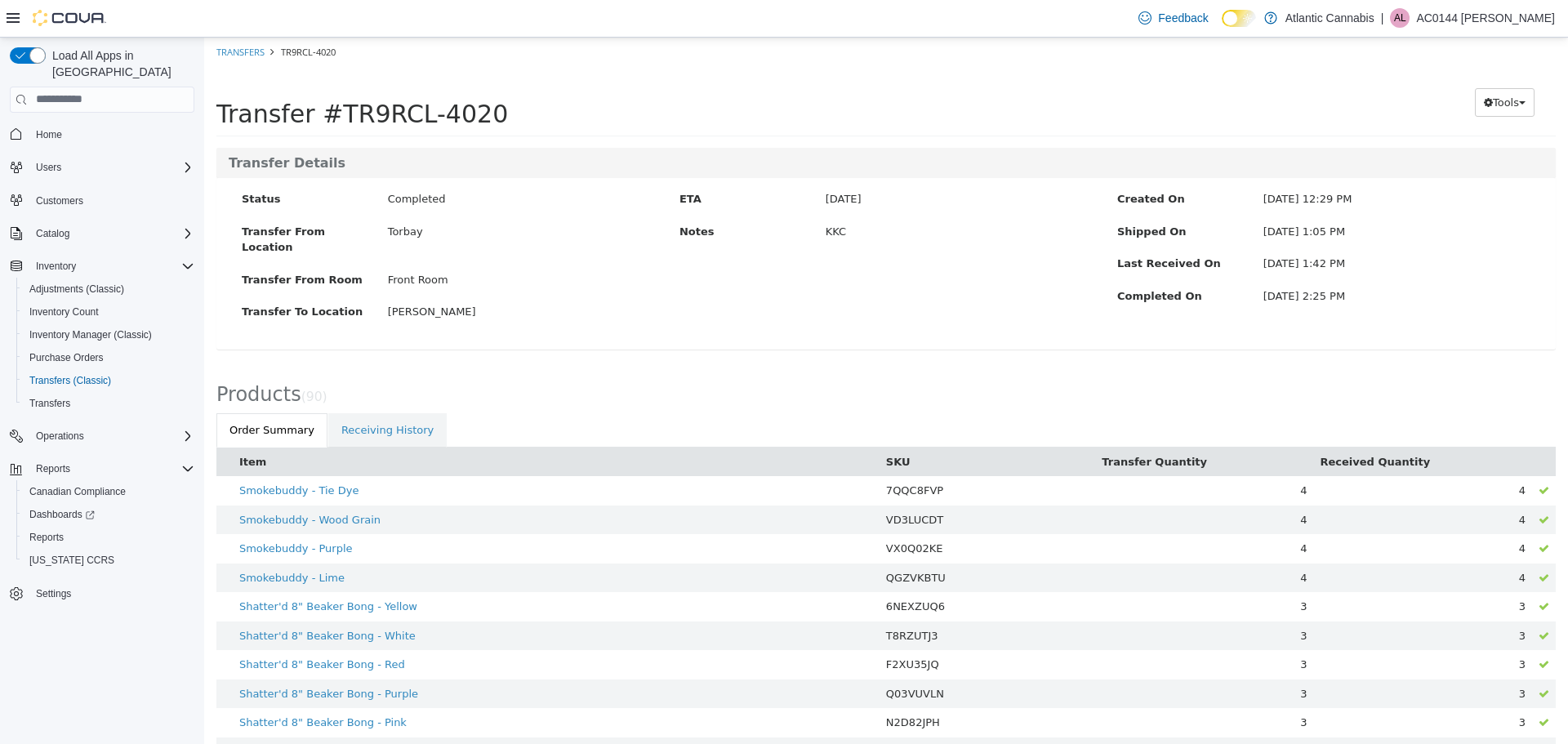
click at [247, 453] on button "Item" at bounding box center [254, 461] width 30 height 16
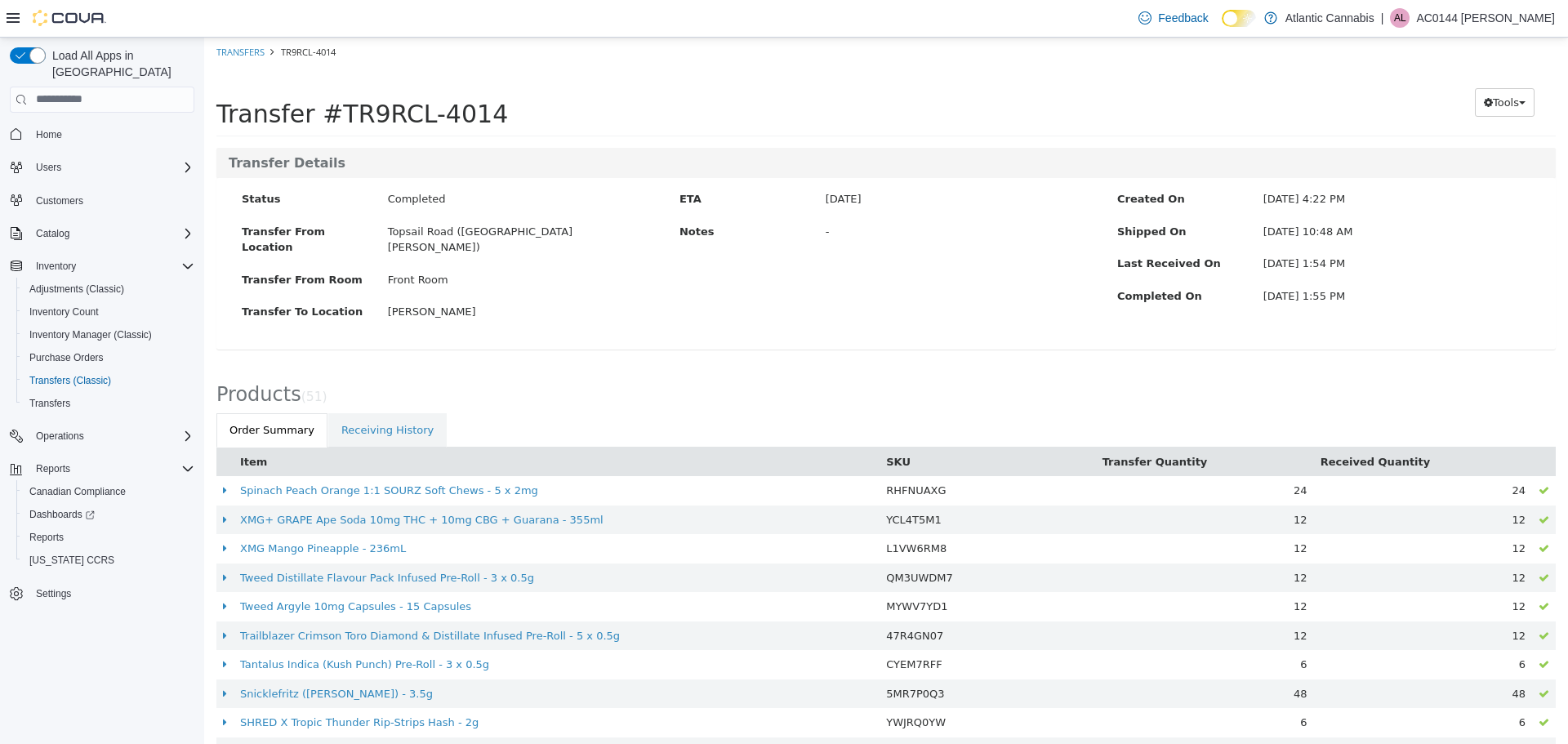
click at [251, 453] on button "Item" at bounding box center [255, 461] width 30 height 16
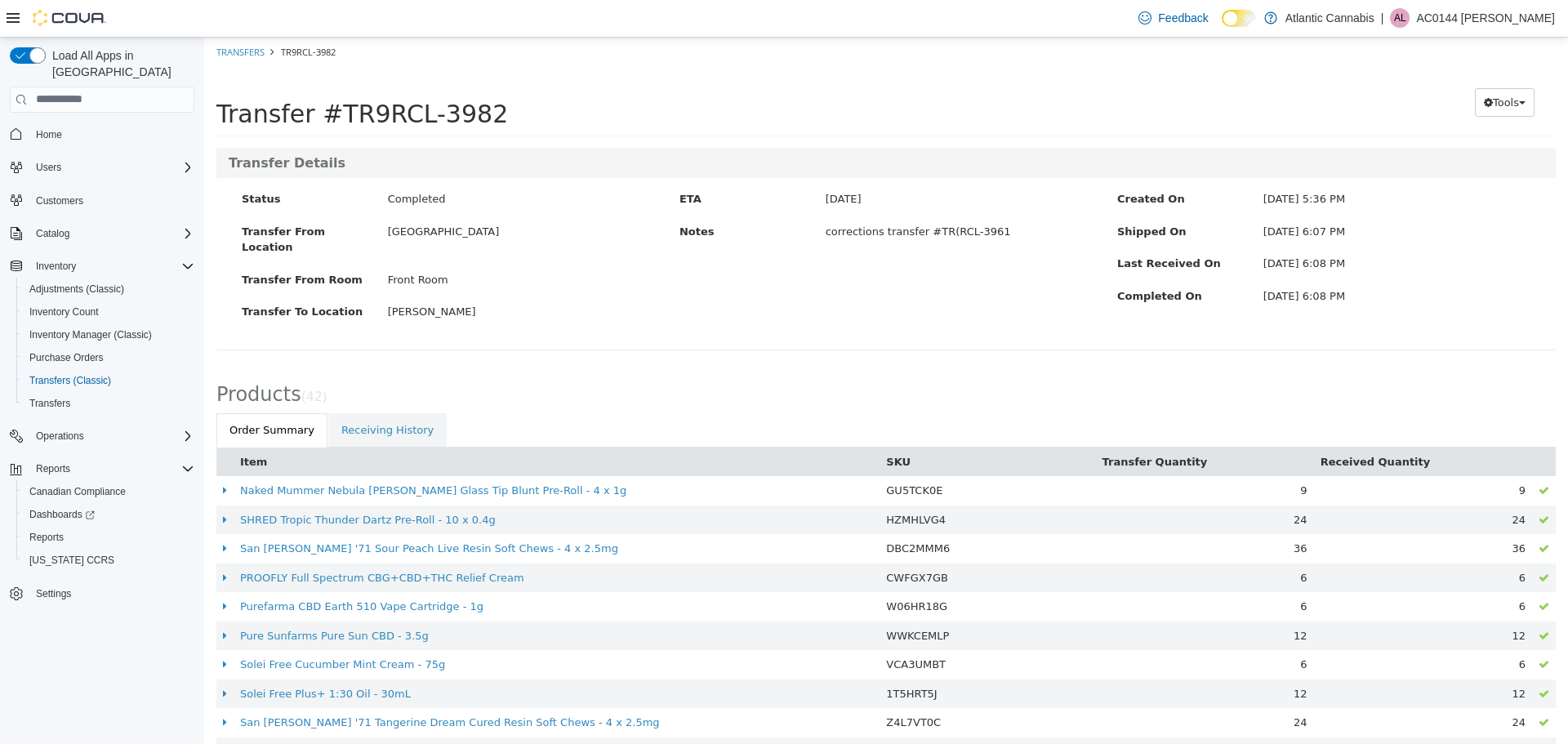
click at [259, 453] on button "Item" at bounding box center [255, 461] width 30 height 16
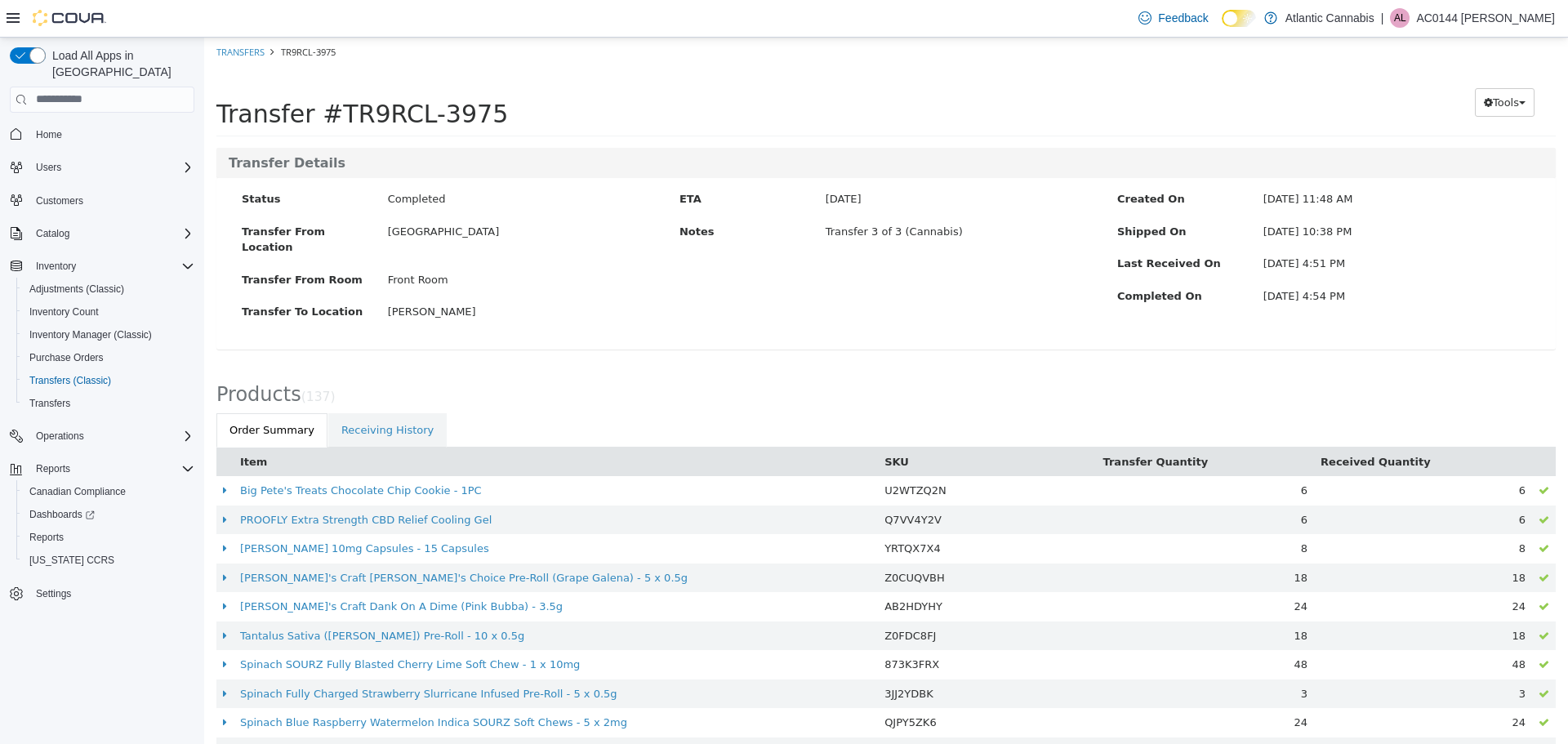
click at [253, 453] on button "Item" at bounding box center [255, 461] width 30 height 16
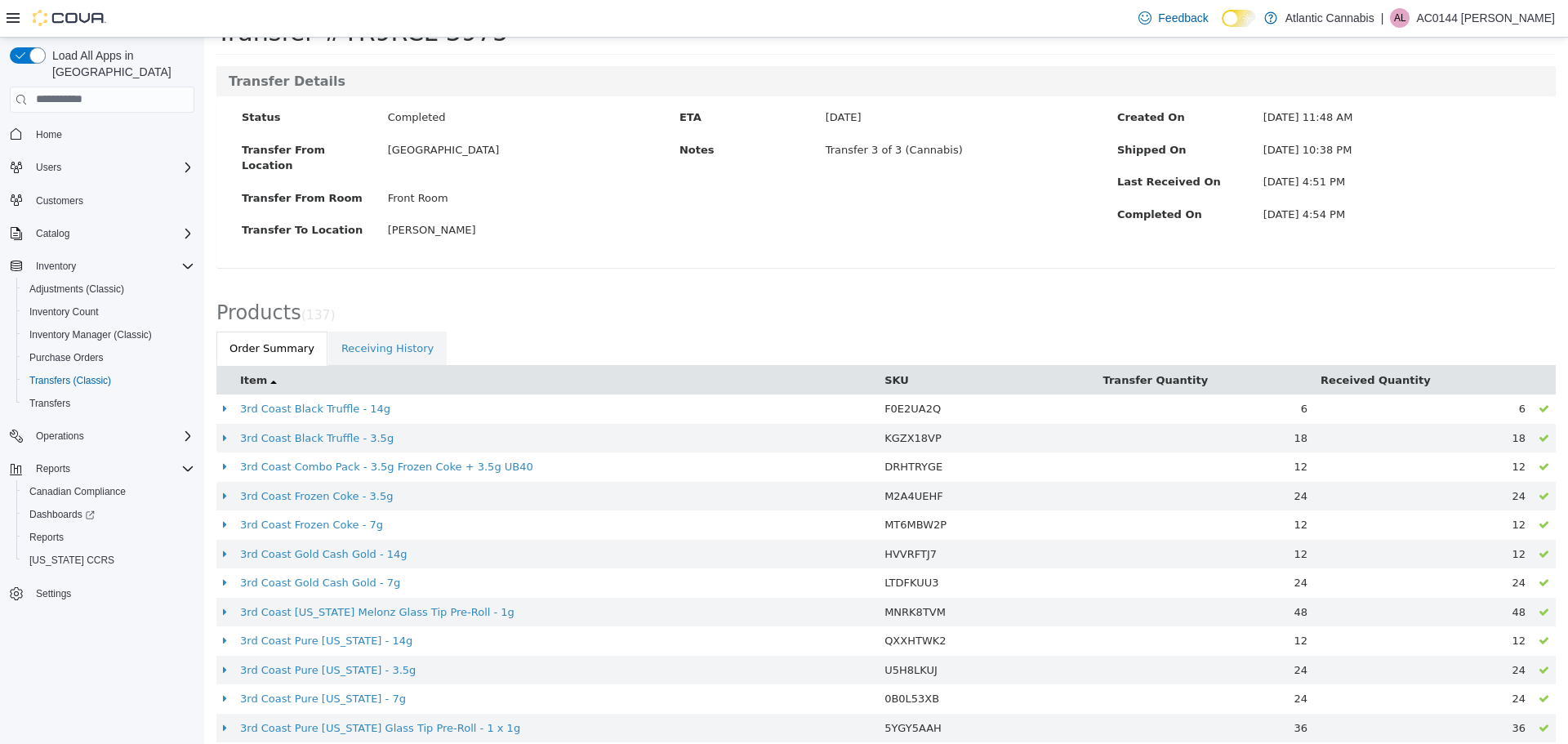
scroll to position [164, 0]
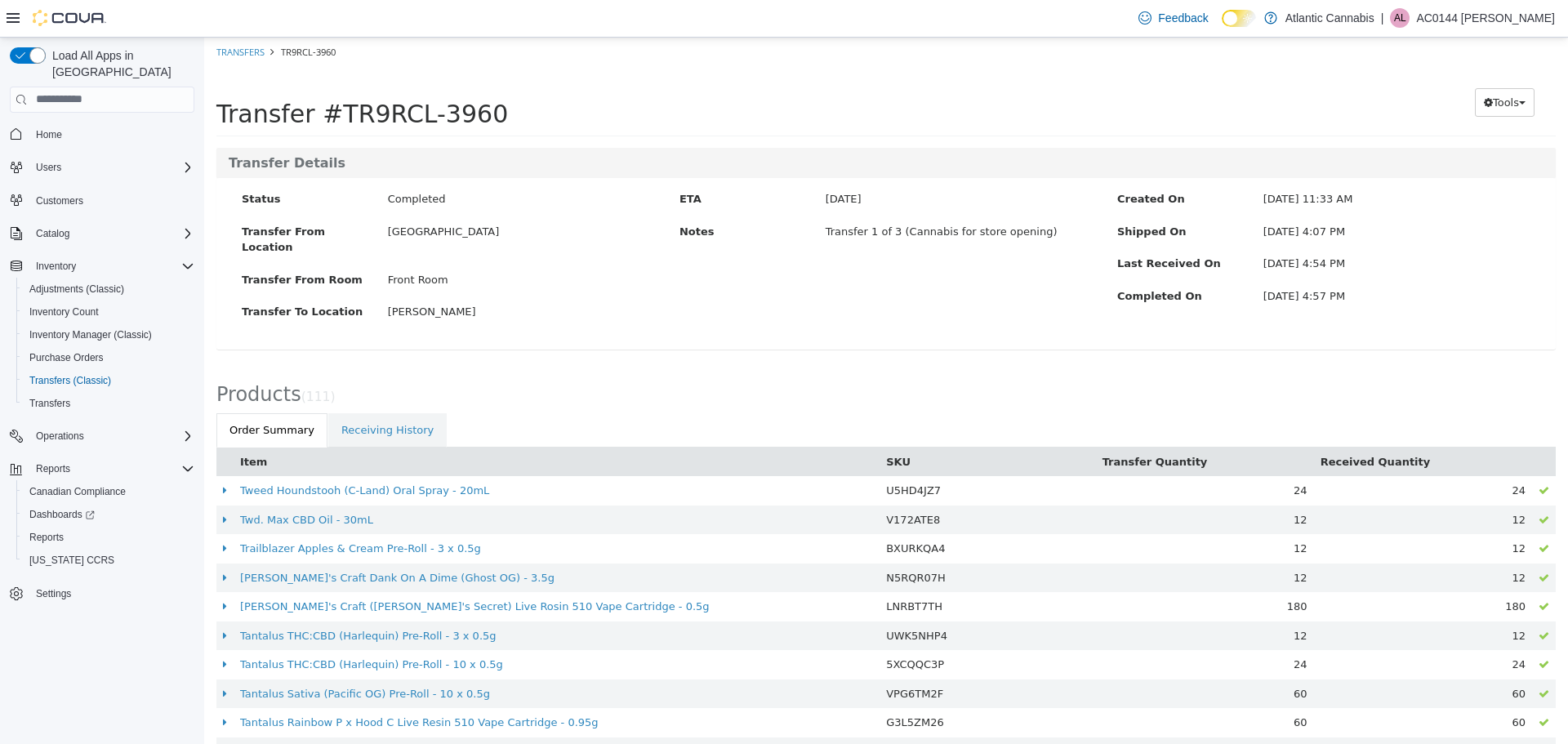
click at [258, 453] on button "Item" at bounding box center [255, 461] width 30 height 16
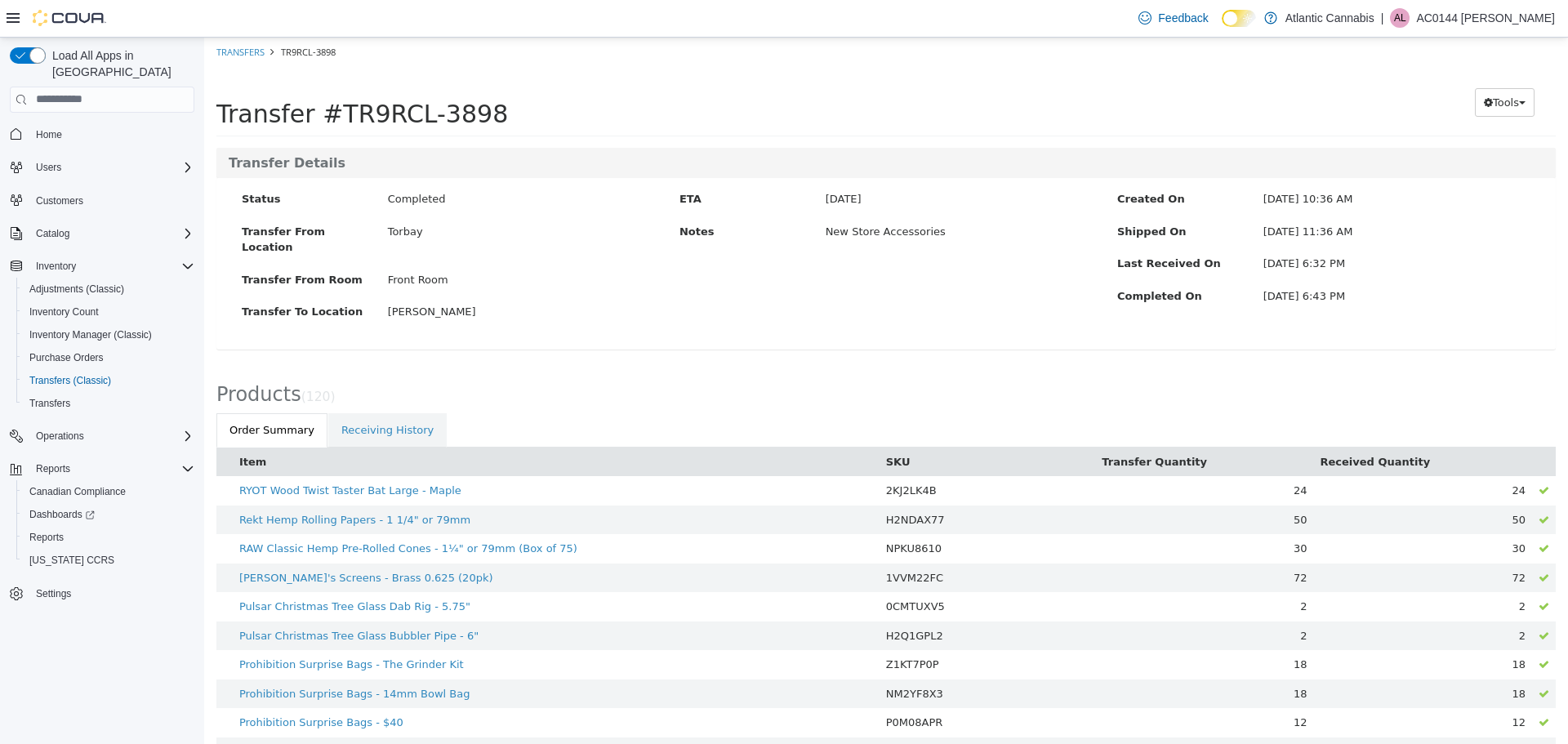
click at [261, 453] on button "Item" at bounding box center [254, 461] width 30 height 16
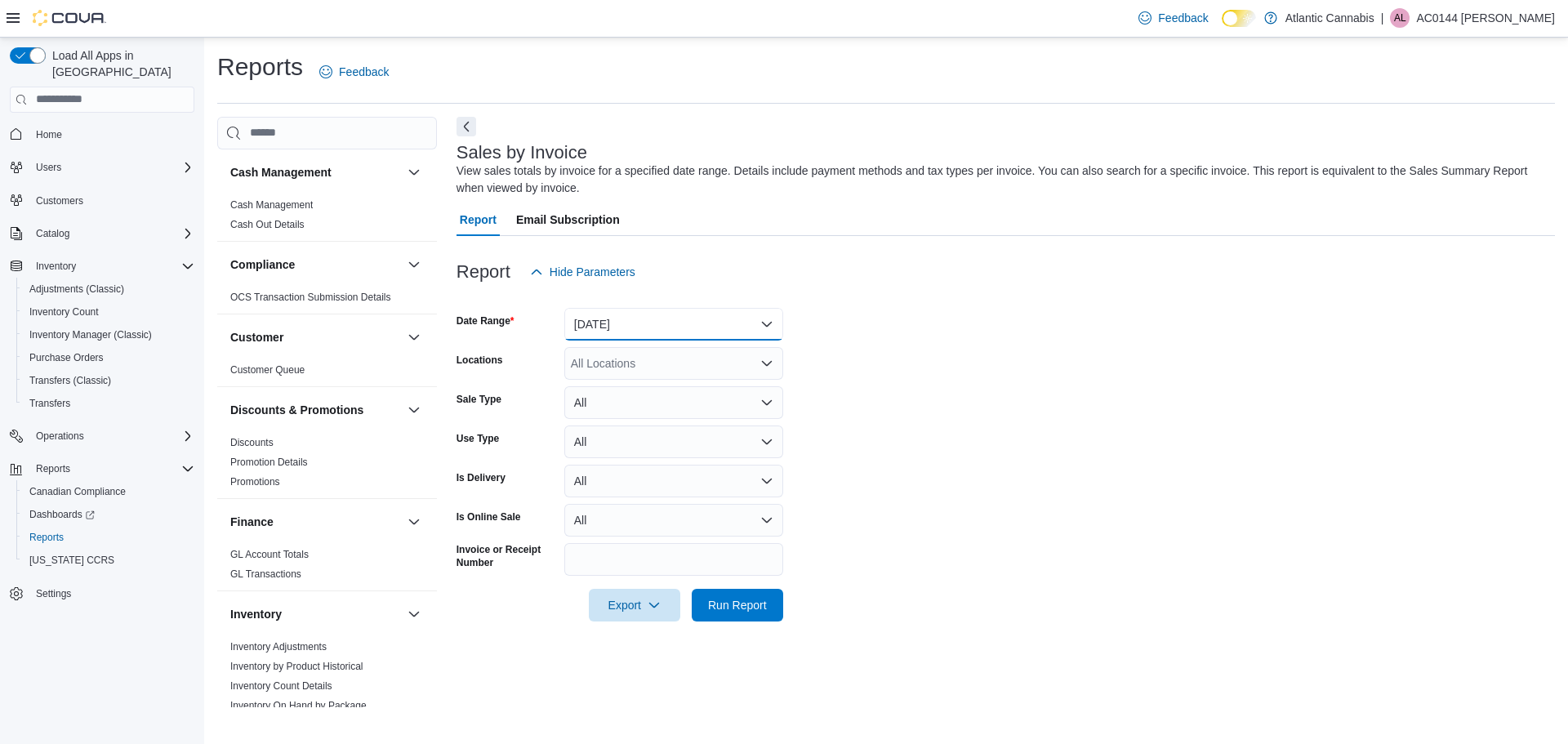
click at [630, 325] on button "Yesterday" at bounding box center [673, 323] width 219 height 33
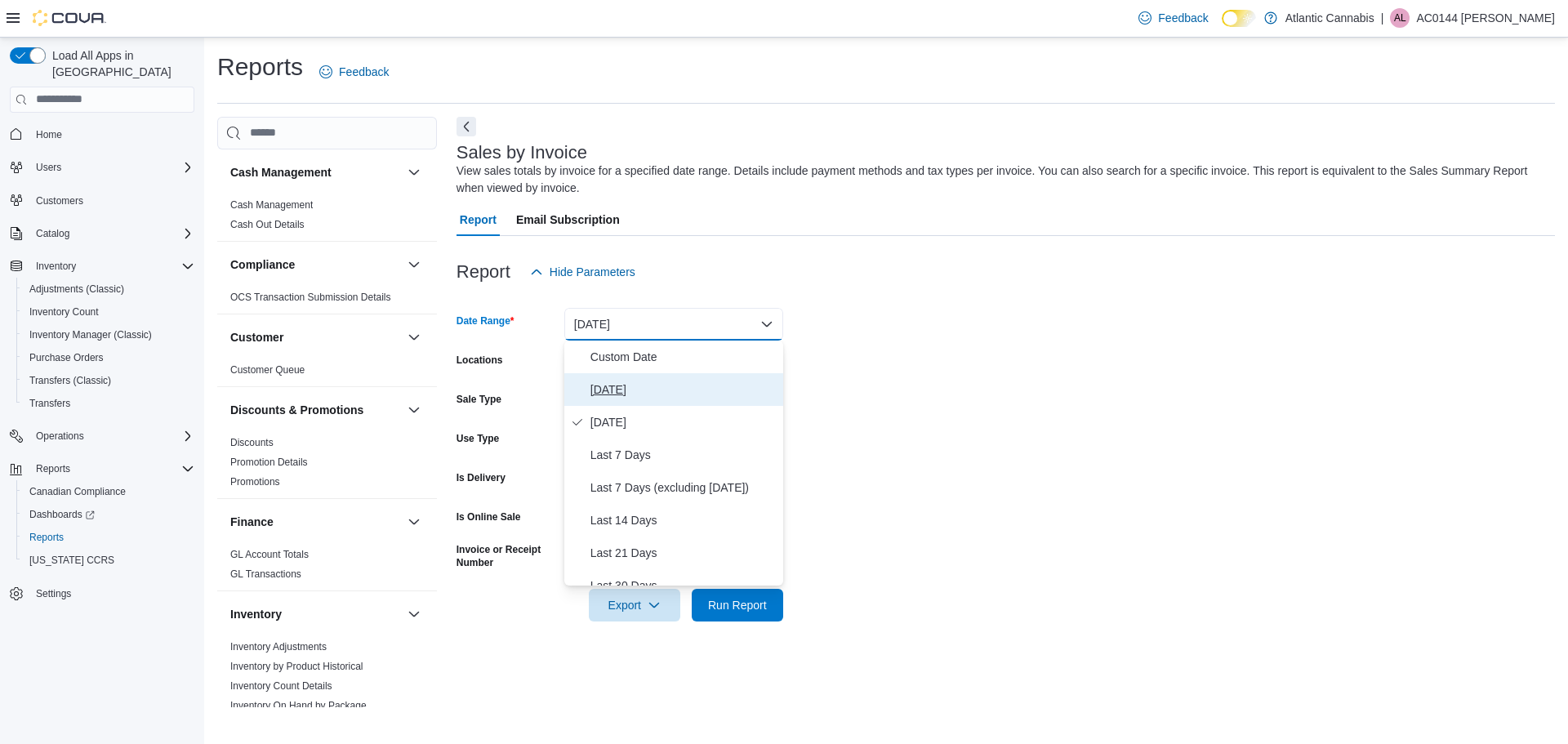
click at [648, 390] on span "Today" at bounding box center [683, 389] width 186 height 20
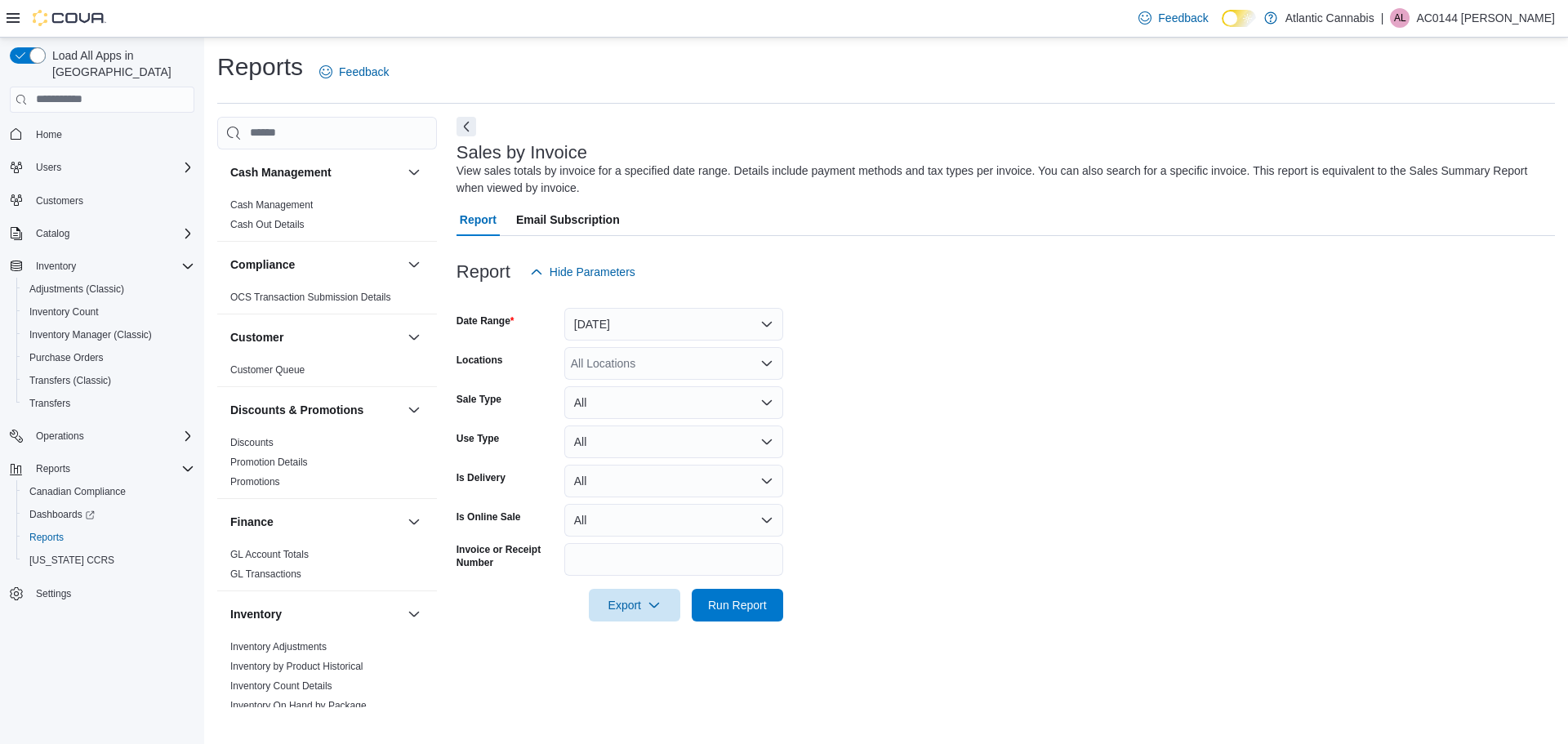
click at [893, 374] on form "Date Range Today Locations All Locations Sale Type All Use Type All Is Delivery…" at bounding box center [1005, 454] width 1099 height 333
click at [672, 360] on div "All Locations" at bounding box center [673, 363] width 219 height 33
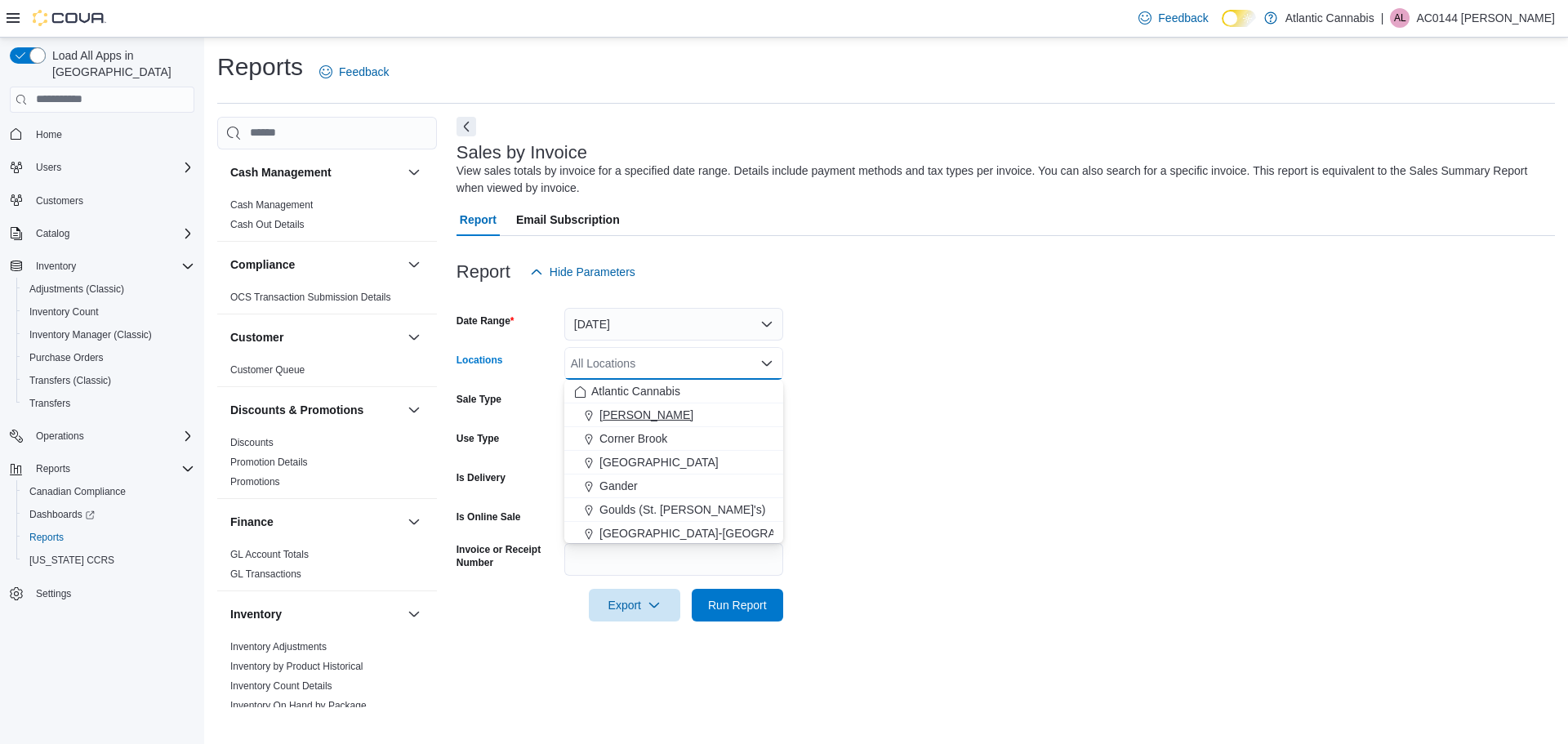
click at [685, 421] on div "[PERSON_NAME]" at bounding box center [673, 414] width 199 height 16
click at [661, 360] on icon "Remove Bay Roberts from selection in this group" at bounding box center [666, 363] width 9 height 9
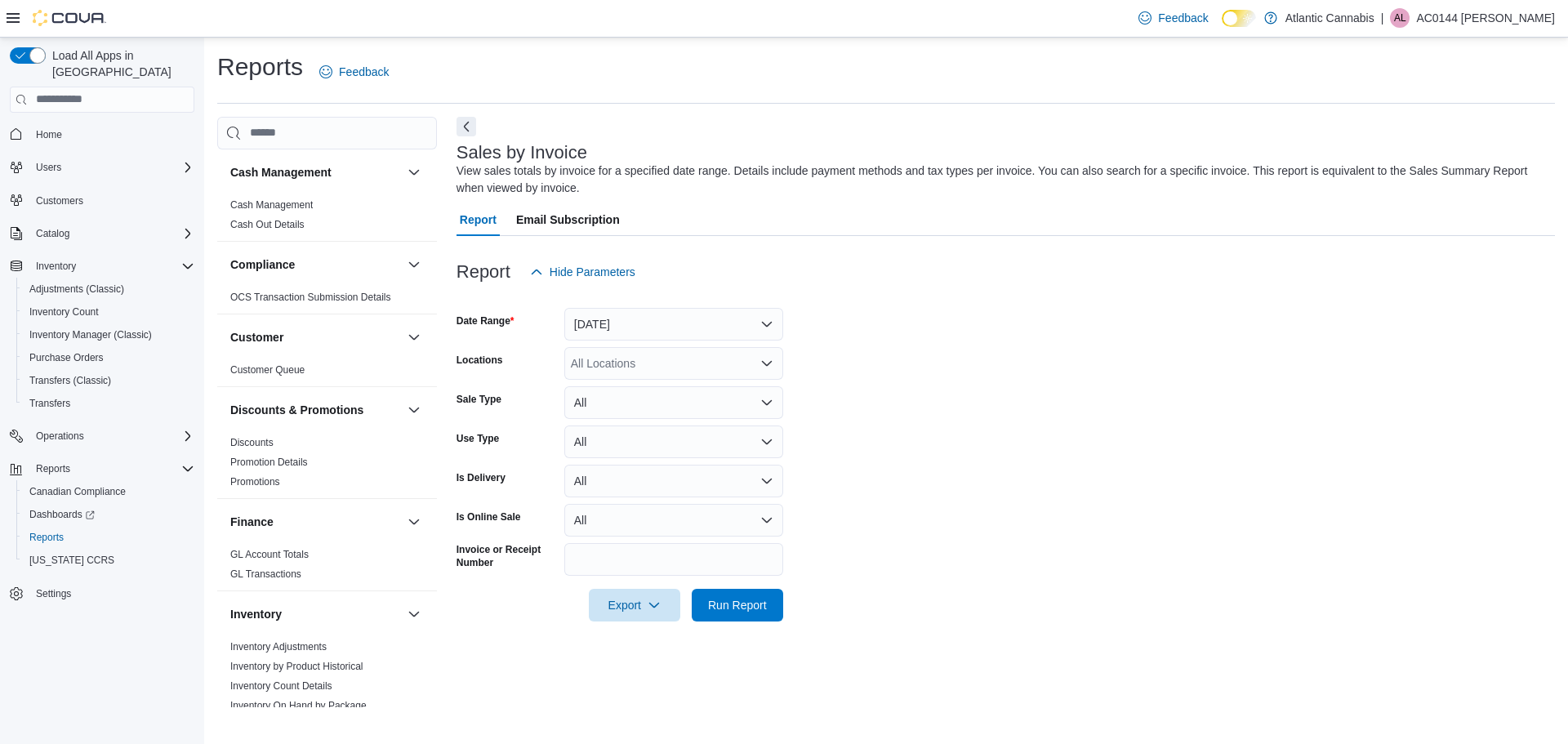
click at [897, 342] on form "Date Range Today Locations All Locations Sale Type All Use Type All Is Delivery…" at bounding box center [1005, 454] width 1099 height 333
click at [719, 608] on span "Run Report" at bounding box center [737, 604] width 59 height 16
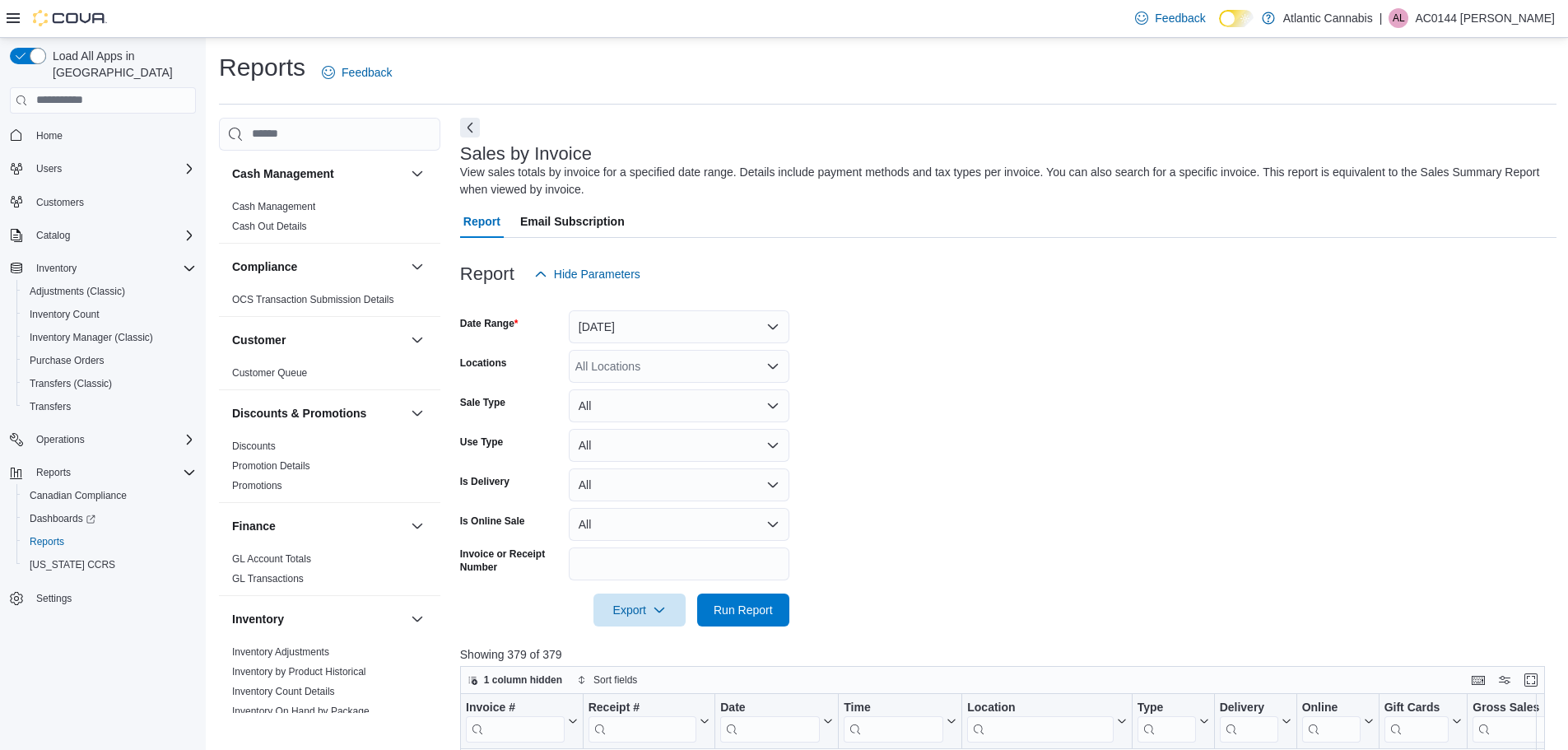
click at [1017, 417] on form "Date Range Today Locations All Locations Sale Type All Use Type All Is Delivery…" at bounding box center [1007, 458] width 1096 height 335
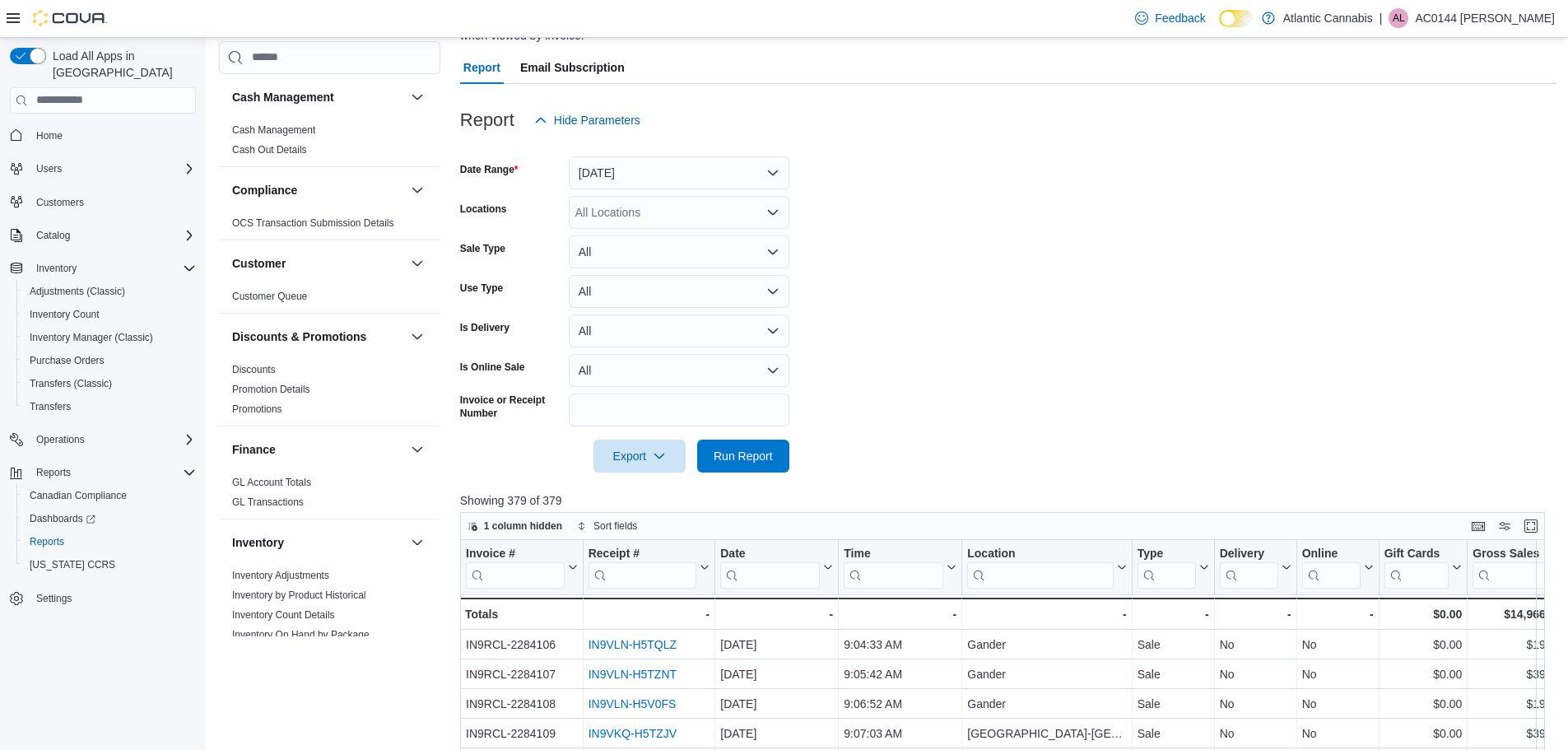
scroll to position [82, 0]
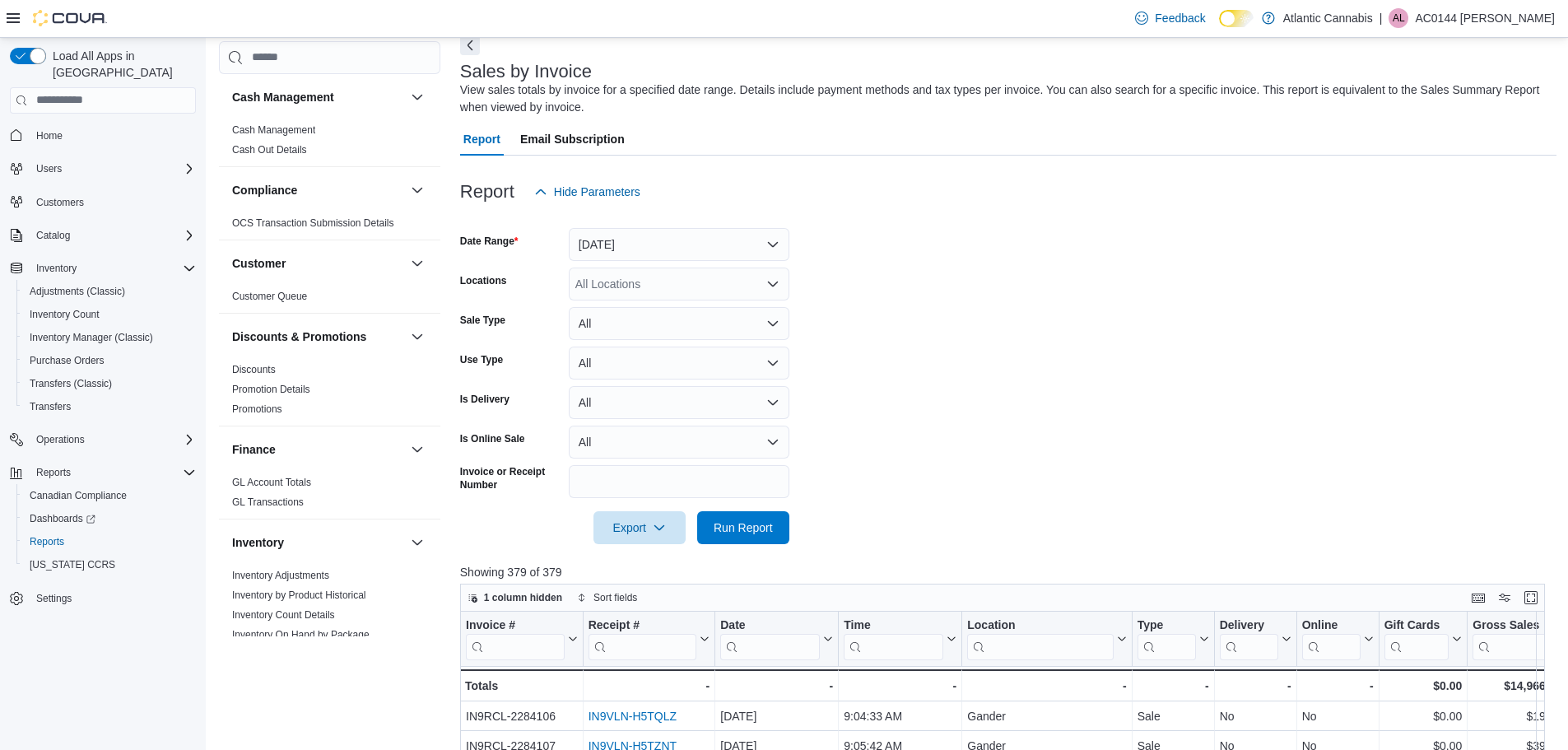
click at [1017, 407] on form "Date Range Today Locations All Locations Sale Type All Use Type All Is Delivery…" at bounding box center [1007, 376] width 1096 height 335
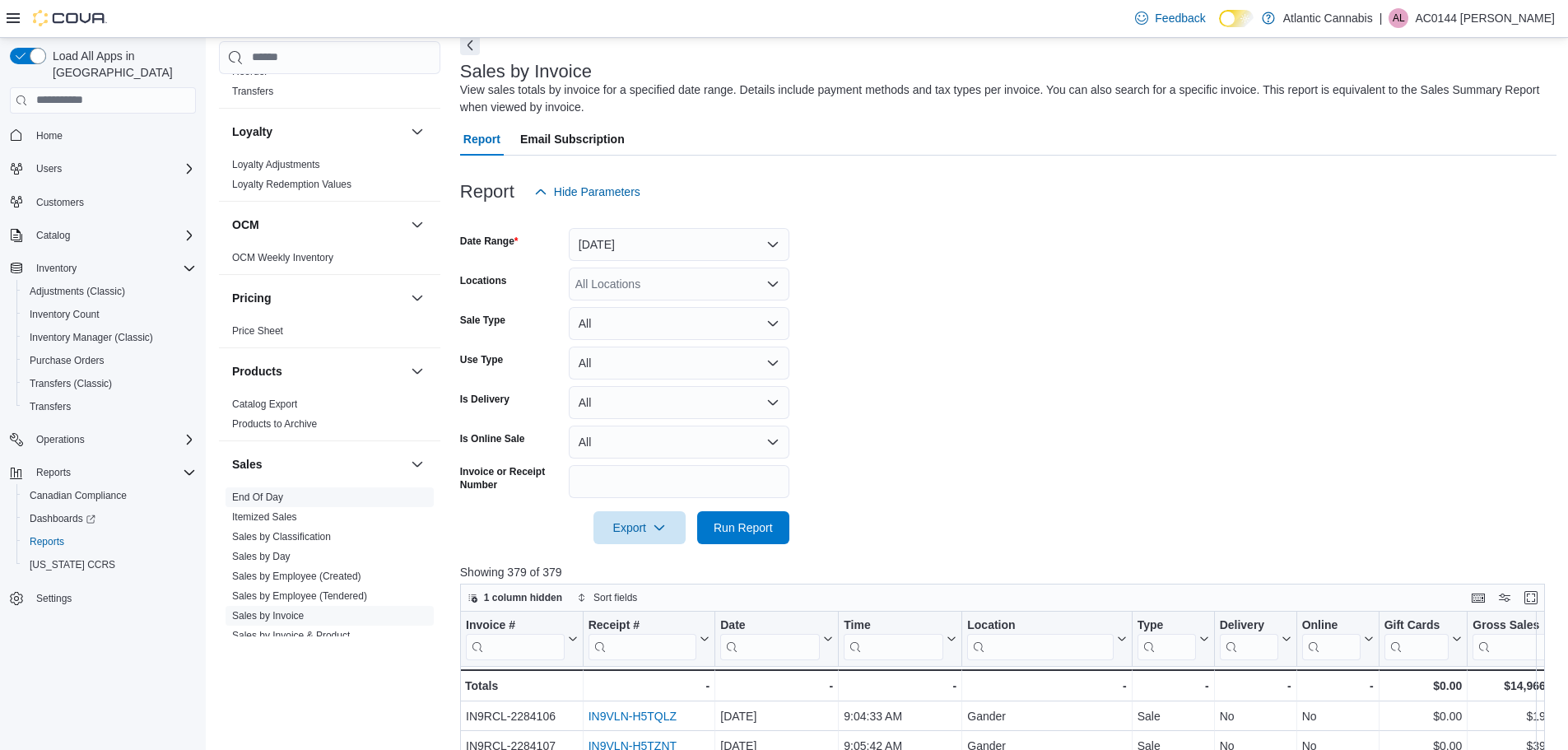
scroll to position [750, 0]
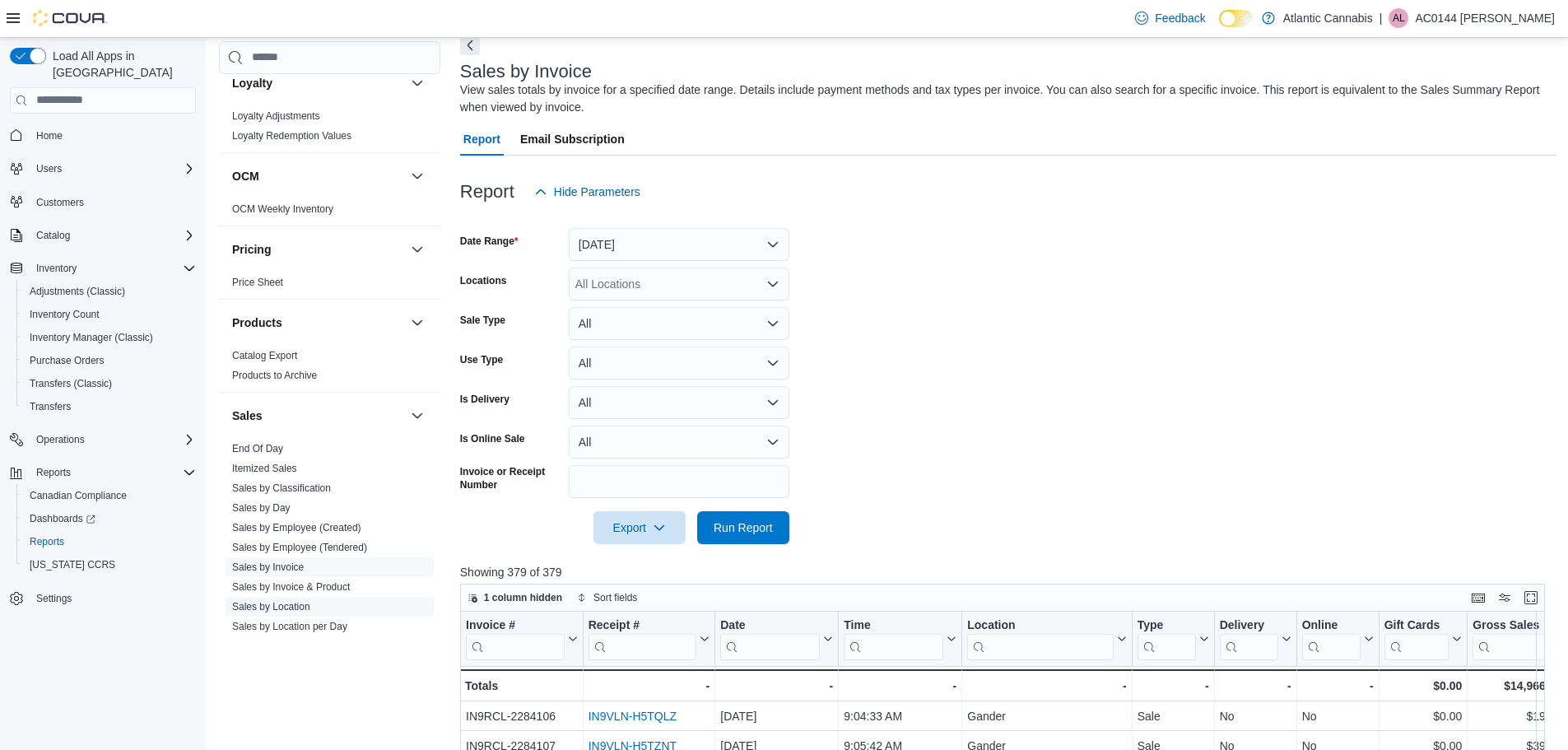
click at [279, 601] on link "Sales by Location" at bounding box center [270, 607] width 78 height 11
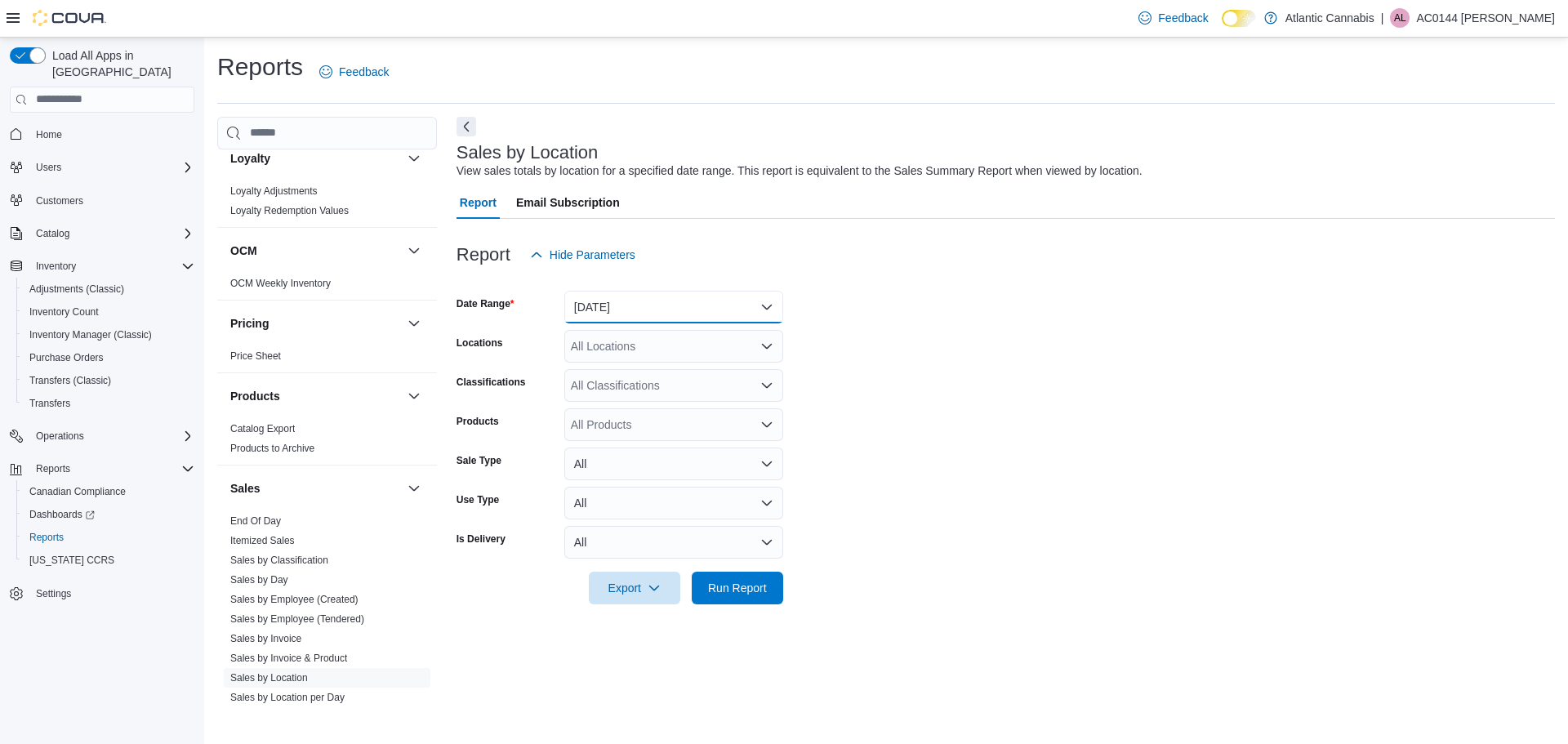
click at [657, 297] on button "Yesterday" at bounding box center [673, 307] width 219 height 33
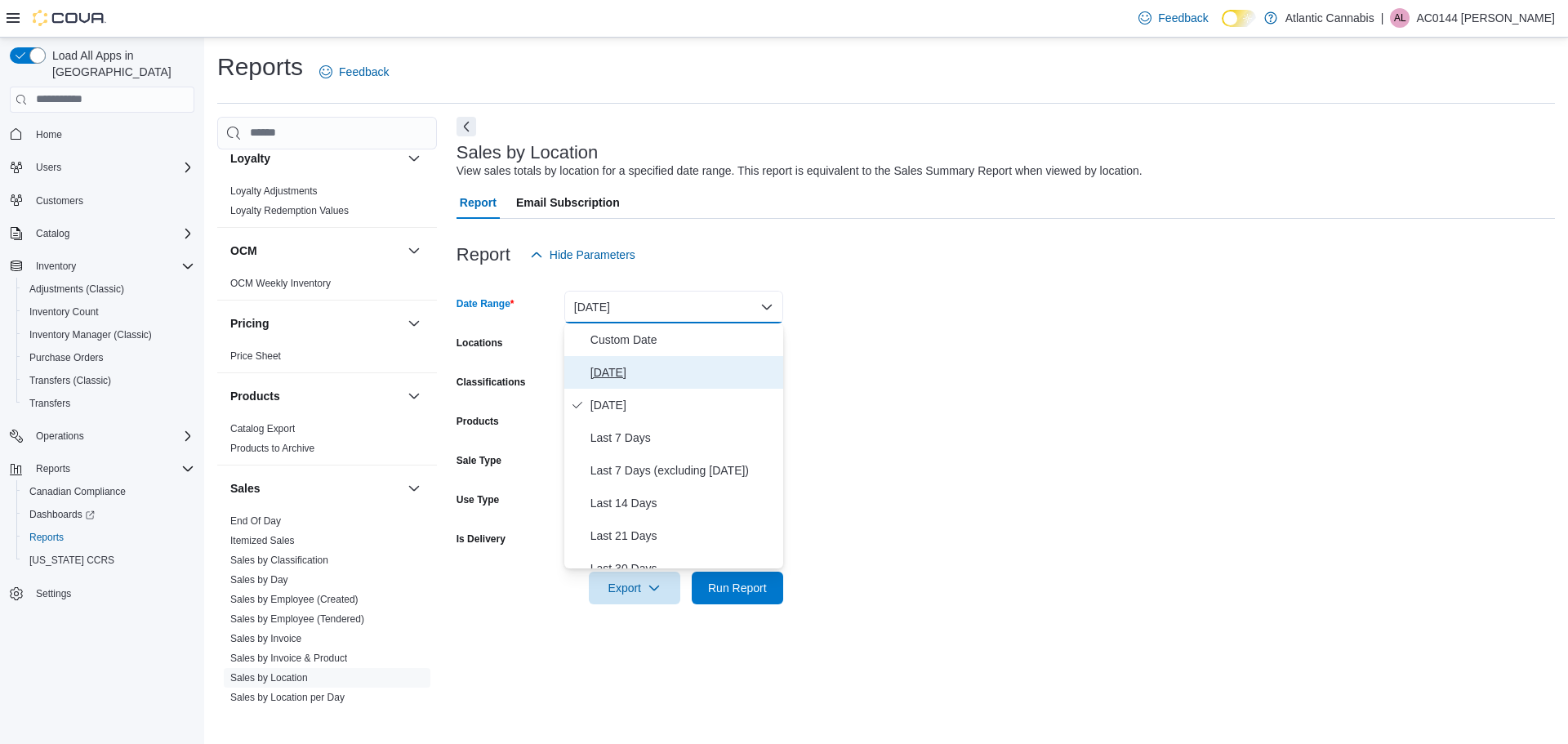
click at [675, 371] on span "Today" at bounding box center [683, 372] width 186 height 20
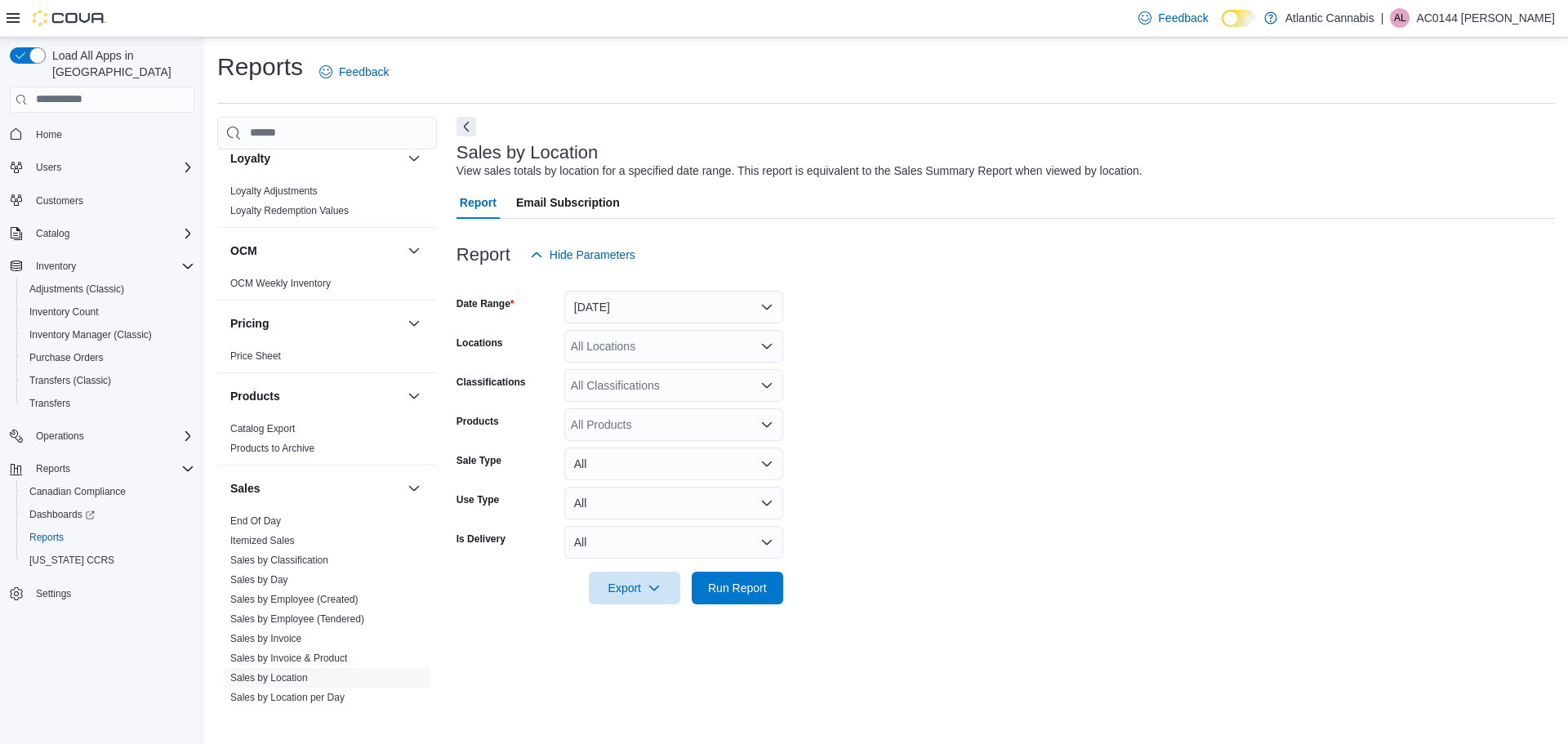
click at [913, 377] on form "Date Range Today Locations All Locations Classifications All Classifications Pr…" at bounding box center [1005, 437] width 1099 height 333
click at [730, 574] on span "Run Report" at bounding box center [737, 586] width 72 height 33
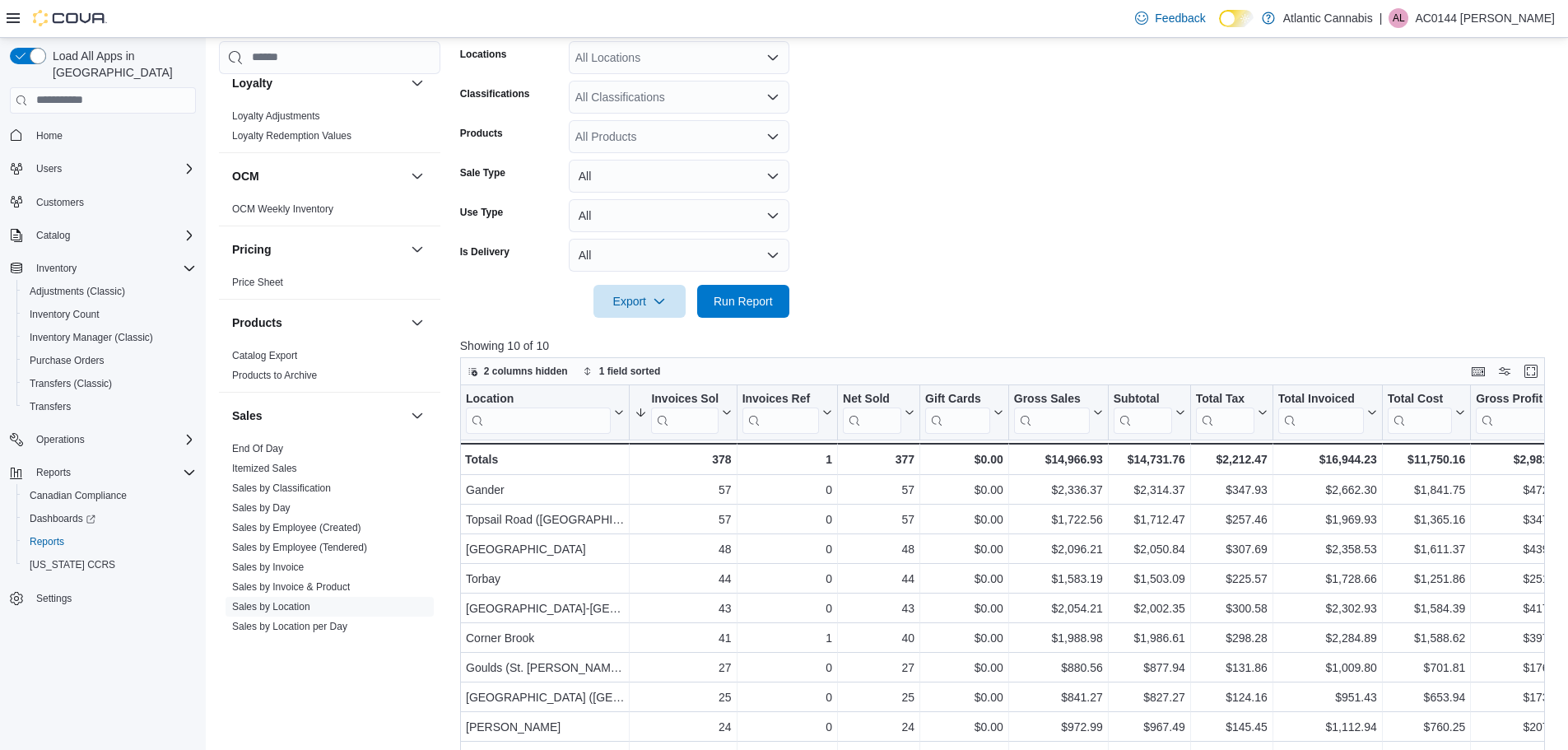
scroll to position [511, 0]
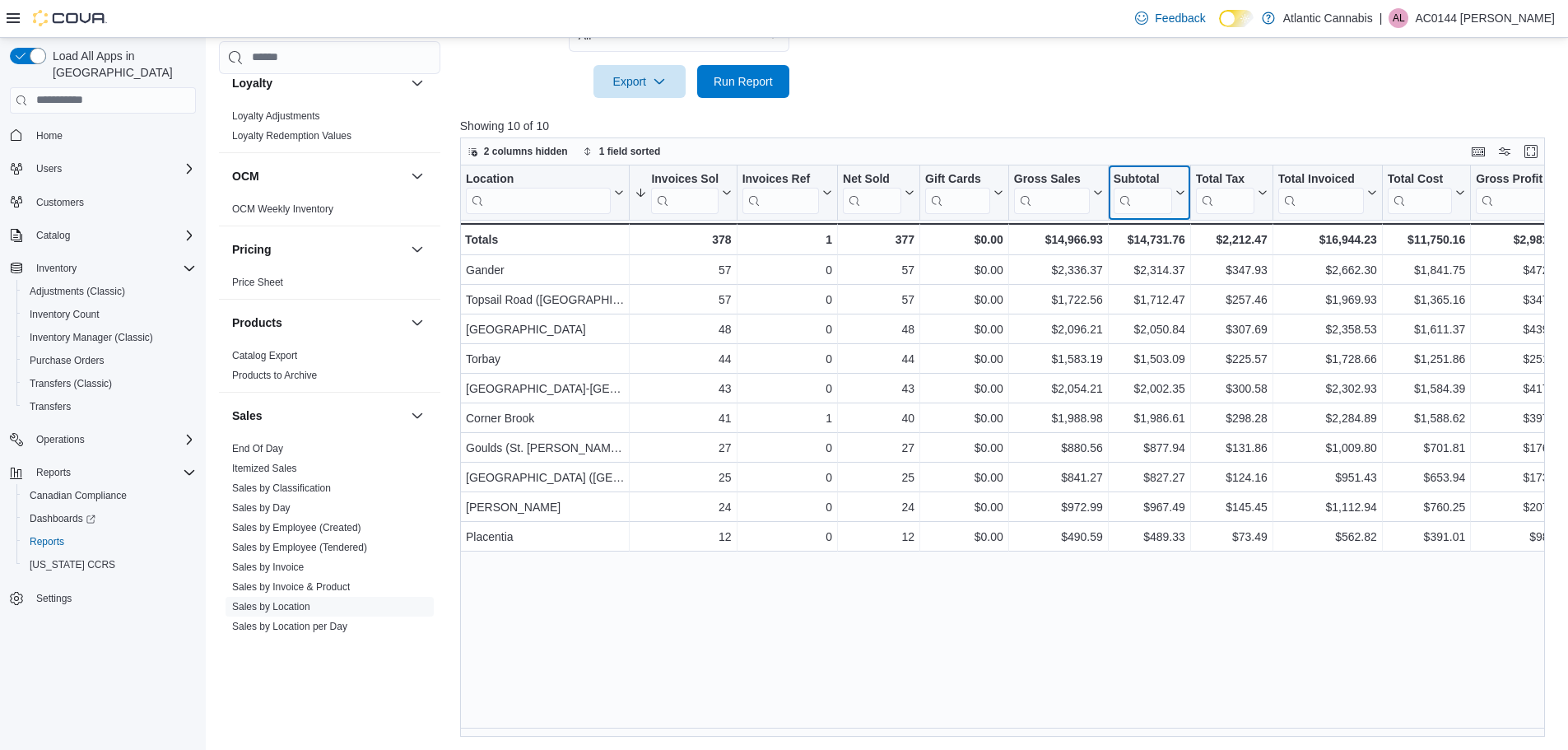
click at [1182, 191] on icon at bounding box center [1179, 192] width 13 height 9
click at [1163, 280] on span "Sort High-Low" at bounding box center [1160, 275] width 62 height 13
click at [1161, 130] on p "Showing 10 of 10" at bounding box center [1007, 125] width 1096 height 16
